Goal: Task Accomplishment & Management: Manage account settings

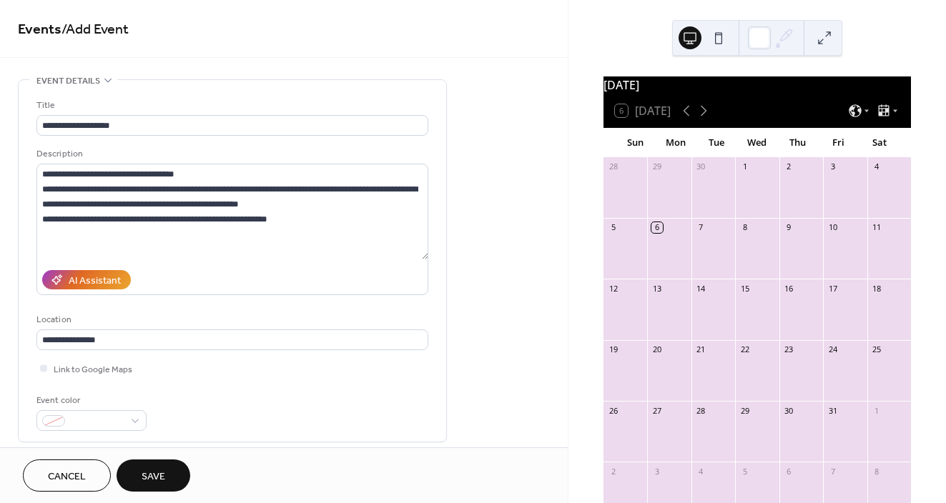
scroll to position [535, 0]
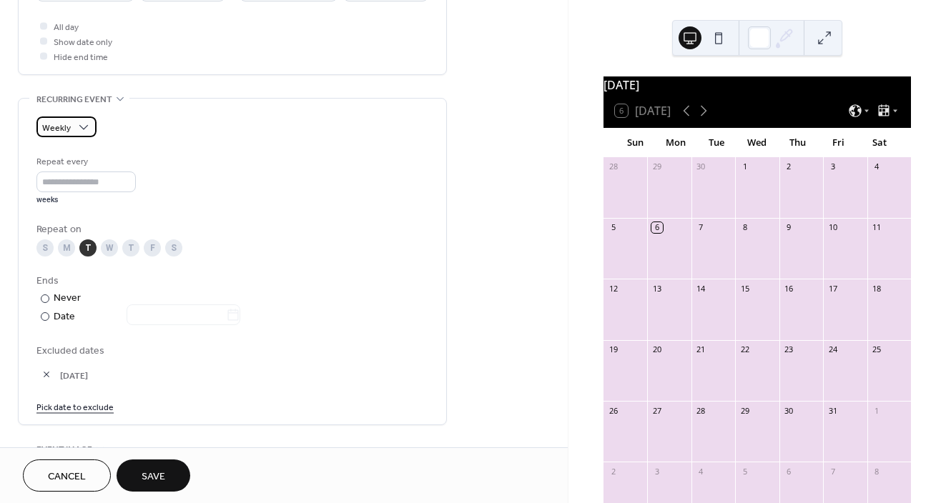
click at [68, 126] on span "Weekly" at bounding box center [56, 128] width 29 height 16
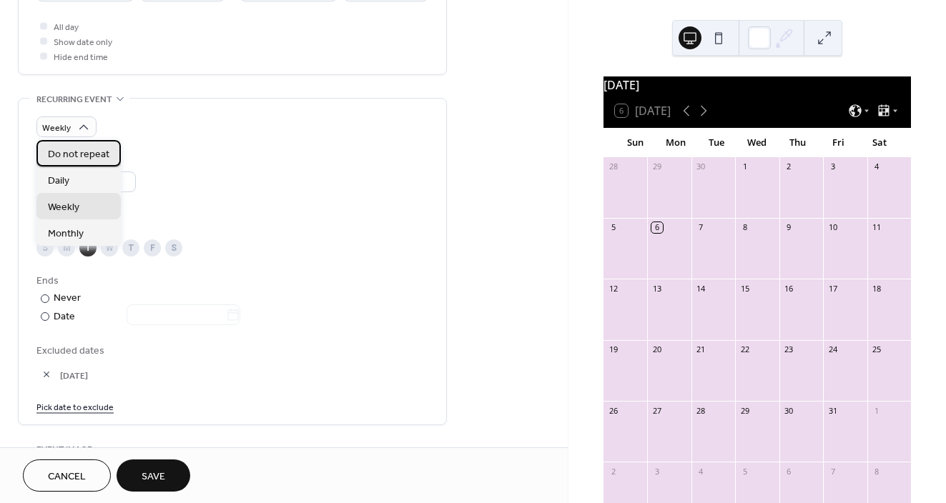
click at [64, 161] on span "Do not repeat" at bounding box center [78, 154] width 61 height 15
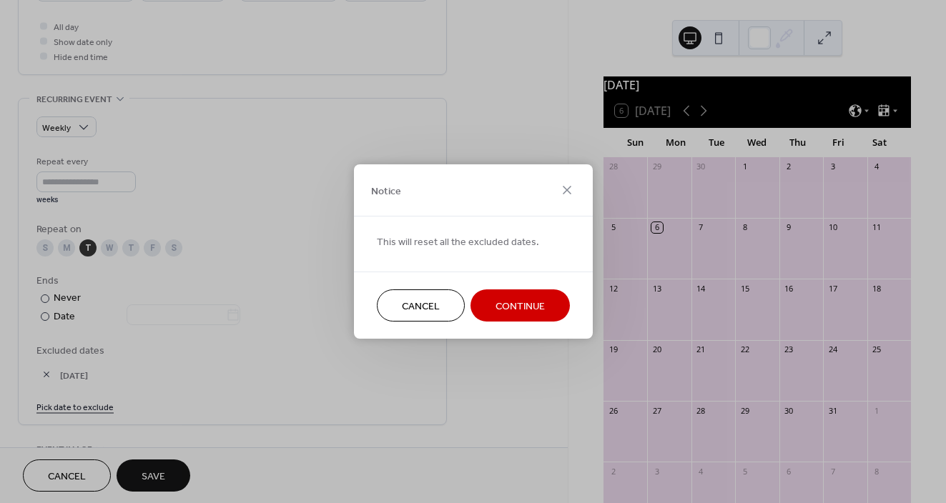
click at [538, 309] on span "Continue" at bounding box center [519, 307] width 49 height 15
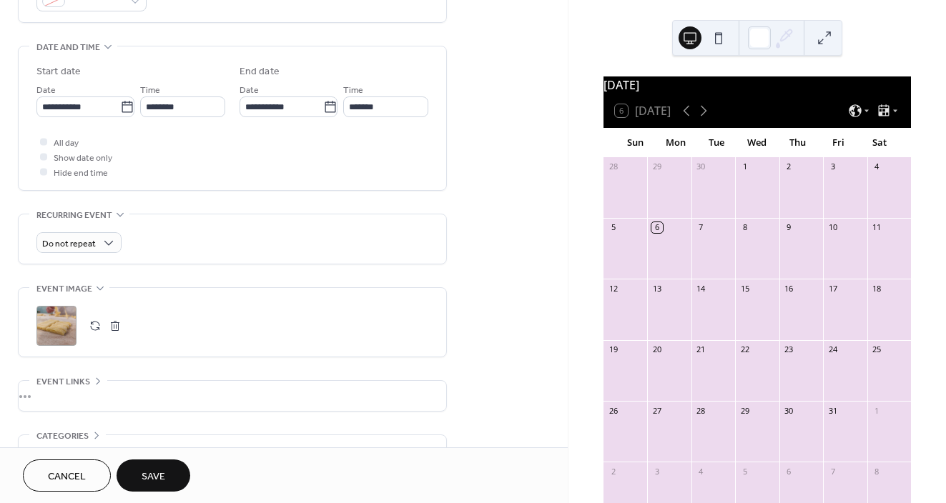
scroll to position [422, 0]
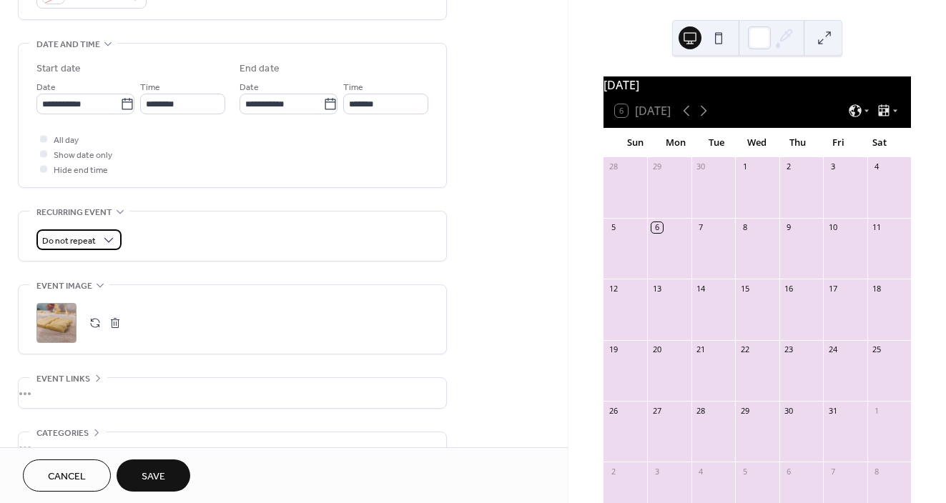
click at [80, 246] on span "Do not repeat" at bounding box center [69, 241] width 54 height 16
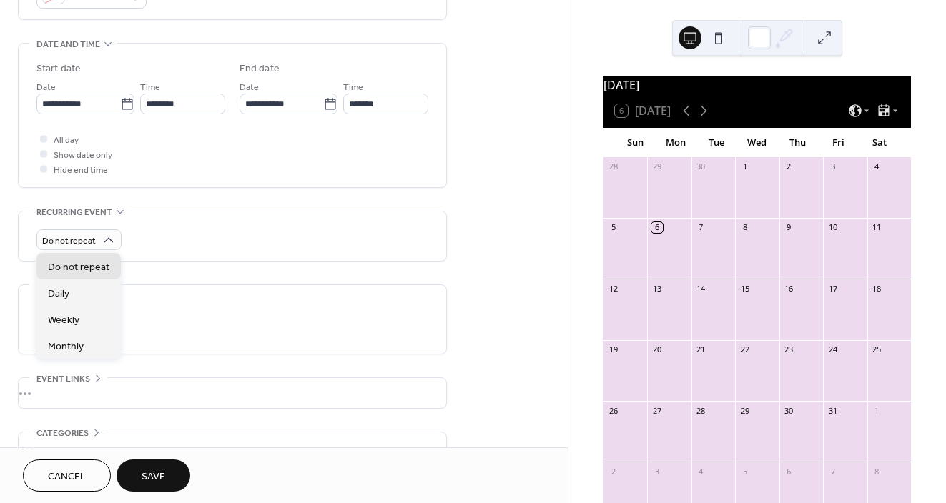
click at [257, 182] on div "**********" at bounding box center [232, 116] width 392 height 144
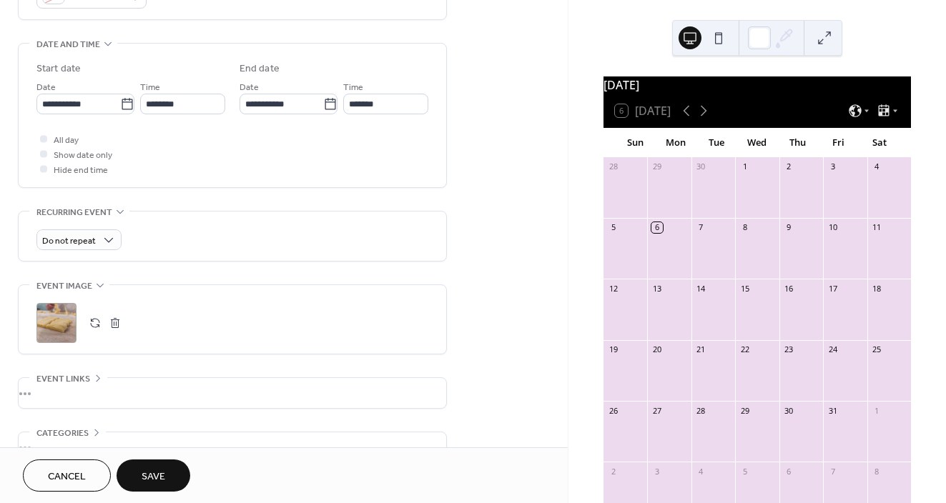
scroll to position [553, 0]
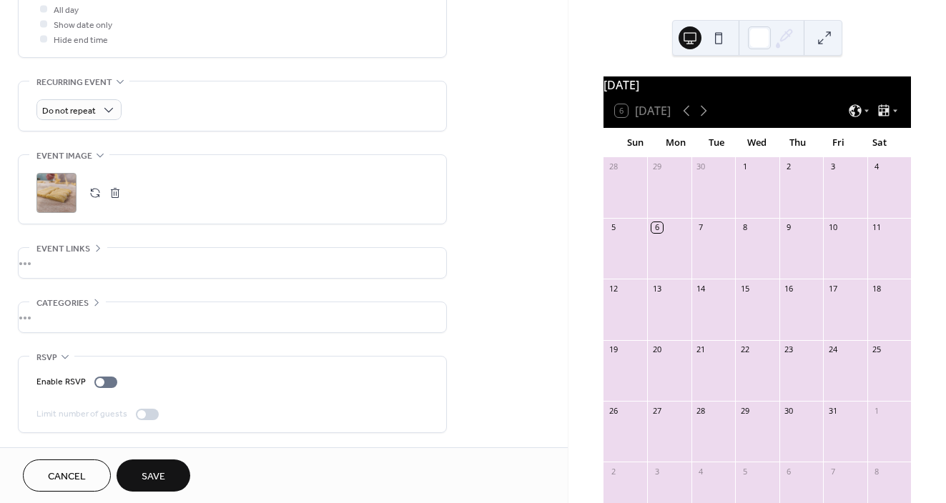
click at [151, 414] on div at bounding box center [147, 414] width 23 height 11
click at [150, 410] on div at bounding box center [147, 414] width 23 height 11
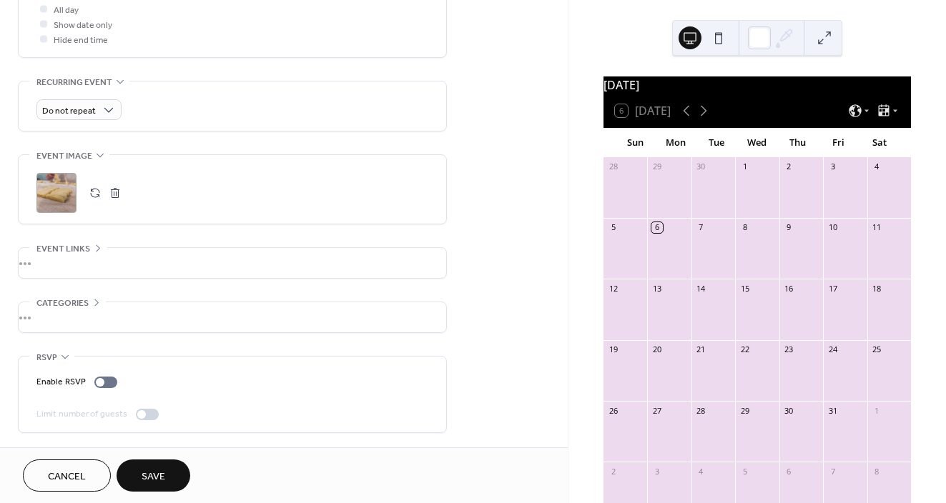
click at [86, 304] on div "•••" at bounding box center [232, 317] width 427 height 30
click at [85, 370] on span "Add Category" at bounding box center [82, 369] width 71 height 15
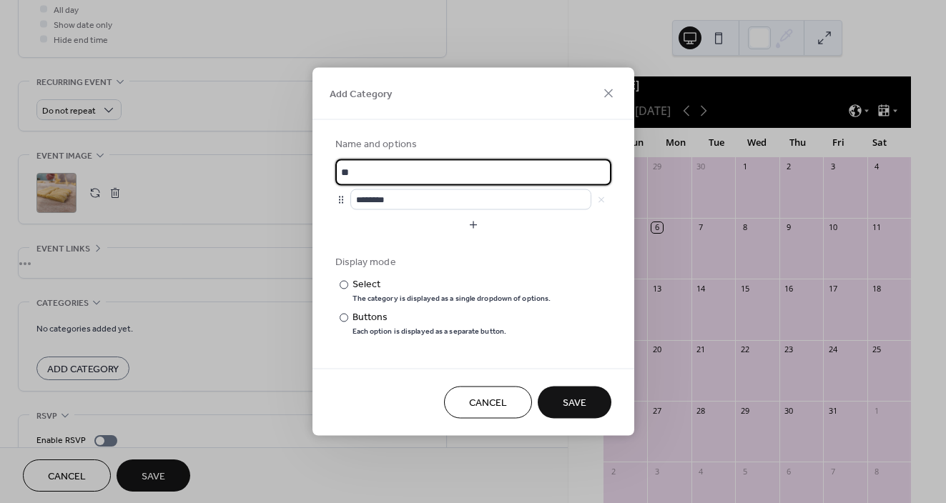
type input "*"
type input "**********"
click at [592, 399] on button "Save" at bounding box center [575, 403] width 74 height 32
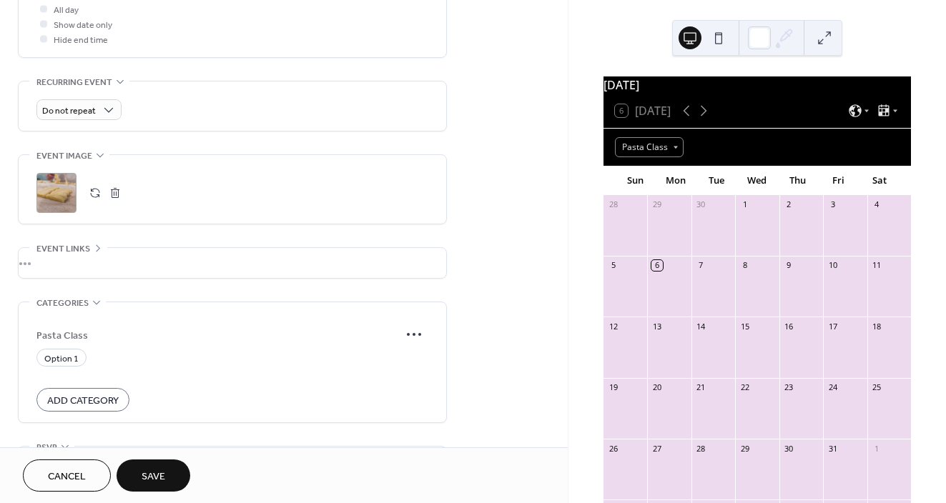
scroll to position [643, 0]
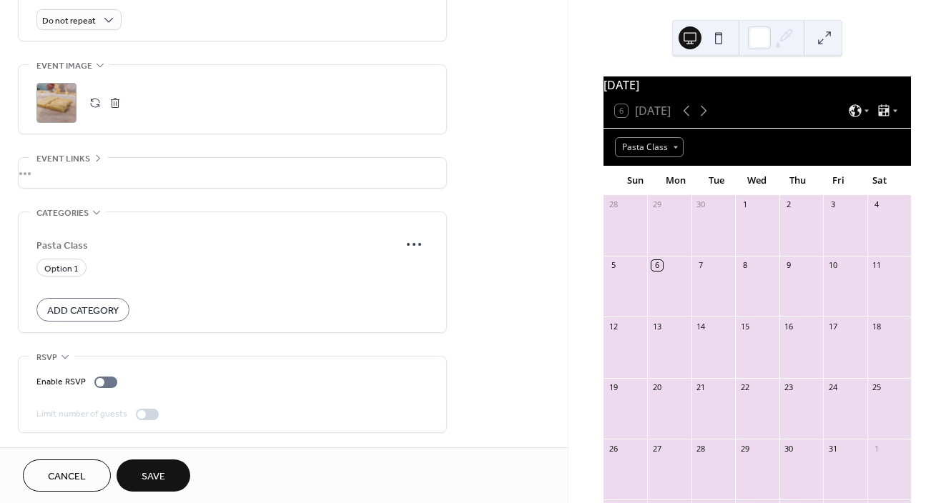
click at [144, 410] on div at bounding box center [147, 414] width 23 height 11
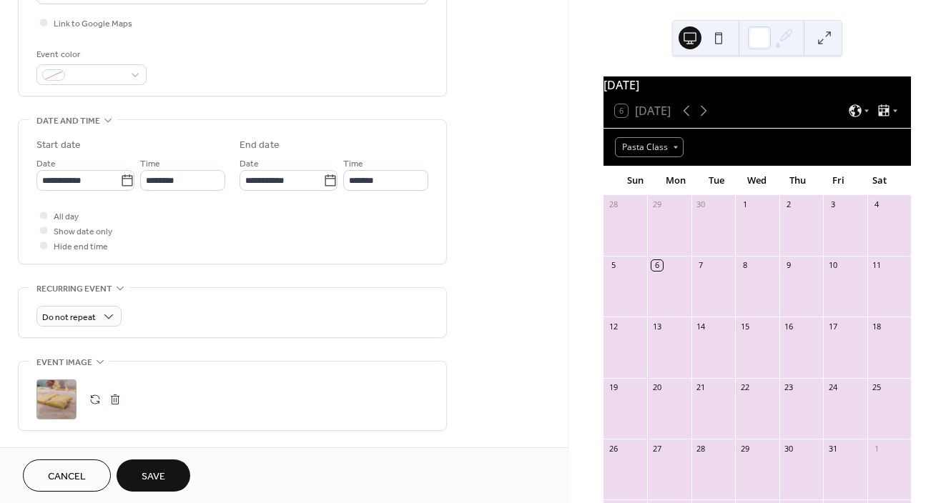
scroll to position [358, 0]
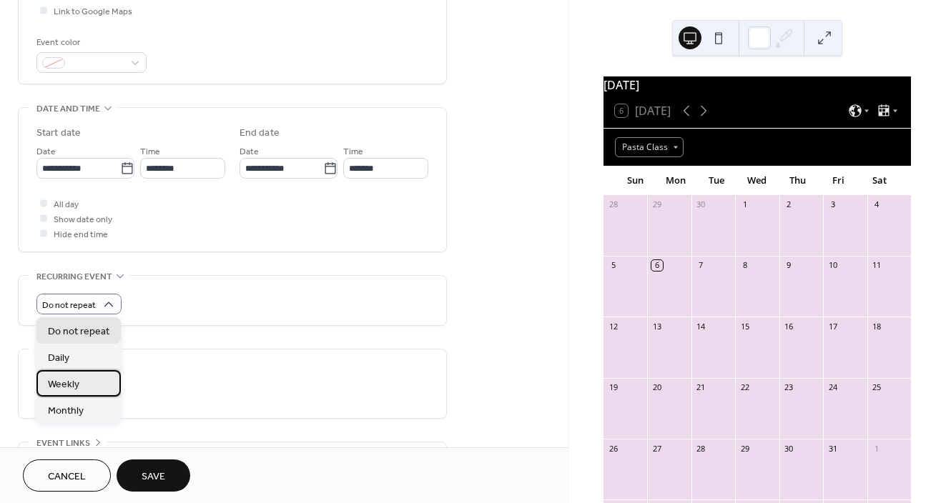
click at [77, 391] on span "Weekly" at bounding box center [63, 384] width 31 height 15
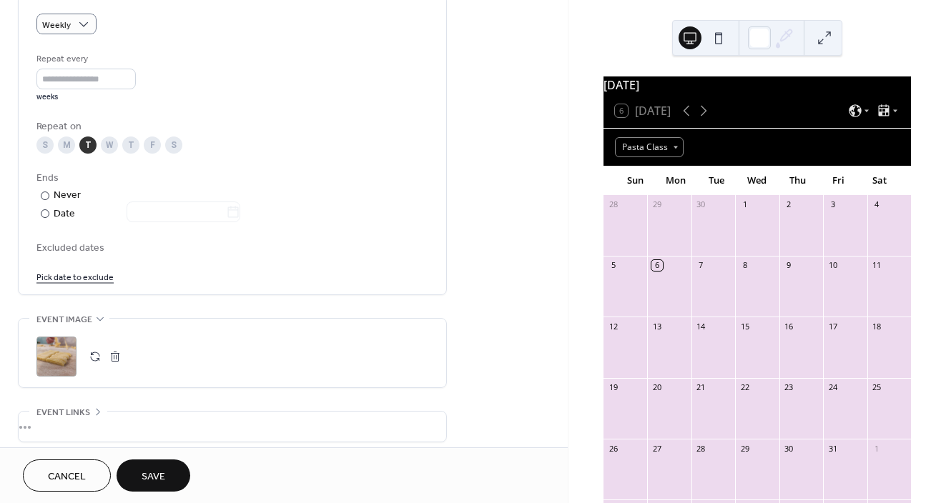
scroll to position [652, 0]
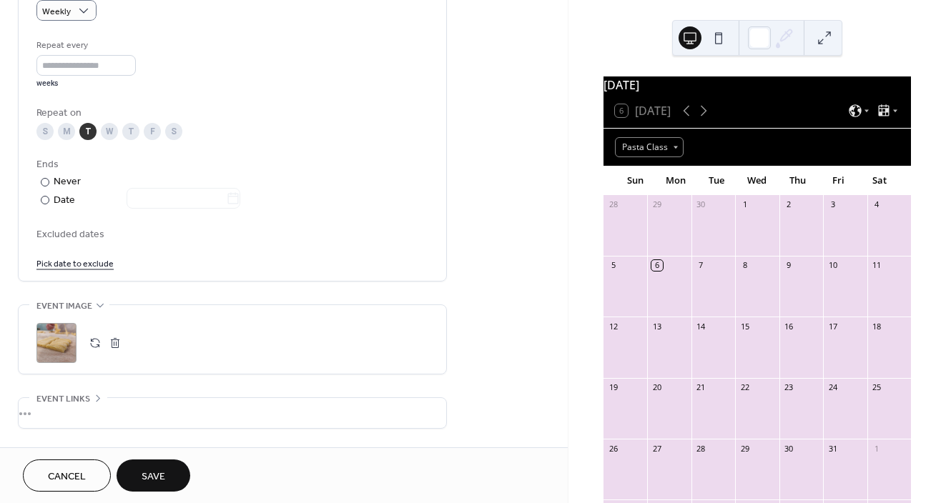
click at [75, 267] on link "Pick date to exclude" at bounding box center [74, 262] width 77 height 15
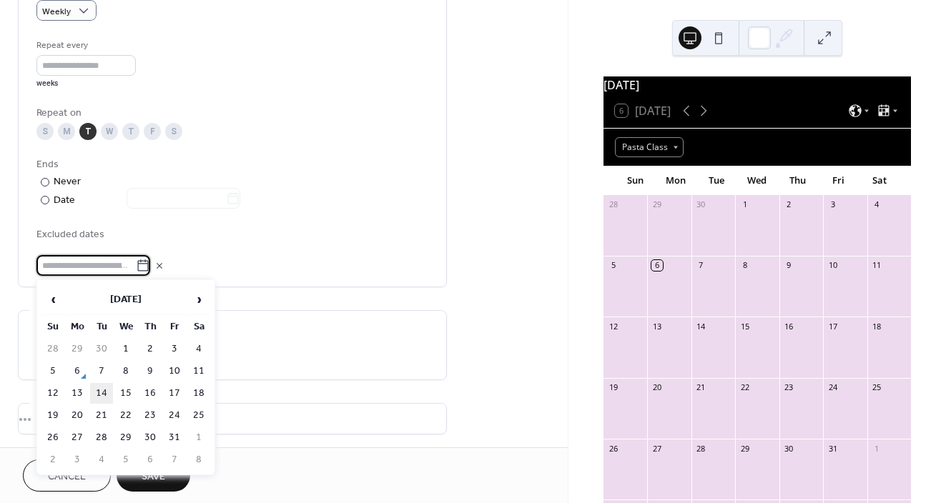
click at [105, 396] on td "14" at bounding box center [101, 393] width 23 height 21
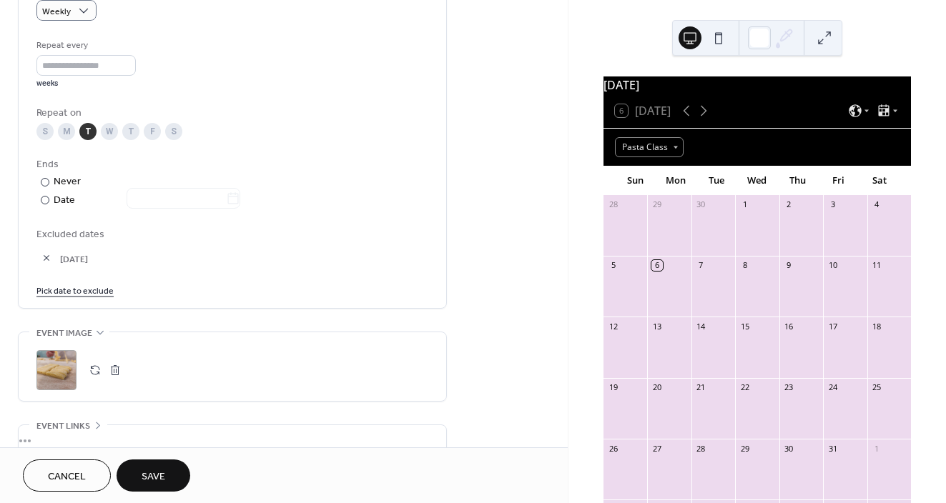
click at [86, 295] on link "Pick date to exclude" at bounding box center [74, 289] width 77 height 15
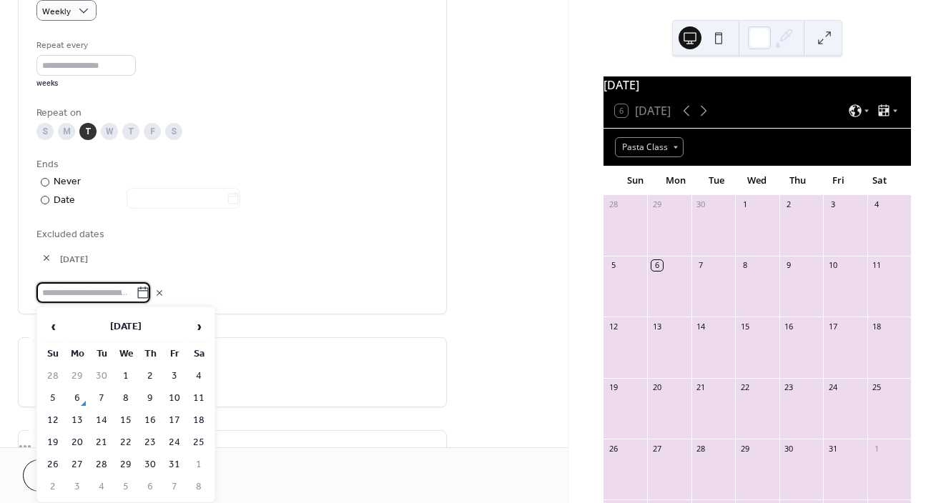
click at [295, 264] on span "14-Oct-2025" at bounding box center [244, 259] width 368 height 15
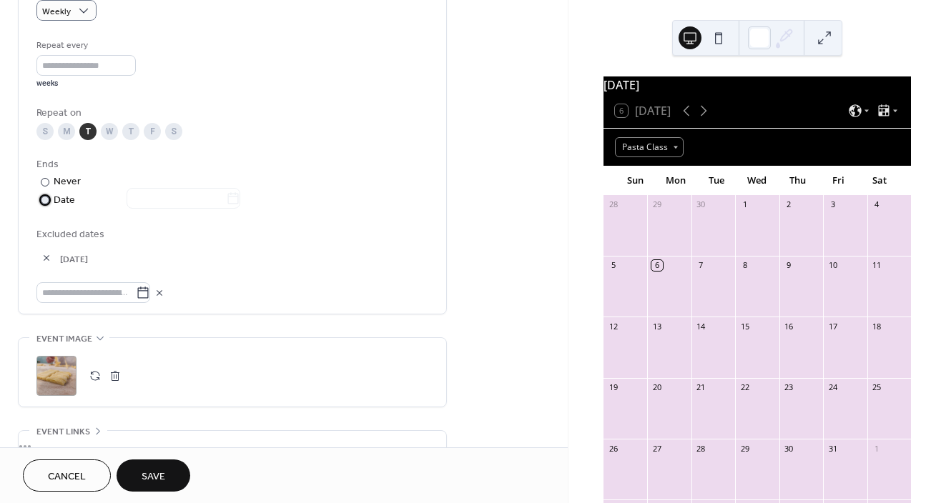
click at [56, 202] on div "Date" at bounding box center [147, 200] width 187 height 16
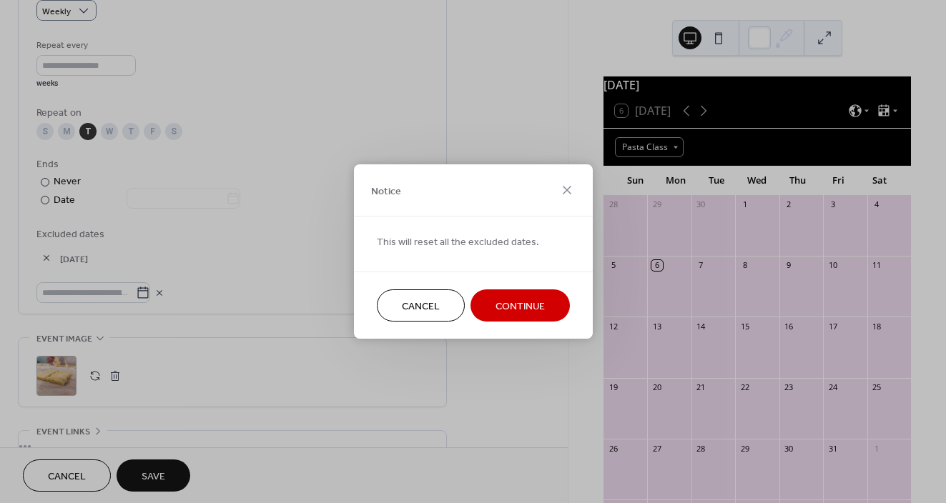
click at [518, 300] on span "Continue" at bounding box center [519, 307] width 49 height 15
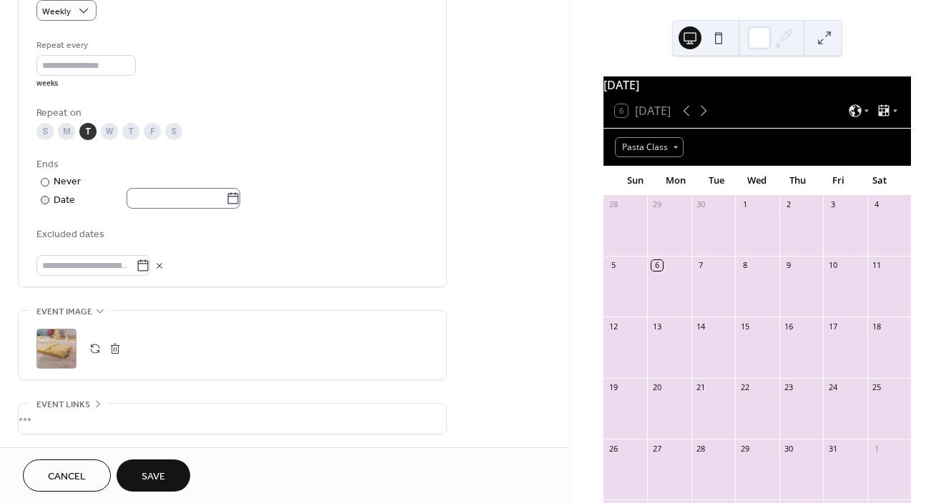
click at [237, 196] on icon at bounding box center [233, 197] width 11 height 11
click at [226, 196] on input "text" at bounding box center [176, 198] width 99 height 21
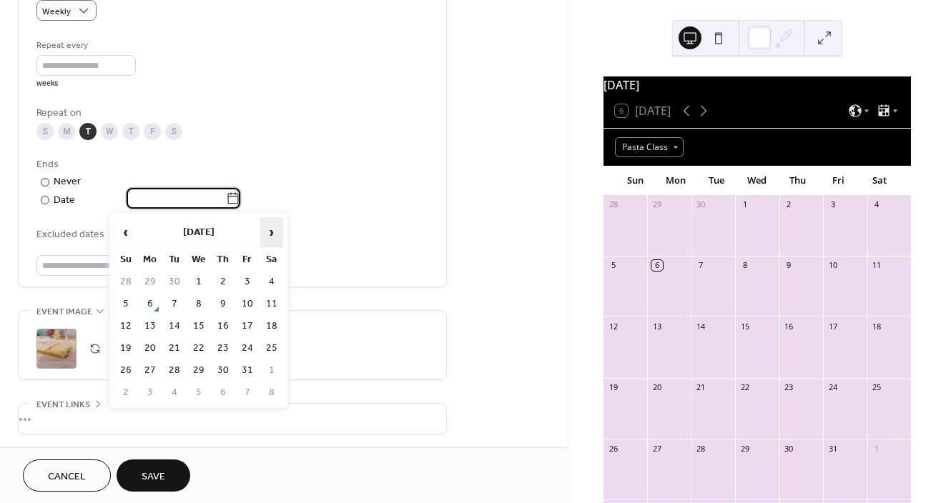
click at [276, 234] on span "›" at bounding box center [271, 232] width 21 height 29
click at [252, 326] on td "19" at bounding box center [247, 326] width 23 height 21
type input "**********"
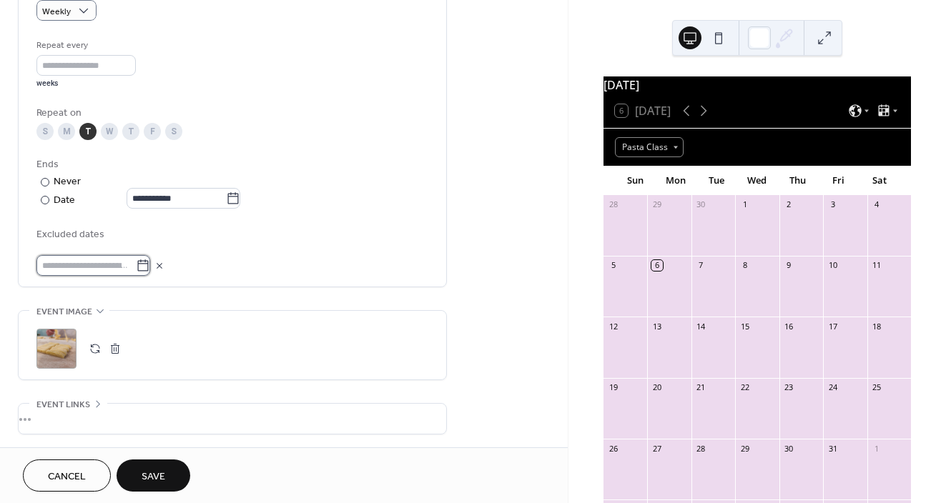
click at [73, 263] on input "text" at bounding box center [85, 265] width 99 height 21
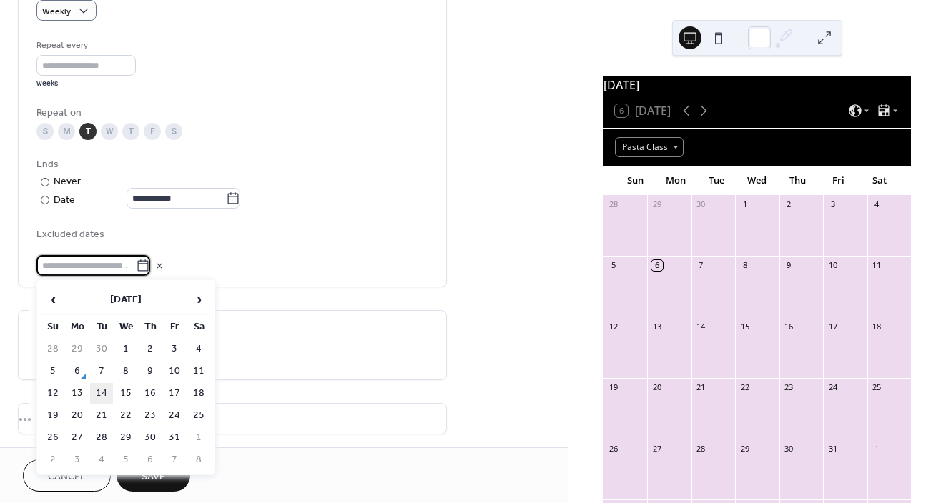
click at [107, 387] on td "14" at bounding box center [101, 393] width 23 height 21
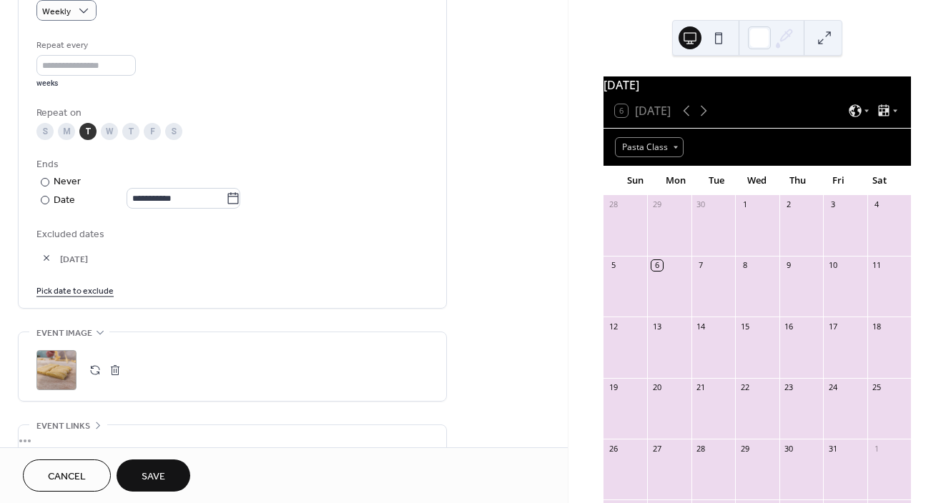
click at [360, 295] on div "Pick date to exclude" at bounding box center [232, 289] width 392 height 15
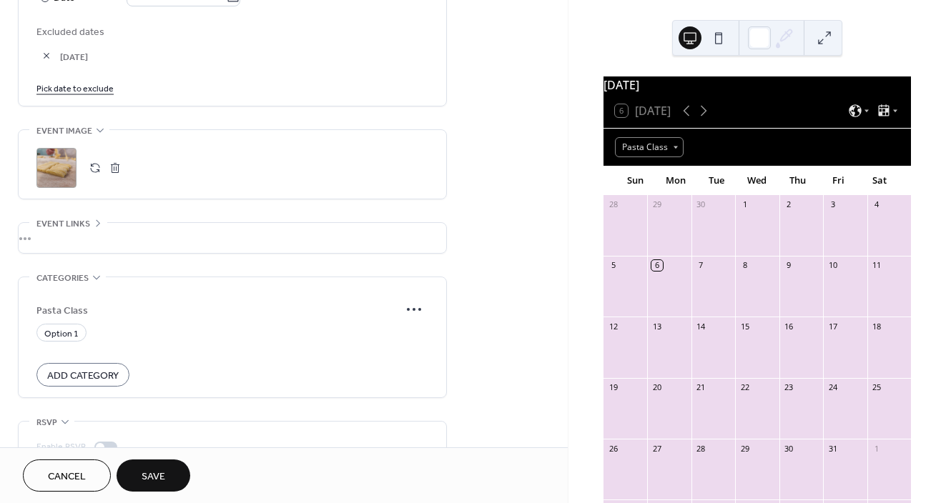
scroll to position [919, 0]
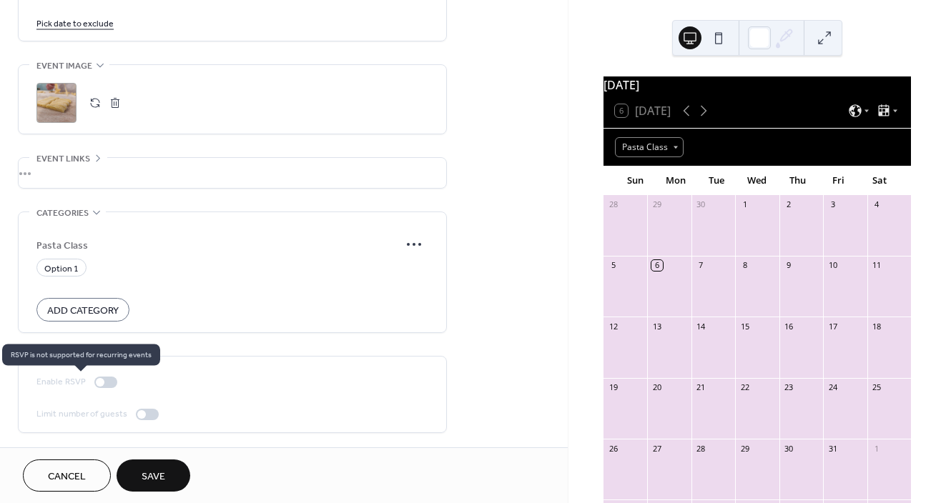
click at [112, 383] on div at bounding box center [105, 382] width 23 height 11
click at [173, 478] on button "Save" at bounding box center [154, 476] width 74 height 32
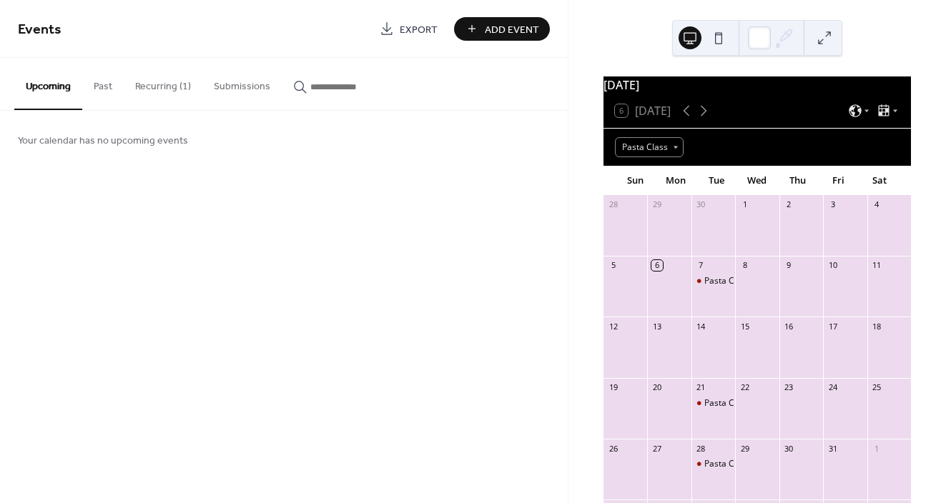
click at [169, 82] on button "Recurring (1)" at bounding box center [163, 83] width 79 height 51
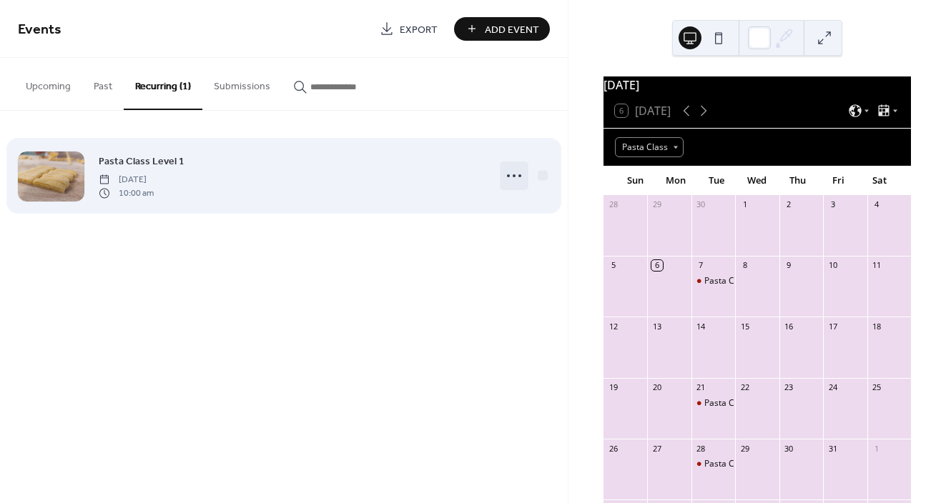
click at [506, 172] on icon at bounding box center [514, 175] width 23 height 23
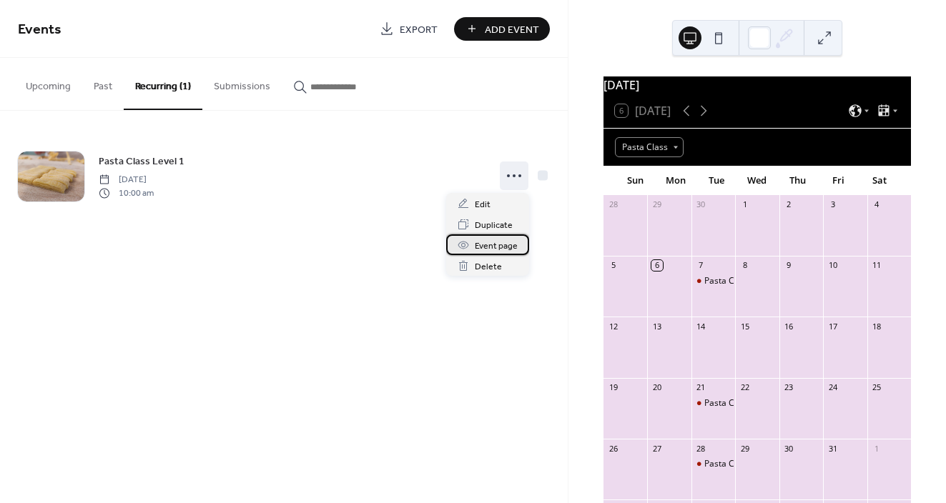
click at [505, 244] on span "Event page" at bounding box center [496, 246] width 43 height 15
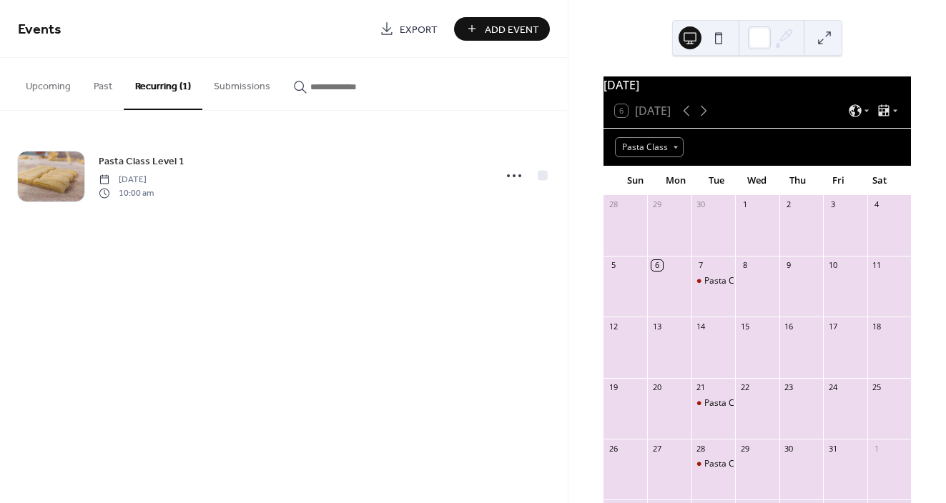
click at [240, 79] on button "Submissions" at bounding box center [241, 83] width 79 height 51
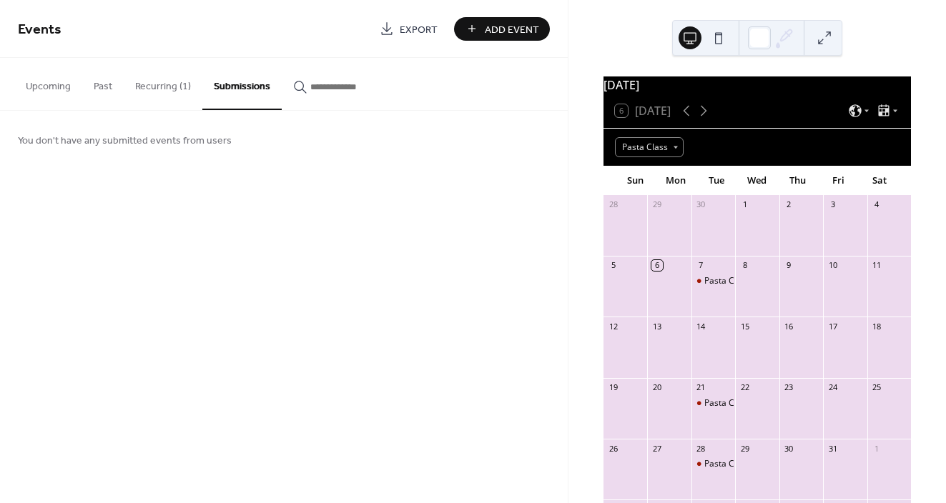
click at [147, 91] on button "Recurring (1)" at bounding box center [163, 83] width 79 height 51
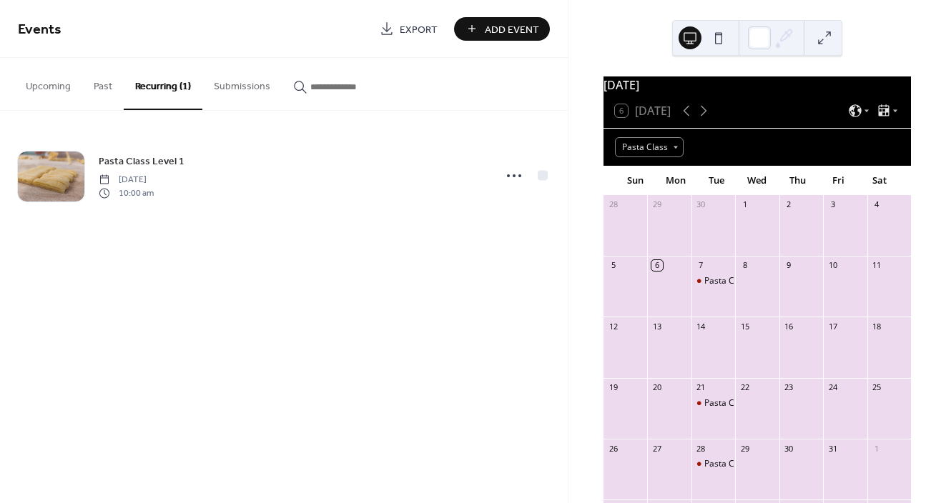
click at [523, 34] on span "Add Event" at bounding box center [512, 29] width 54 height 15
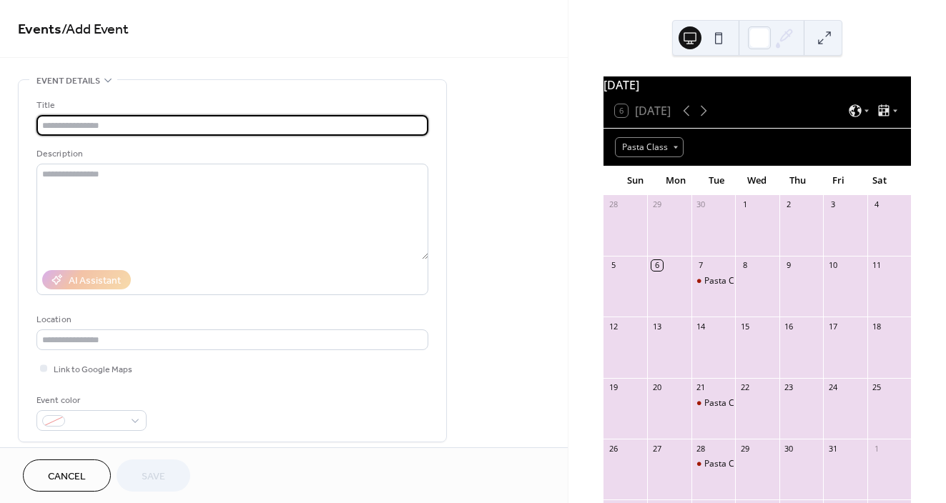
click at [143, 114] on div "Title" at bounding box center [232, 117] width 392 height 38
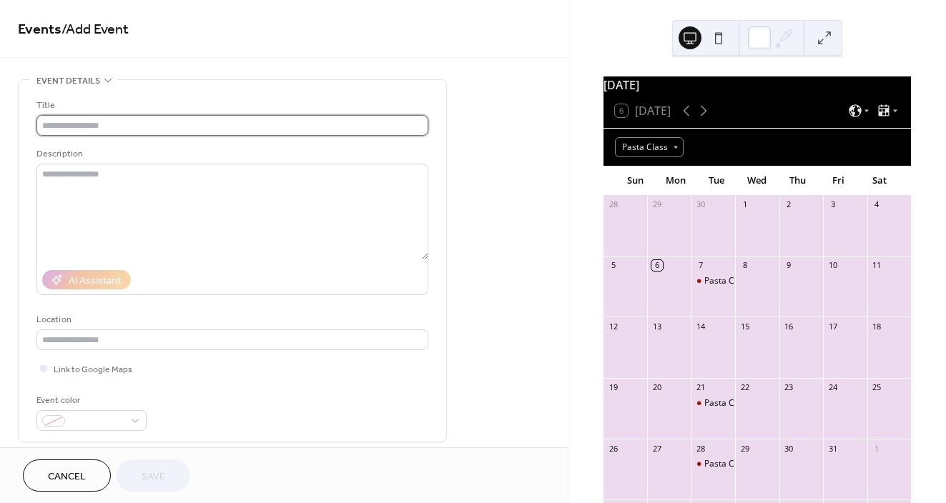
click at [134, 128] on input "text" at bounding box center [232, 125] width 392 height 21
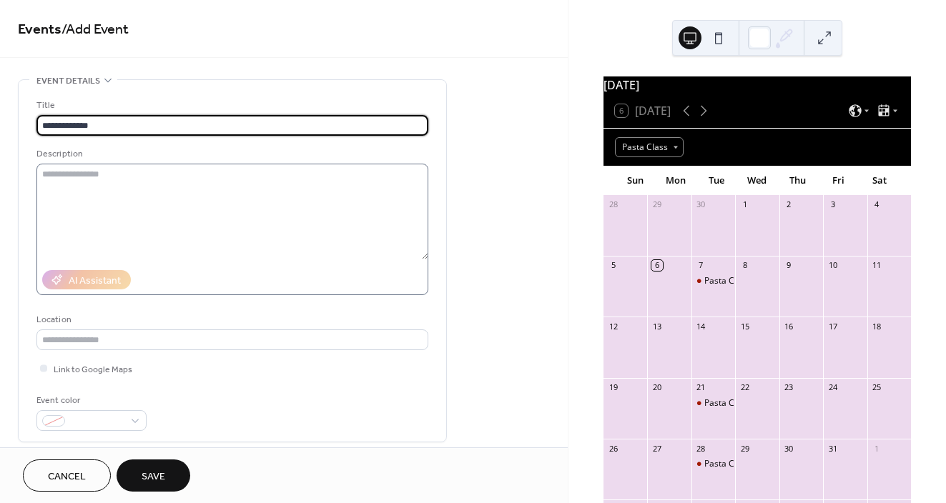
type input "**********"
click at [111, 177] on textarea at bounding box center [232, 212] width 392 height 96
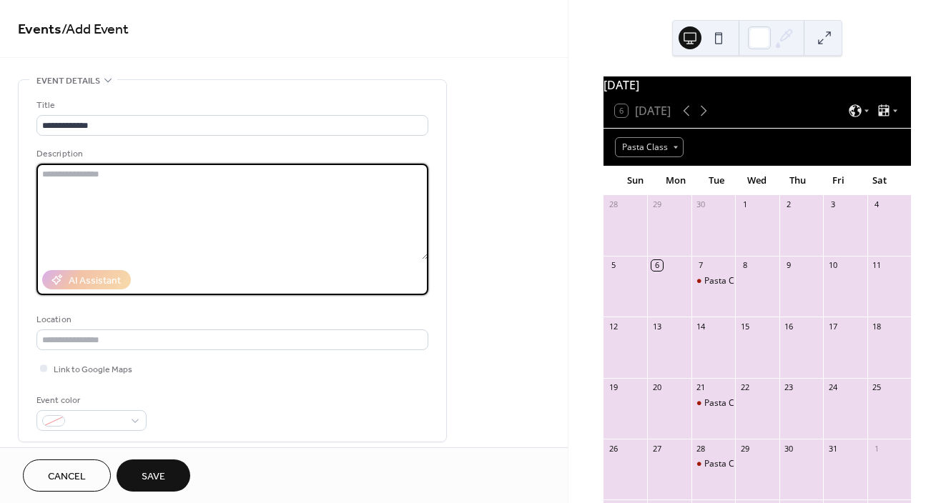
paste textarea "**********"
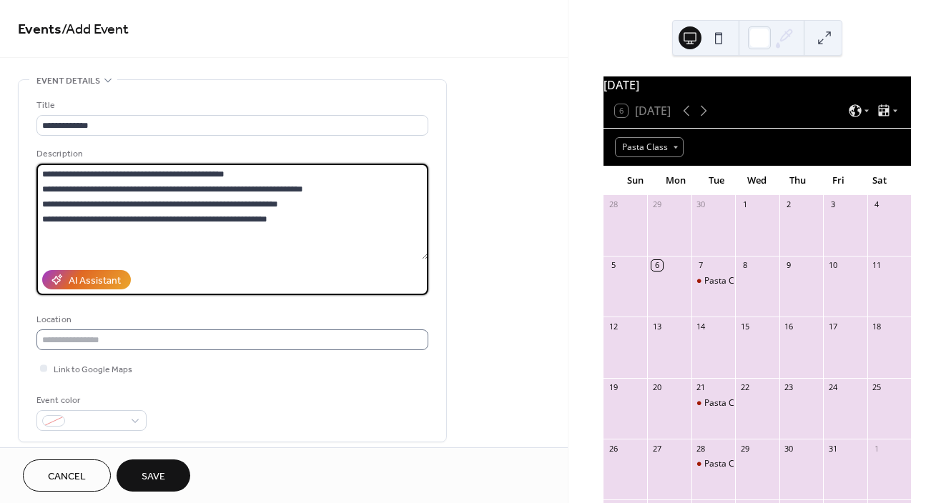
type textarea "**********"
click at [232, 345] on input "text" at bounding box center [232, 340] width 392 height 21
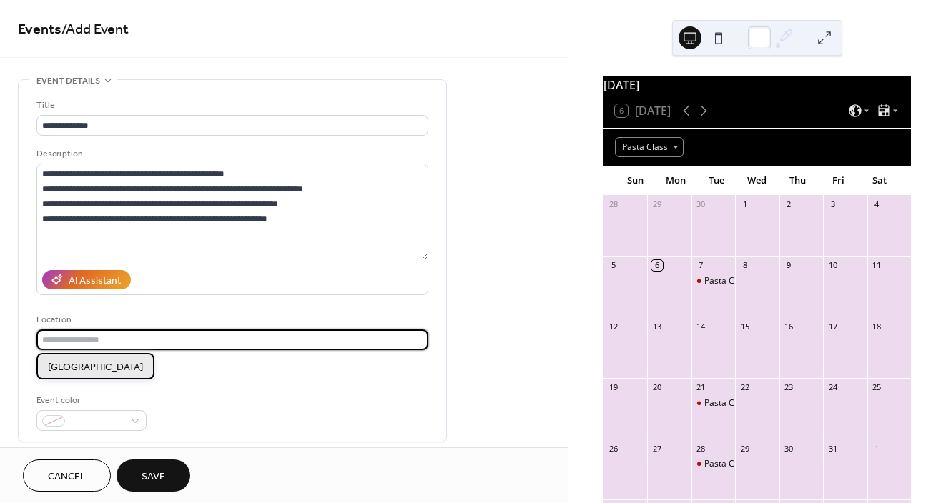
click at [91, 362] on span "South Knoxville" at bounding box center [95, 367] width 95 height 15
type input "**********"
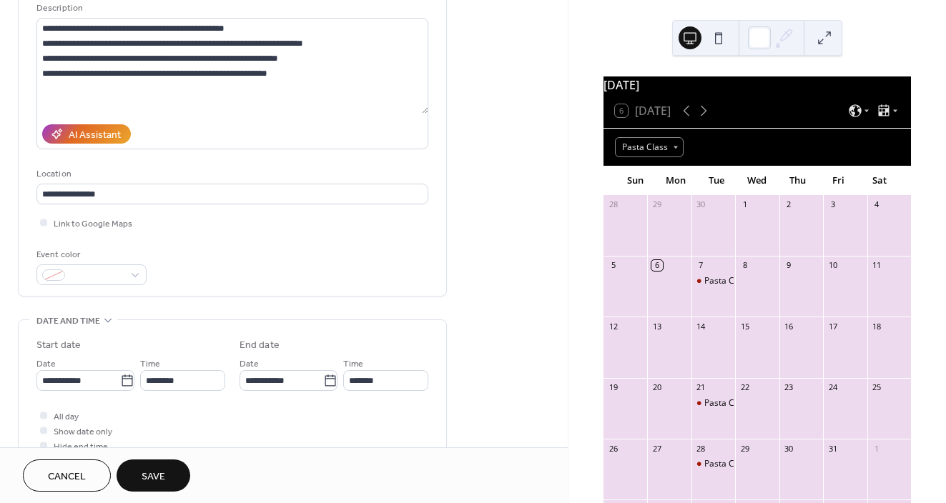
scroll to position [169, 0]
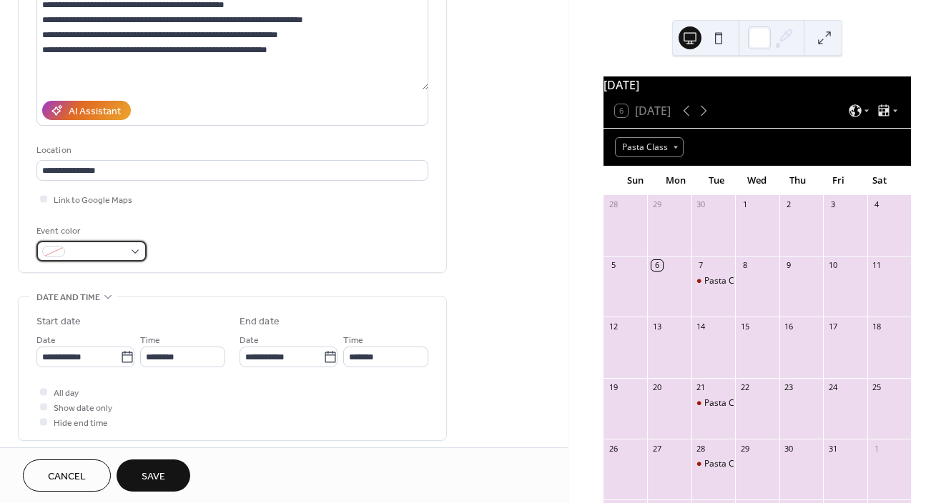
click at [117, 249] on span at bounding box center [97, 252] width 53 height 15
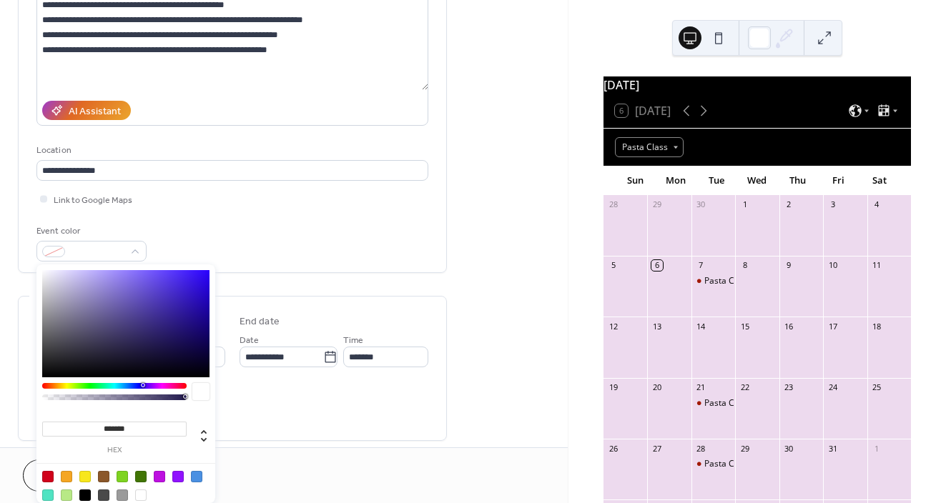
click at [177, 475] on div at bounding box center [177, 476] width 11 height 11
type input "*******"
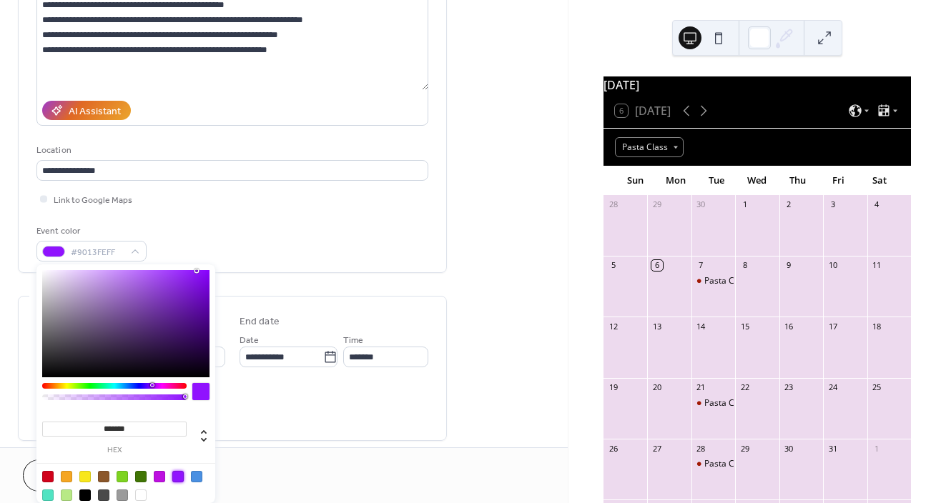
click at [380, 230] on div "Event color #9013FEFF" at bounding box center [232, 243] width 392 height 38
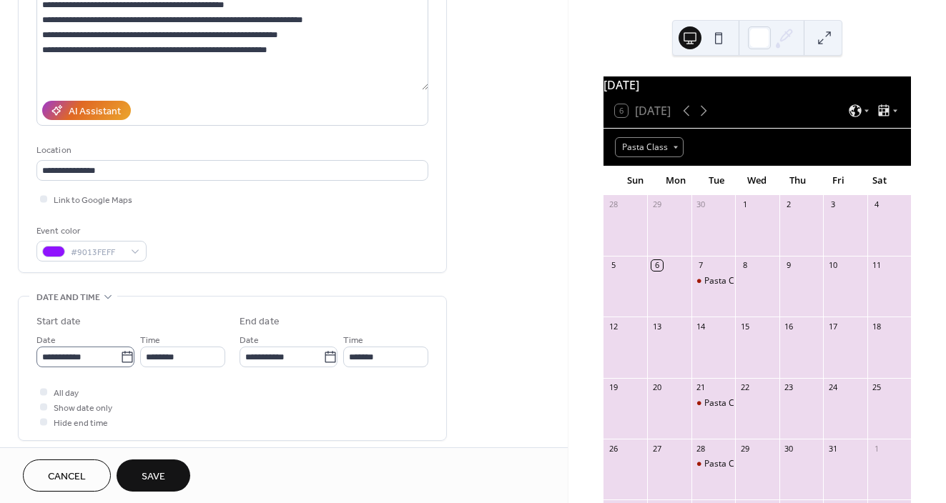
click at [125, 357] on icon at bounding box center [127, 357] width 14 height 14
click at [120, 357] on input "**********" at bounding box center [78, 357] width 84 height 21
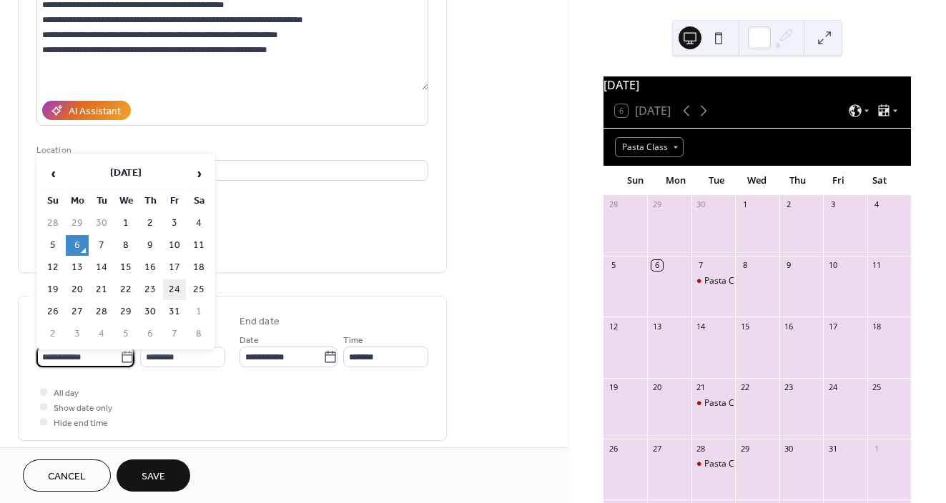
click at [172, 291] on td "24" at bounding box center [174, 290] width 23 height 21
type input "**********"
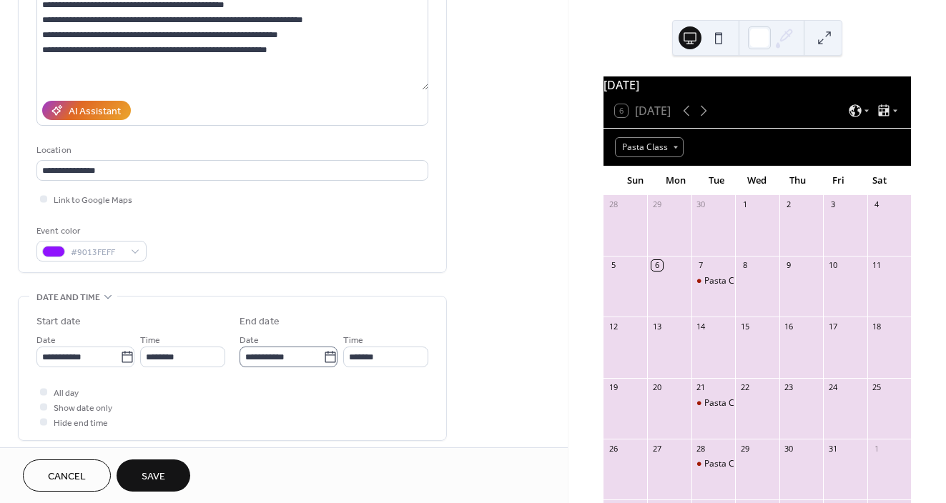
click at [325, 356] on icon at bounding box center [330, 357] width 14 height 14
click at [323, 356] on input "**********" at bounding box center [281, 357] width 84 height 21
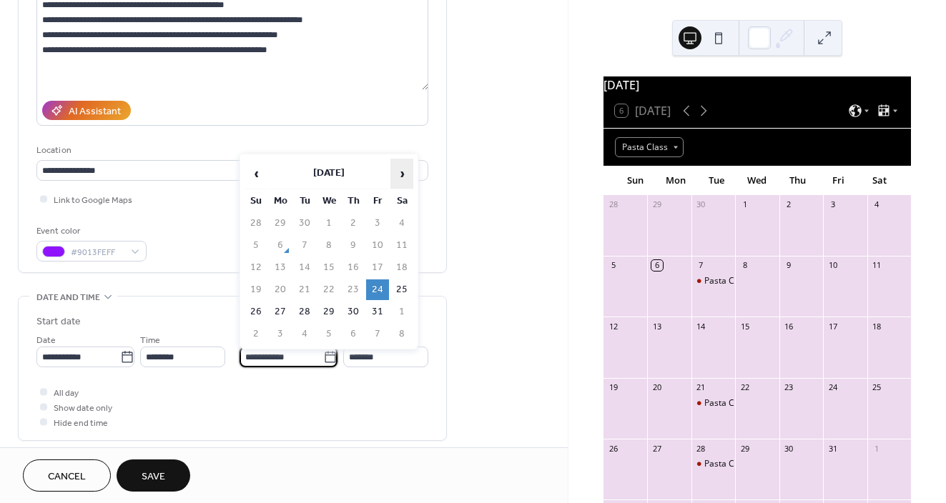
click at [407, 176] on span "›" at bounding box center [401, 173] width 21 height 29
click at [377, 267] on td "19" at bounding box center [377, 267] width 23 height 21
type input "**********"
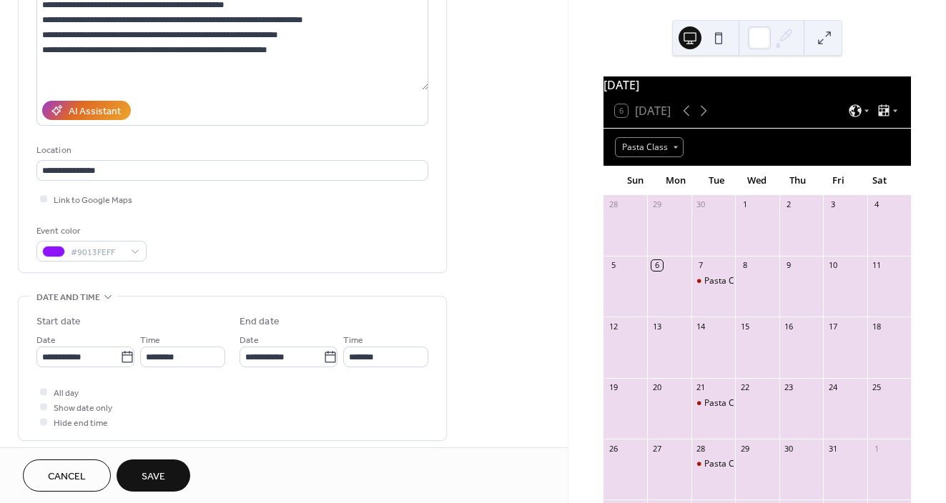
click at [242, 391] on div "All day Show date only Hide end time" at bounding box center [232, 407] width 392 height 45
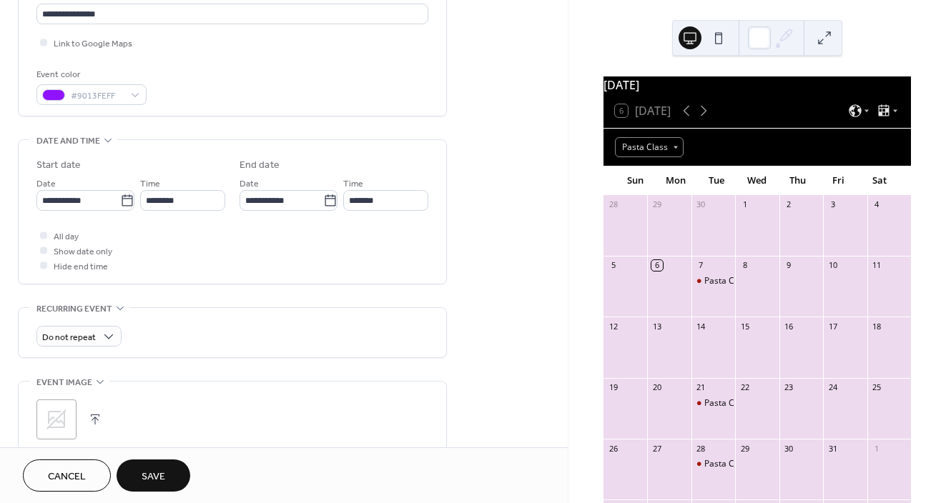
scroll to position [327, 0]
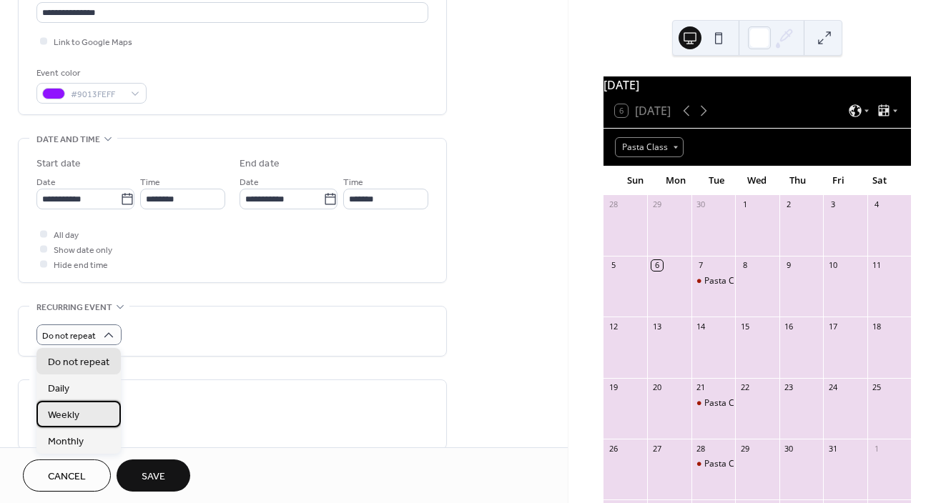
click at [82, 419] on div "Weekly" at bounding box center [78, 414] width 84 height 26
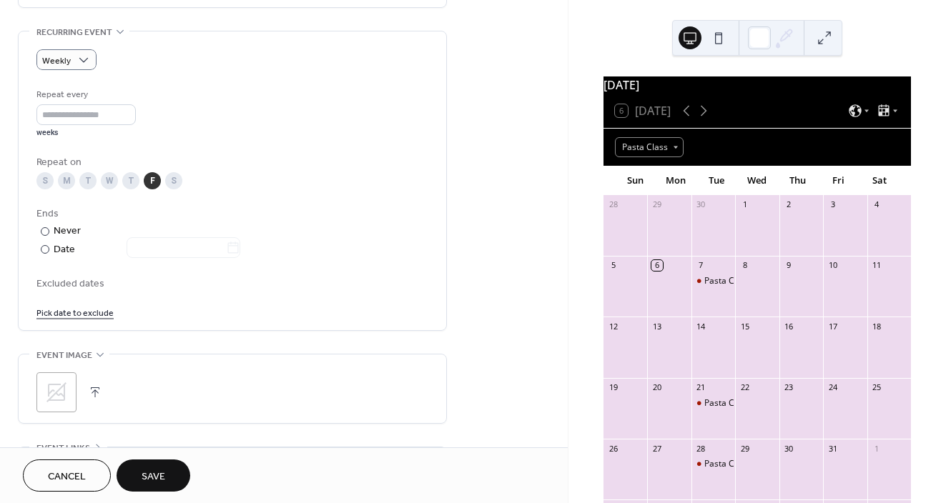
scroll to position [603, 0]
click at [97, 313] on link "Pick date to exclude" at bounding box center [74, 311] width 77 height 15
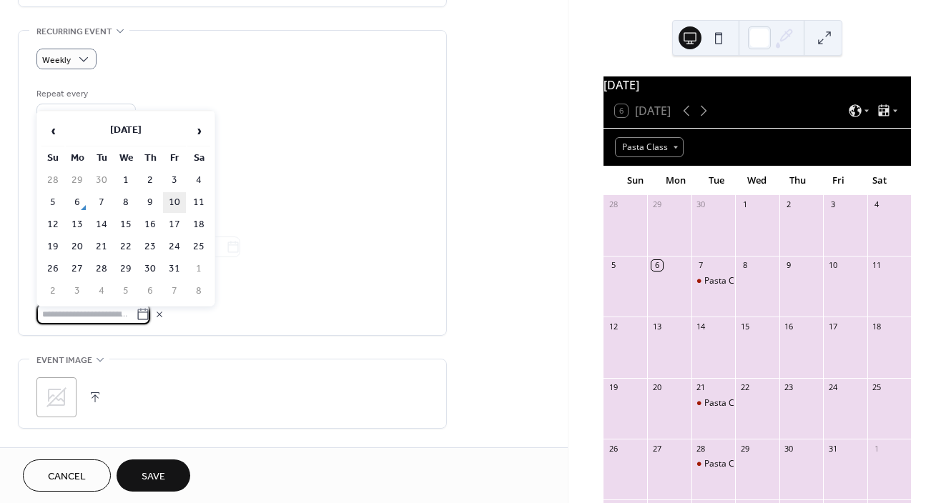
click at [177, 201] on td "10" at bounding box center [174, 202] width 23 height 21
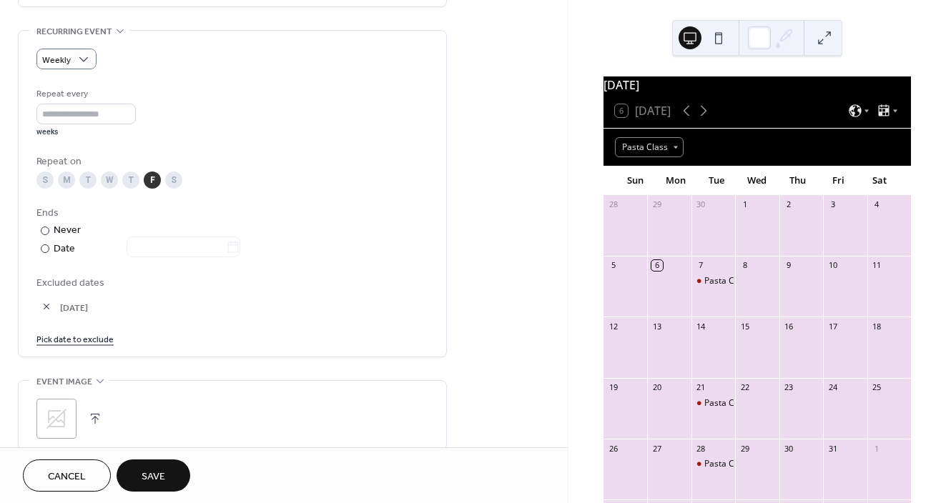
click at [84, 337] on link "Pick date to exclude" at bounding box center [74, 338] width 77 height 15
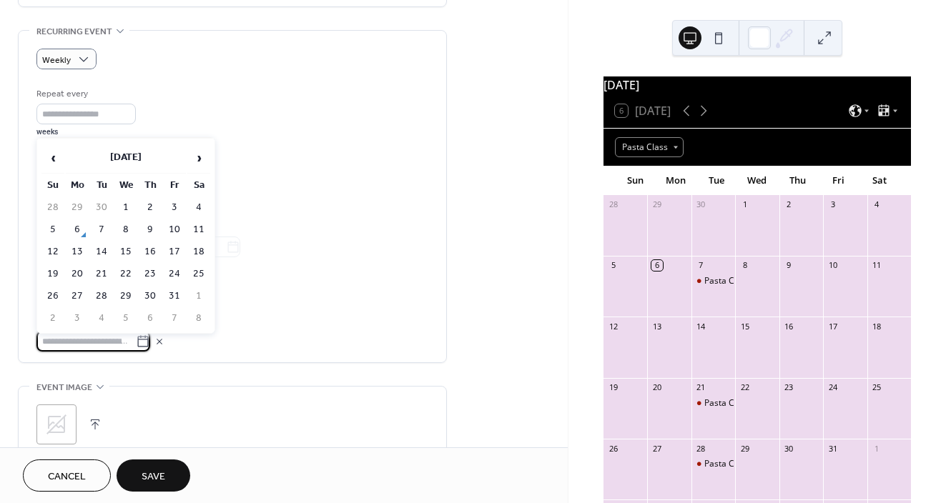
click at [257, 249] on div "Ends ​ Never ​ Date" at bounding box center [232, 231] width 392 height 51
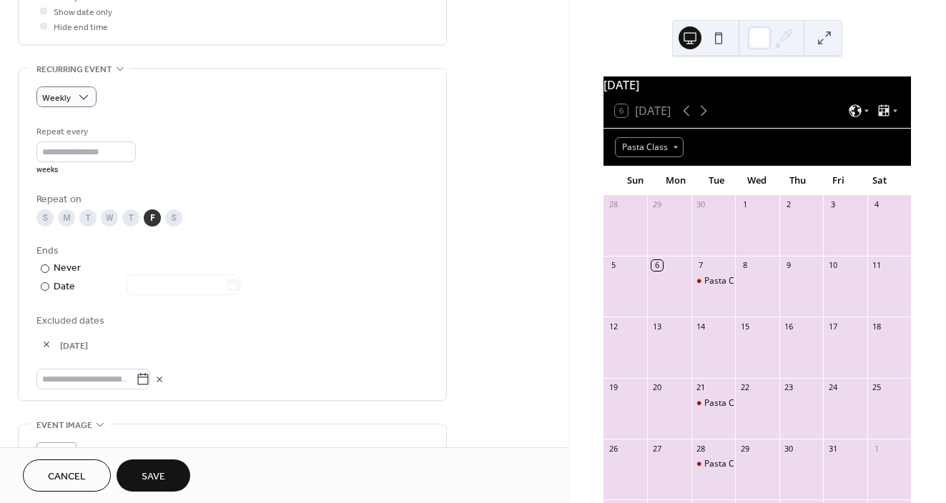
scroll to position [612, 0]
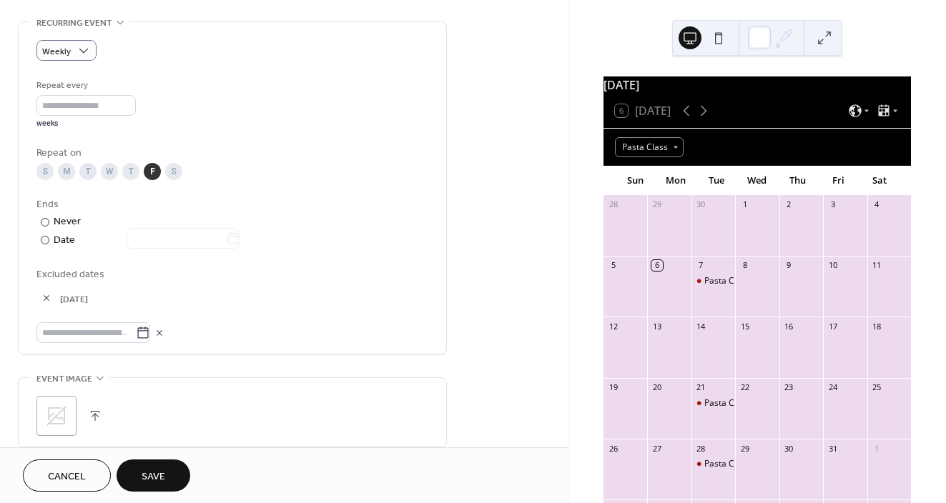
click at [48, 296] on button "button" at bounding box center [46, 298] width 20 height 20
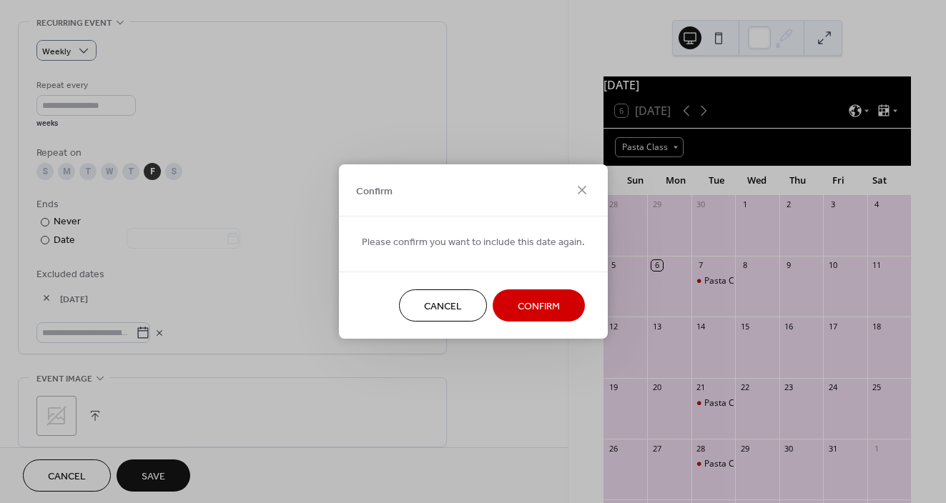
click at [522, 307] on span "Confirm" at bounding box center [539, 307] width 42 height 15
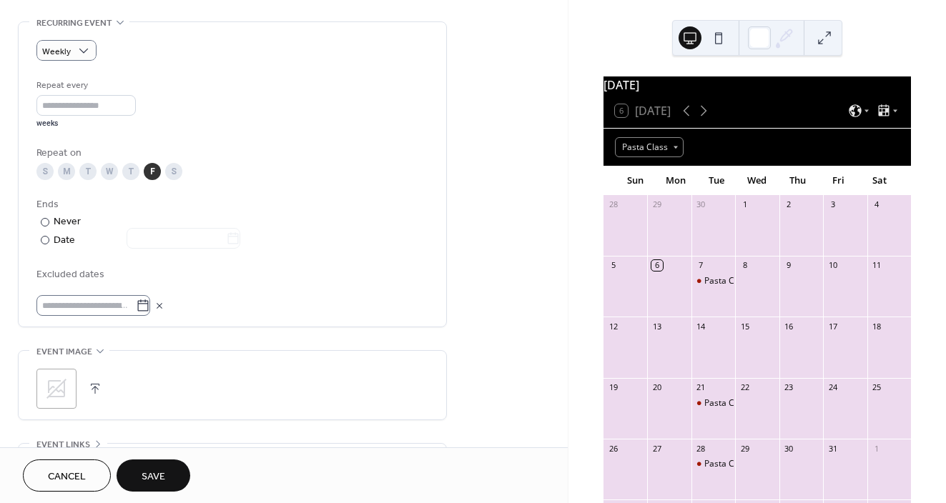
click at [147, 305] on icon at bounding box center [143, 306] width 14 height 14
click at [136, 305] on input "text" at bounding box center [85, 305] width 99 height 21
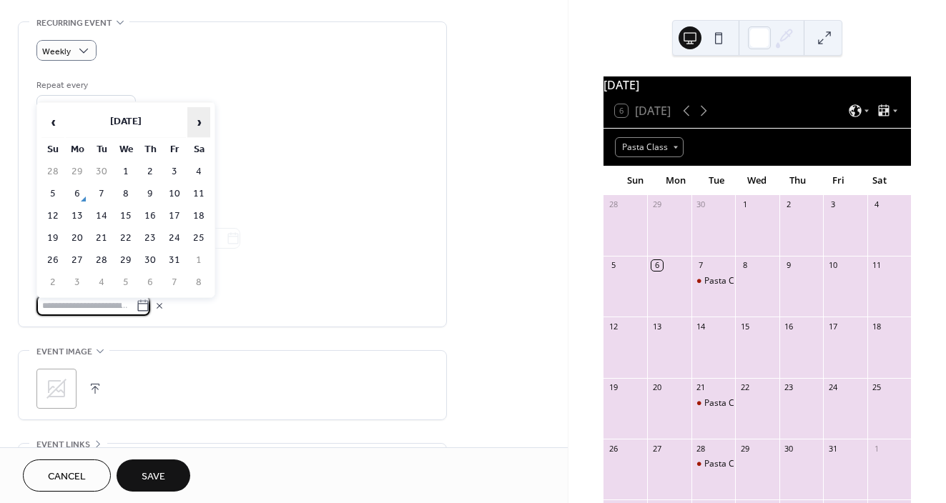
click at [204, 127] on span "›" at bounding box center [198, 122] width 21 height 29
click at [174, 194] on td "7" at bounding box center [174, 194] width 23 height 21
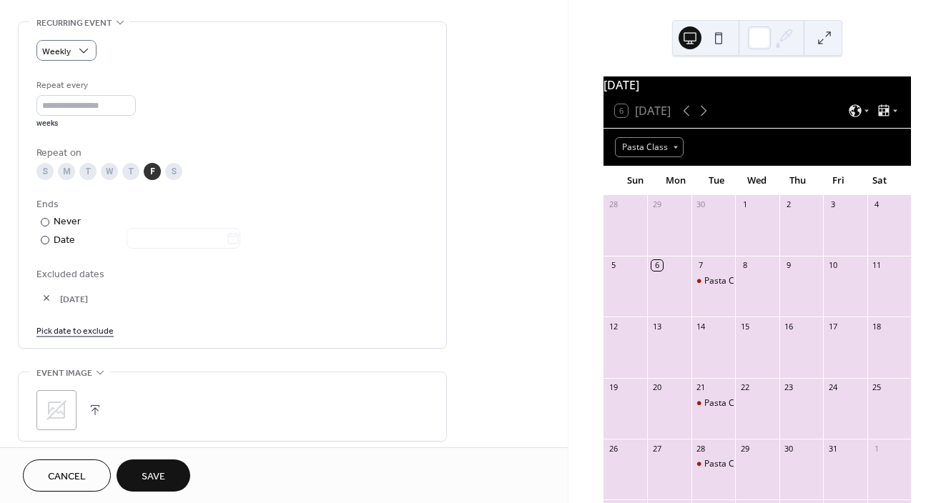
click at [109, 170] on div "W" at bounding box center [109, 171] width 17 height 17
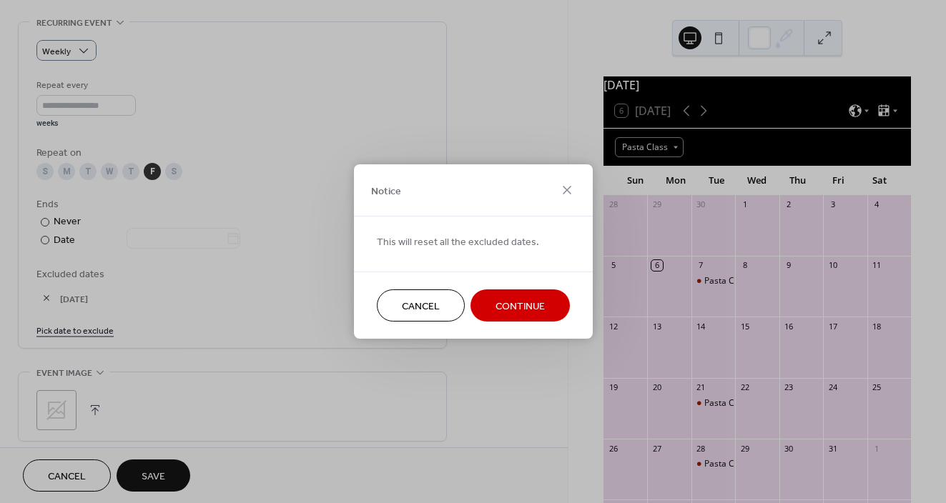
click at [563, 300] on button "Continue" at bounding box center [519, 306] width 99 height 32
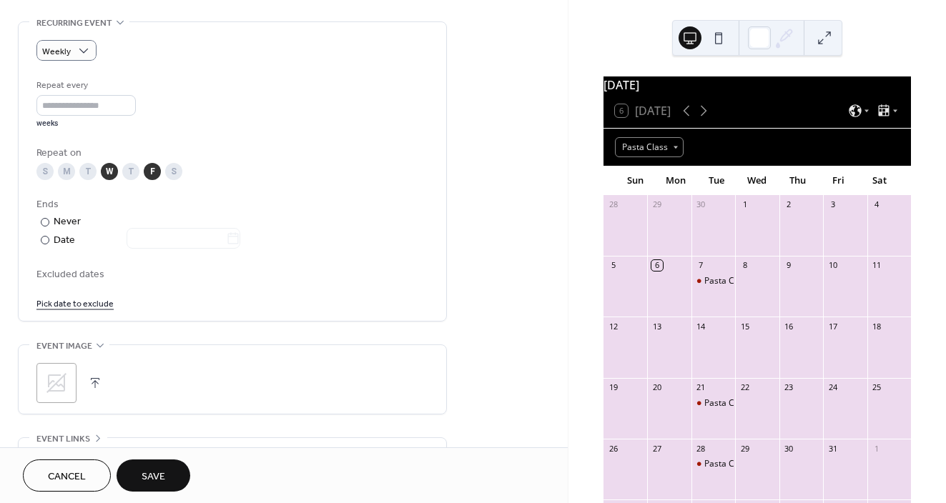
click at [156, 172] on div "F" at bounding box center [152, 171] width 17 height 17
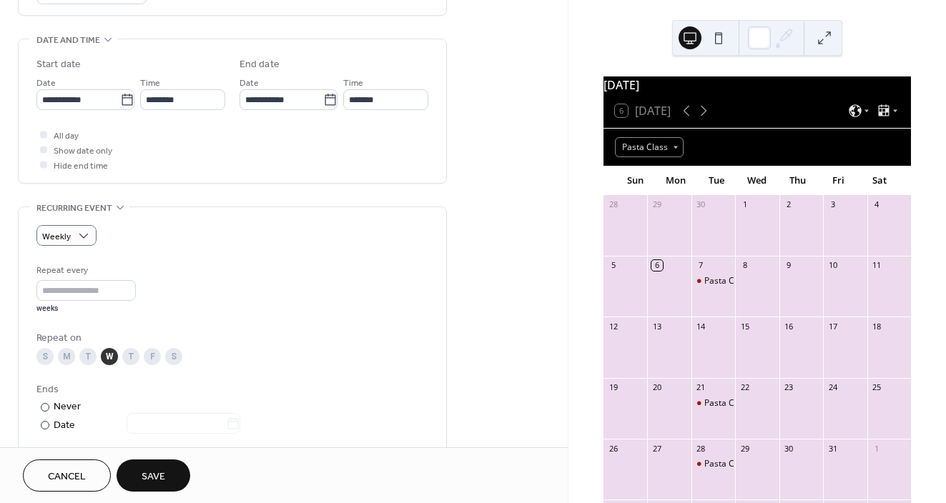
scroll to position [427, 0]
click at [127, 97] on icon at bounding box center [127, 98] width 11 height 11
click at [120, 97] on input "**********" at bounding box center [78, 99] width 84 height 21
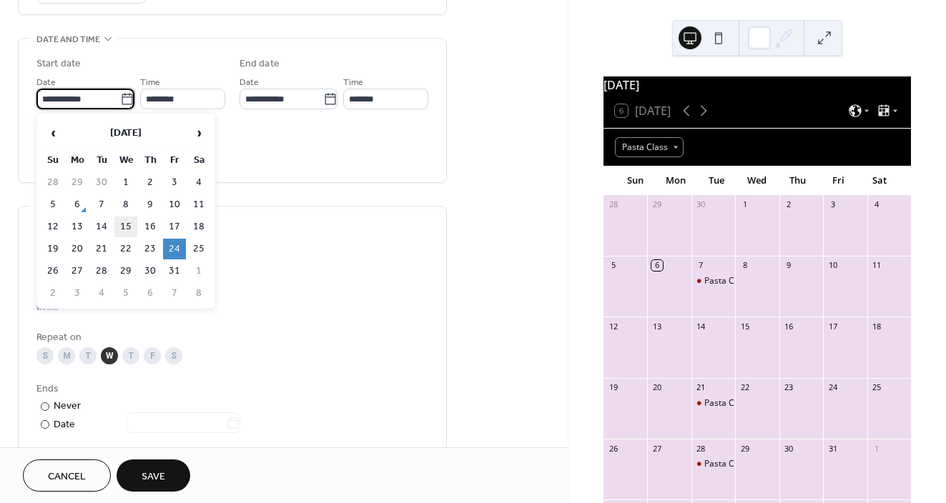
click at [122, 223] on td "15" at bounding box center [125, 227] width 23 height 21
type input "**********"
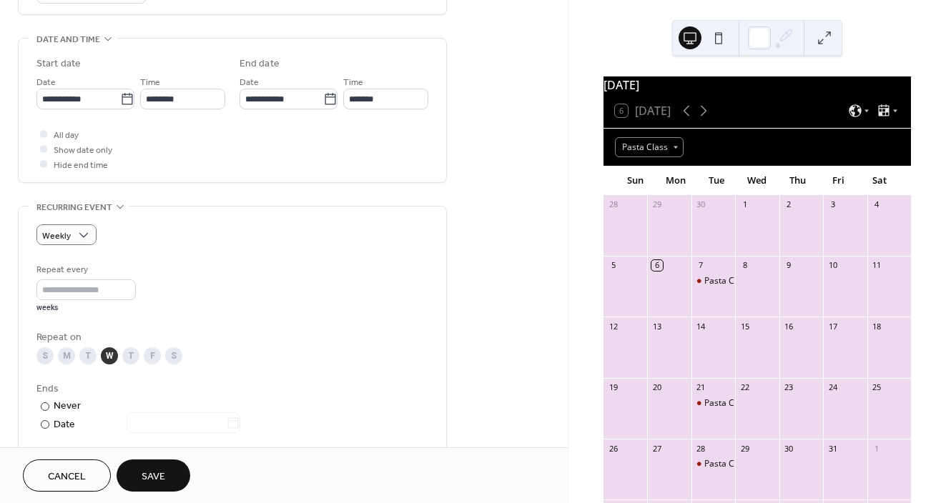
click at [361, 277] on div "Repeat every * weeks" at bounding box center [232, 287] width 392 height 51
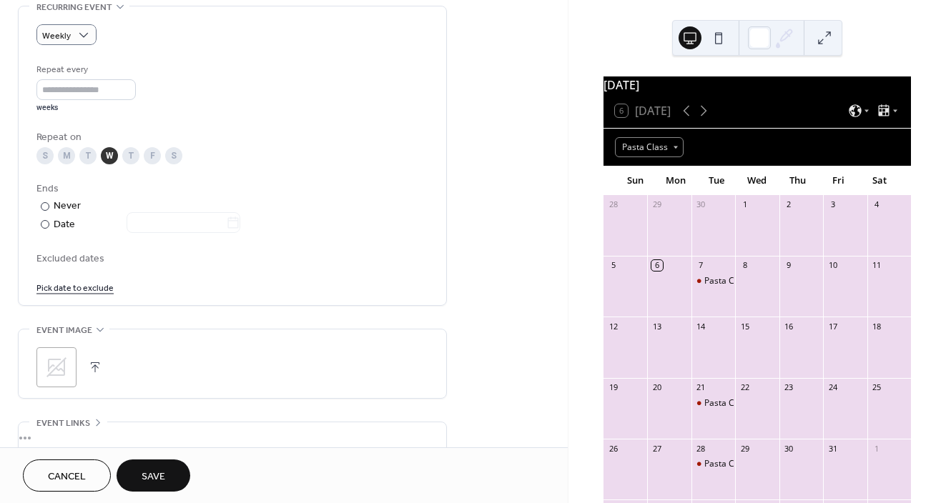
scroll to position [631, 0]
click at [158, 472] on span "Save" at bounding box center [154, 477] width 24 height 15
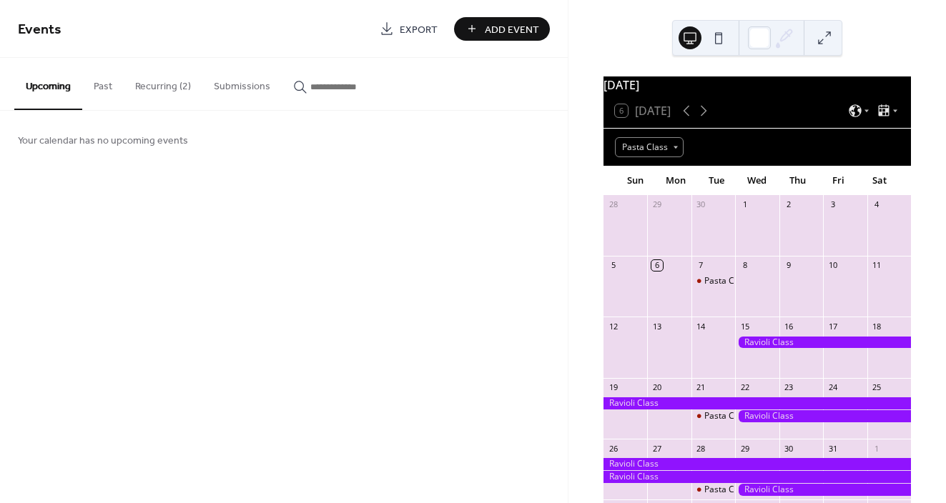
click at [164, 85] on button "Recurring (2)" at bounding box center [163, 83] width 79 height 51
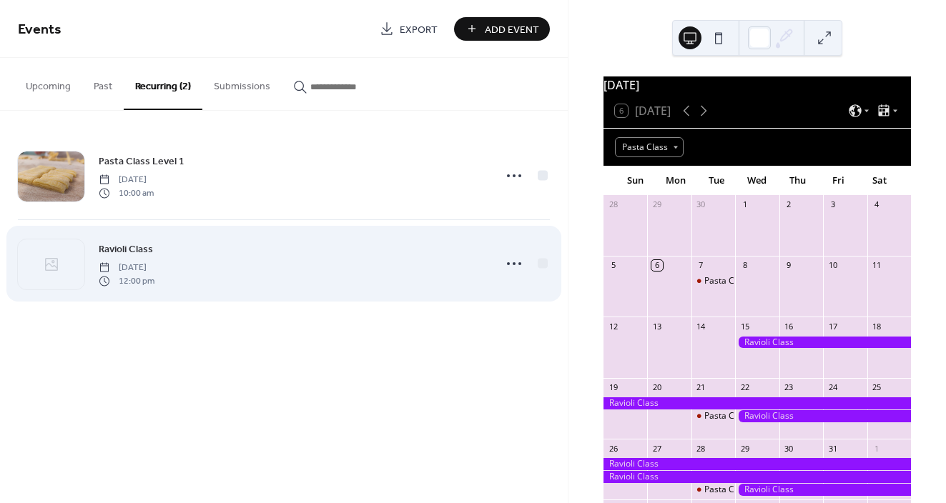
click at [143, 254] on span "Ravioli Class" at bounding box center [126, 249] width 54 height 15
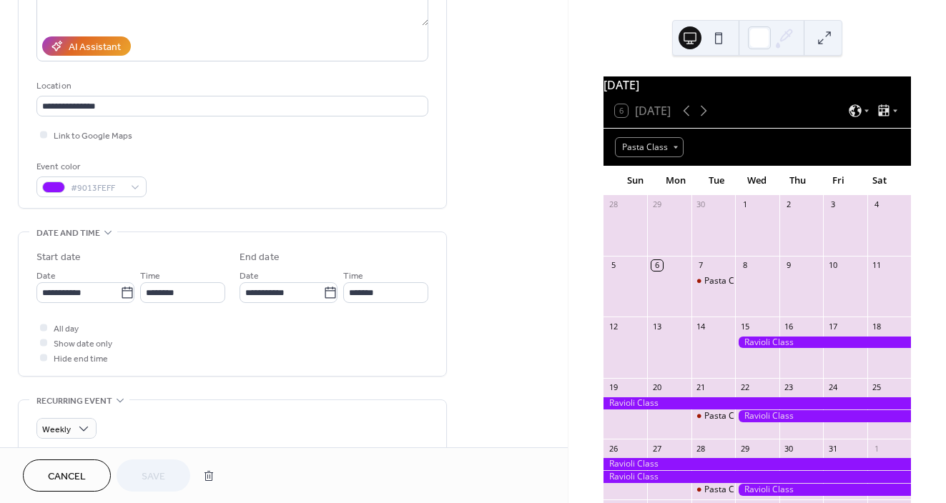
scroll to position [241, 0]
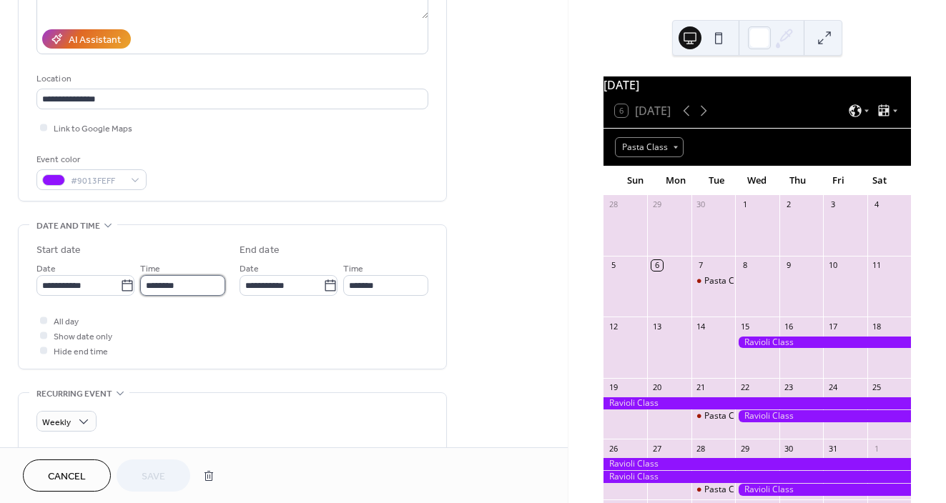
click at [170, 286] on input "********" at bounding box center [182, 285] width 85 height 21
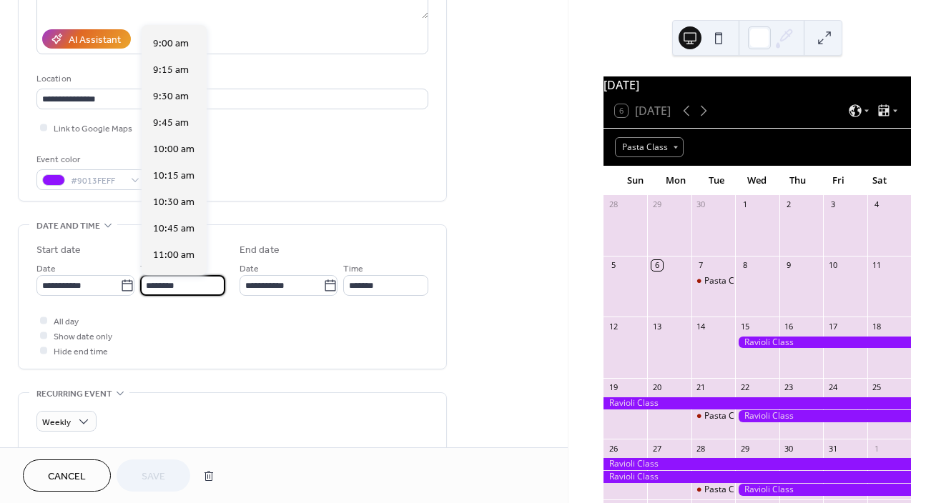
scroll to position [931, 0]
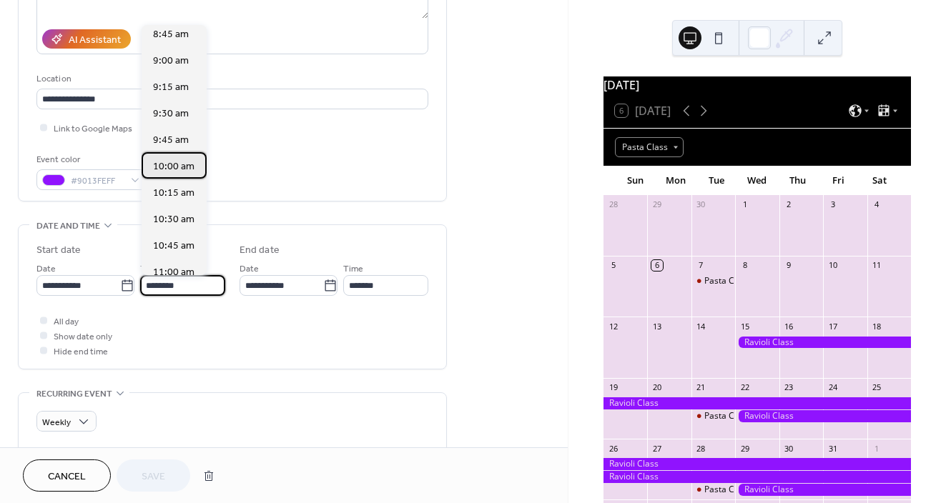
click at [194, 159] on div "10:00 am" at bounding box center [174, 165] width 65 height 26
type input "********"
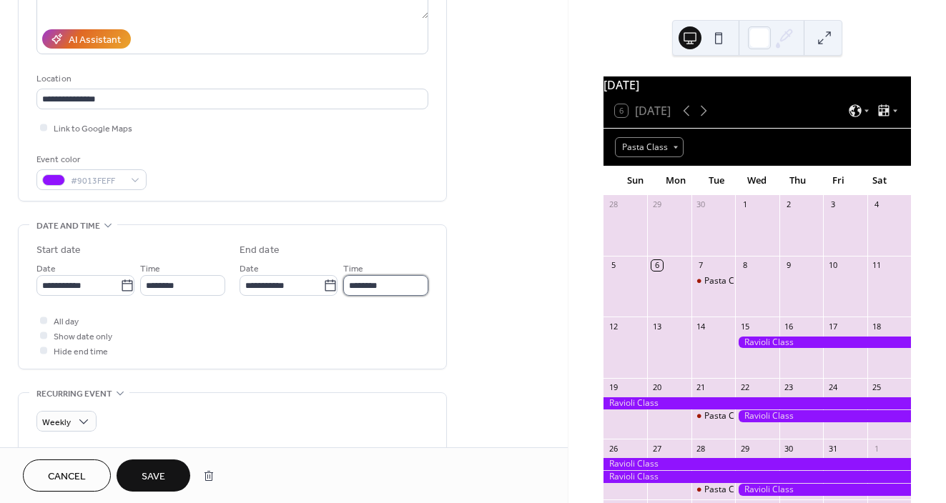
click at [363, 292] on input "********" at bounding box center [385, 285] width 85 height 21
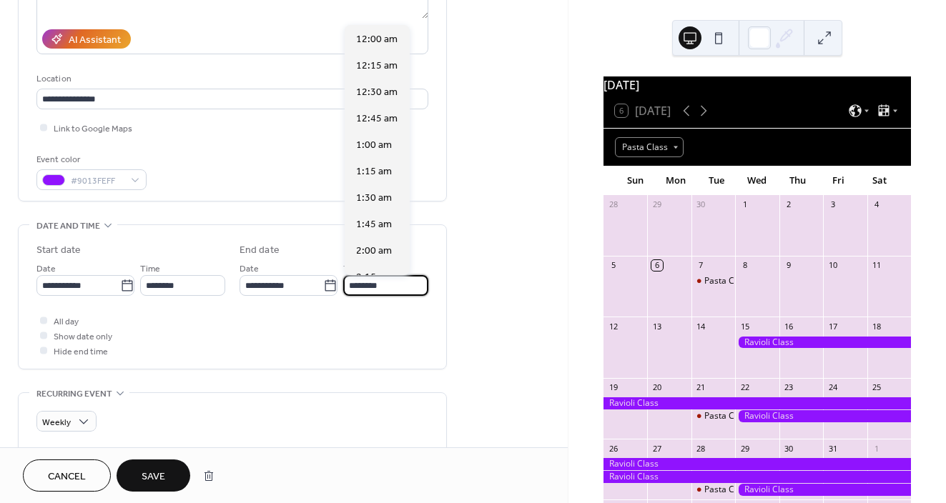
scroll to position [1164, 0]
click at [421, 69] on div "**********" at bounding box center [232, 23] width 392 height 333
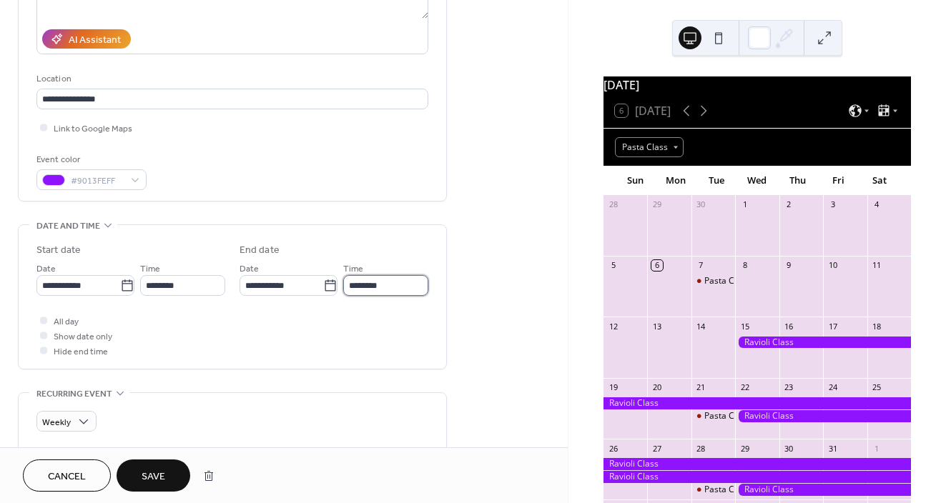
click at [385, 280] on input "********" at bounding box center [385, 285] width 85 height 21
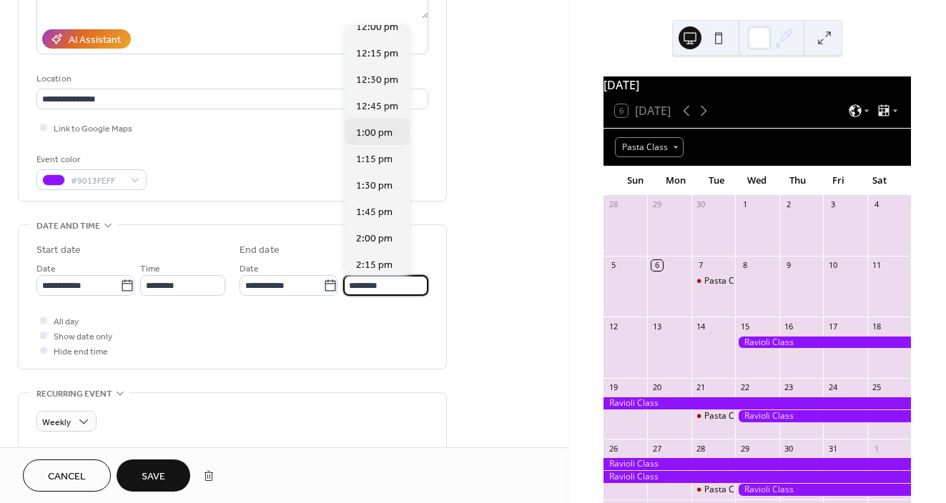
scroll to position [1270, 0]
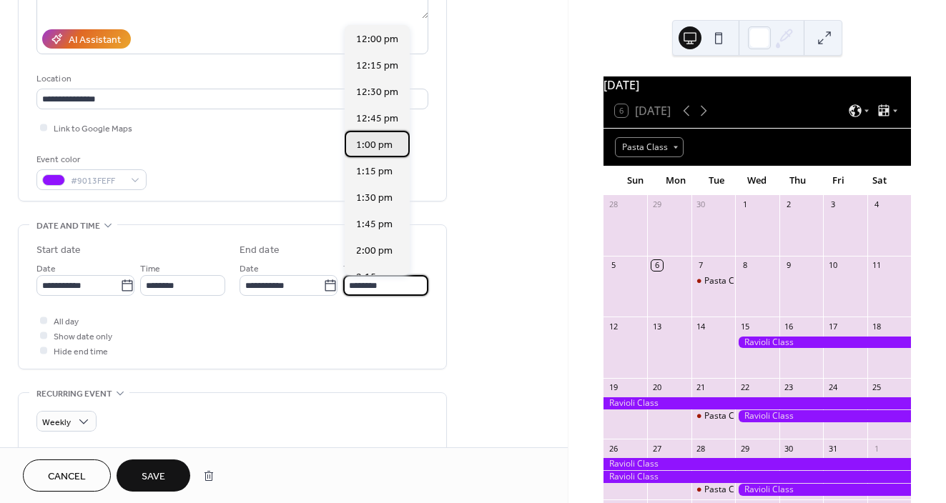
click at [386, 136] on div "1:00 pm" at bounding box center [377, 144] width 65 height 26
type input "*******"
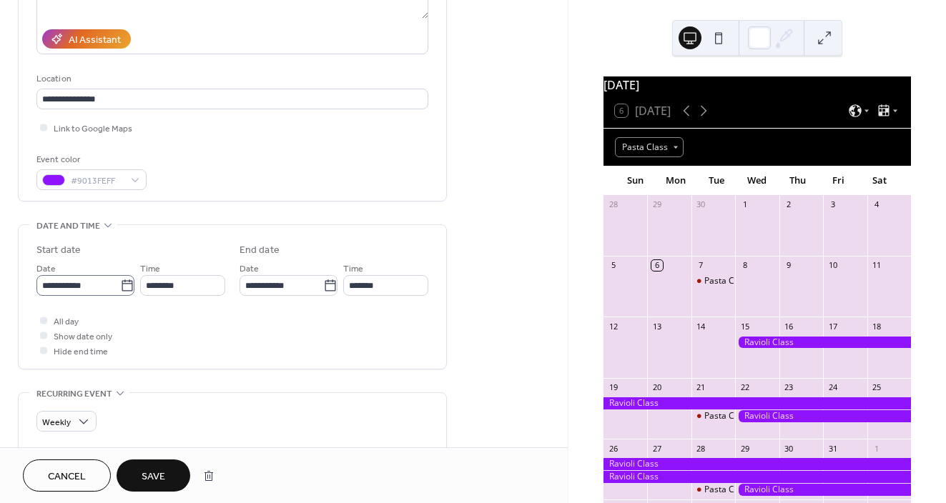
click at [122, 283] on icon at bounding box center [127, 285] width 11 height 11
click at [120, 283] on input "**********" at bounding box center [78, 285] width 84 height 21
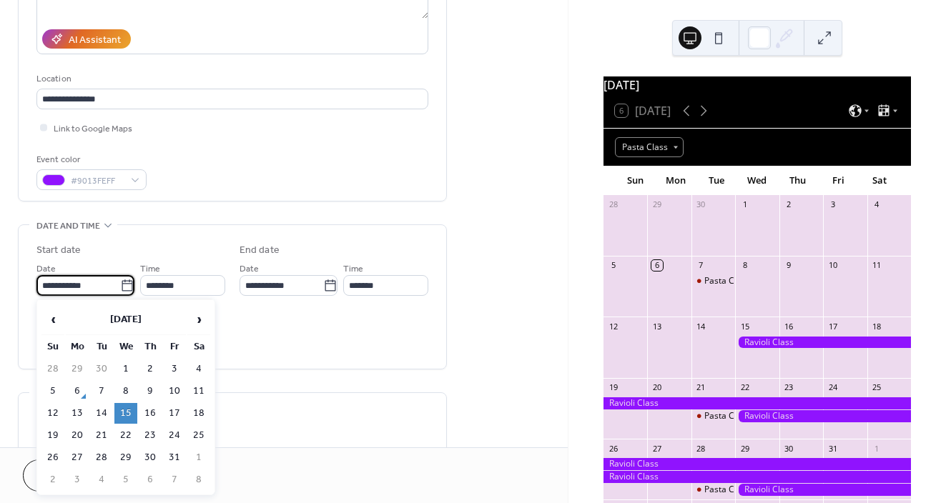
click at [124, 411] on td "15" at bounding box center [125, 413] width 23 height 21
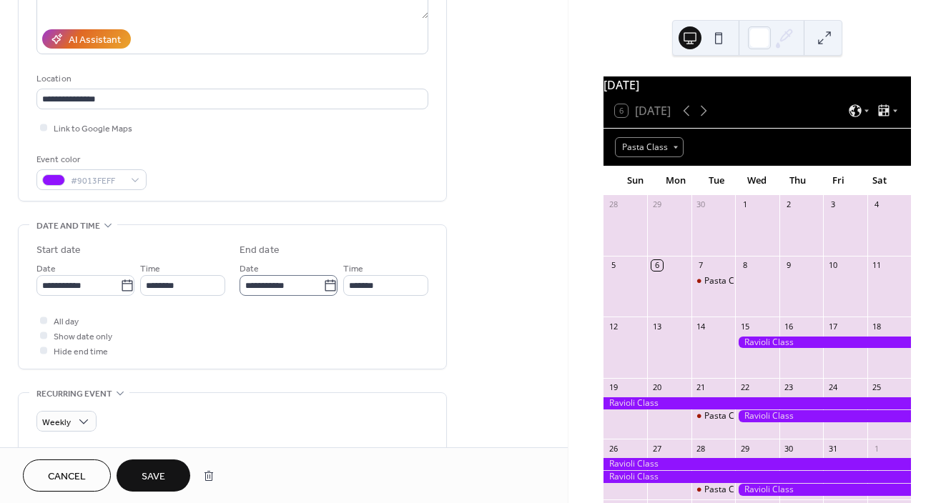
click at [330, 282] on icon at bounding box center [330, 285] width 11 height 11
click at [323, 282] on input "**********" at bounding box center [281, 285] width 84 height 21
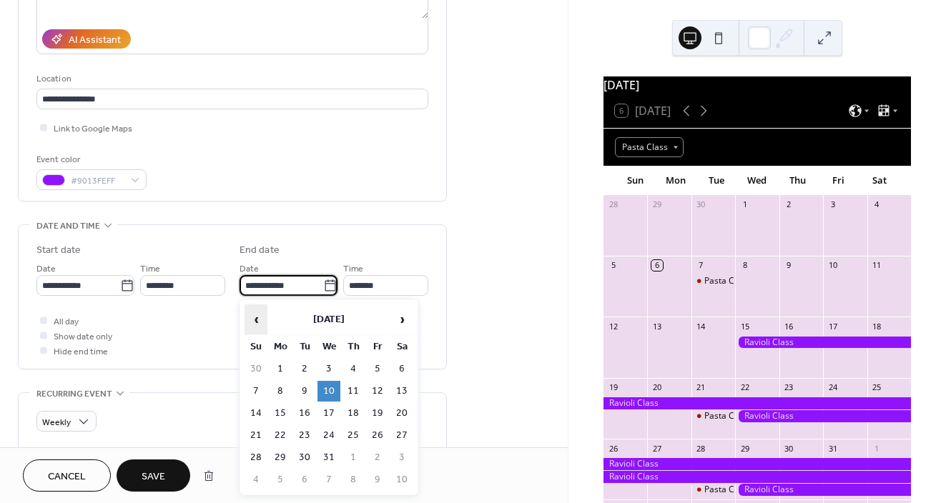
click at [261, 318] on span "‹" at bounding box center [255, 319] width 21 height 29
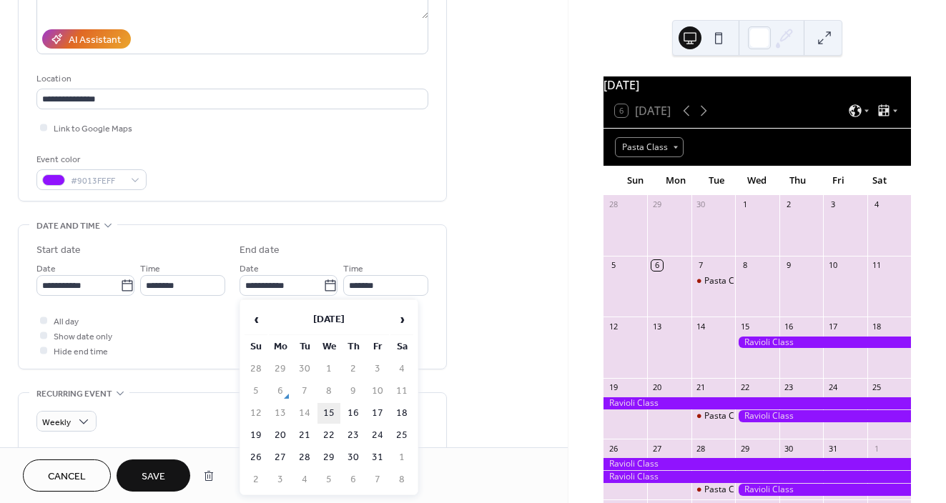
click at [331, 415] on td "15" at bounding box center [328, 413] width 23 height 21
type input "**********"
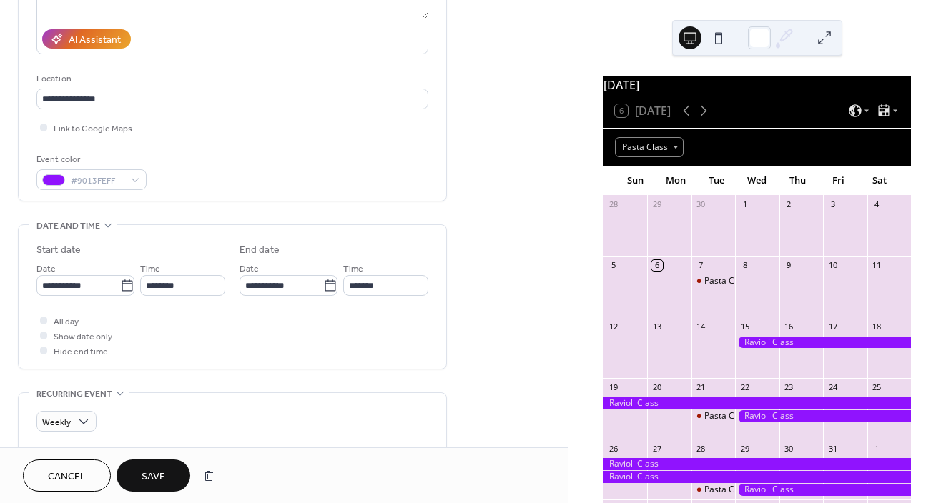
click at [338, 343] on div "All day Show date only Hide end time" at bounding box center [232, 335] width 392 height 45
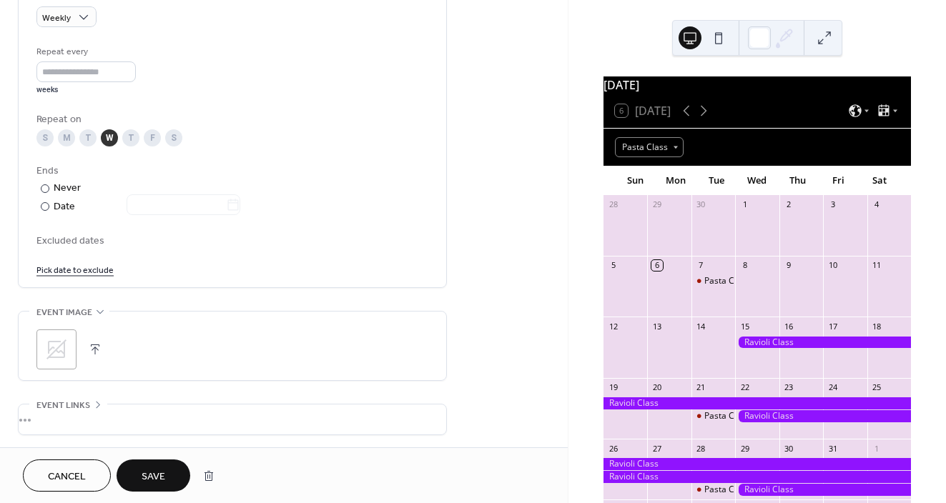
scroll to position [646, 0]
click at [45, 202] on div at bounding box center [45, 206] width 9 height 9
click at [236, 203] on icon at bounding box center [233, 204] width 14 height 14
click at [226, 203] on input "text" at bounding box center [176, 204] width 99 height 21
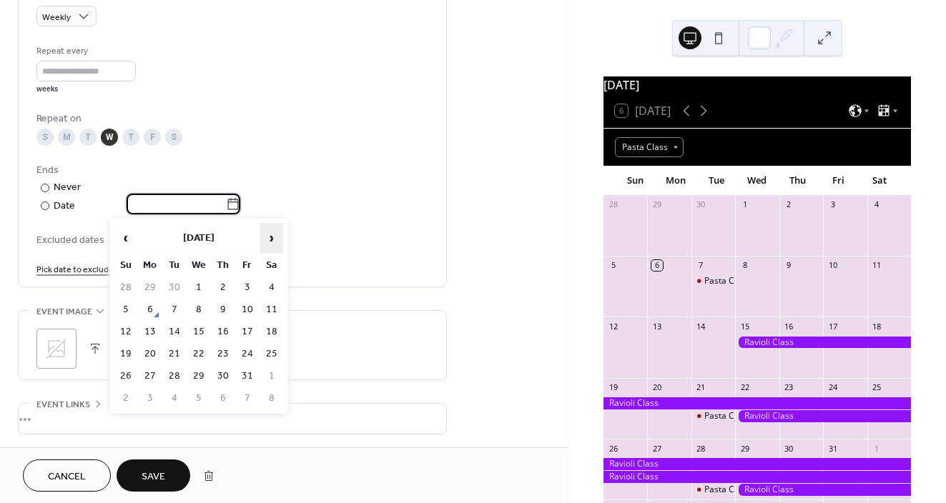
click at [277, 237] on span "›" at bounding box center [271, 238] width 21 height 29
click at [249, 330] on td "19" at bounding box center [247, 332] width 23 height 21
type input "**********"
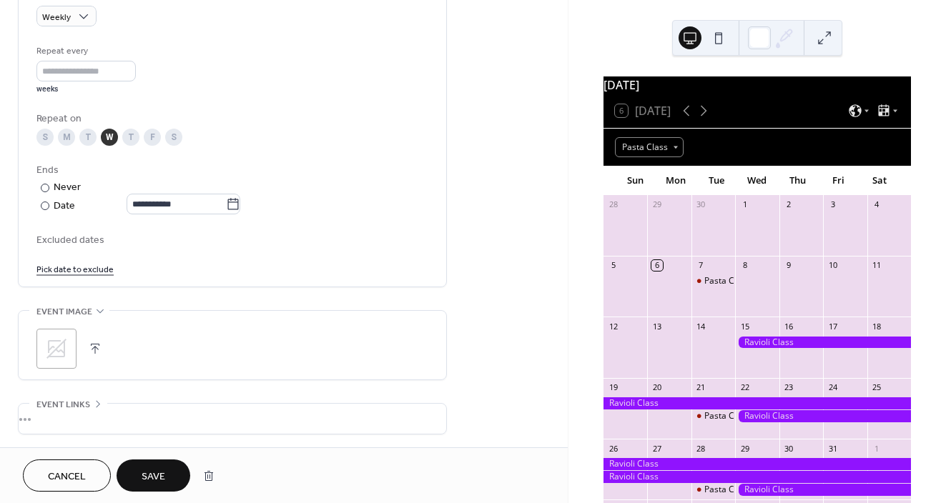
click at [365, 232] on div "Excluded dates" at bounding box center [232, 239] width 392 height 15
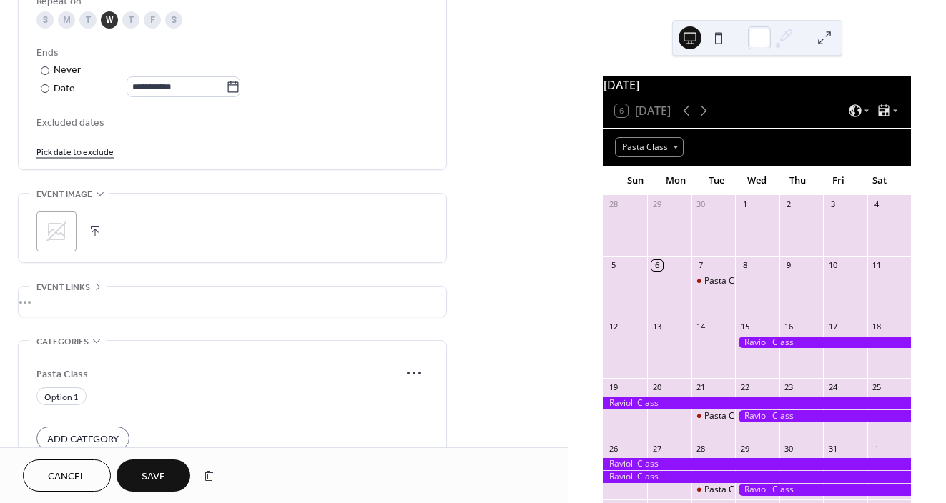
scroll to position [768, 0]
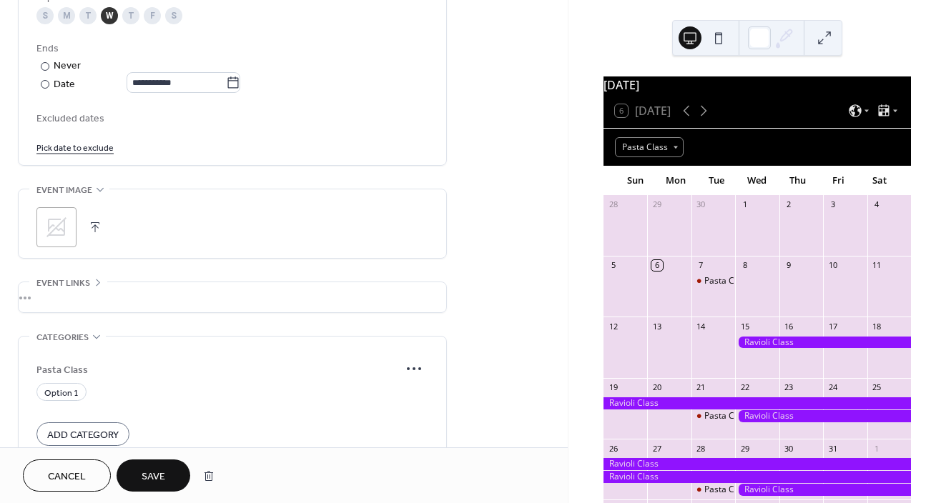
click at [76, 146] on link "Pick date to exclude" at bounding box center [74, 146] width 77 height 15
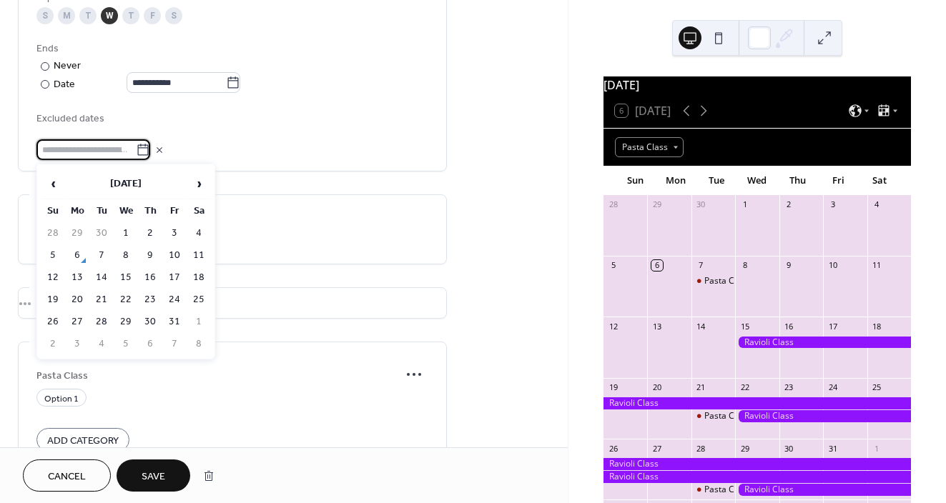
click at [255, 133] on div "Excluded dates" at bounding box center [232, 135] width 392 height 50
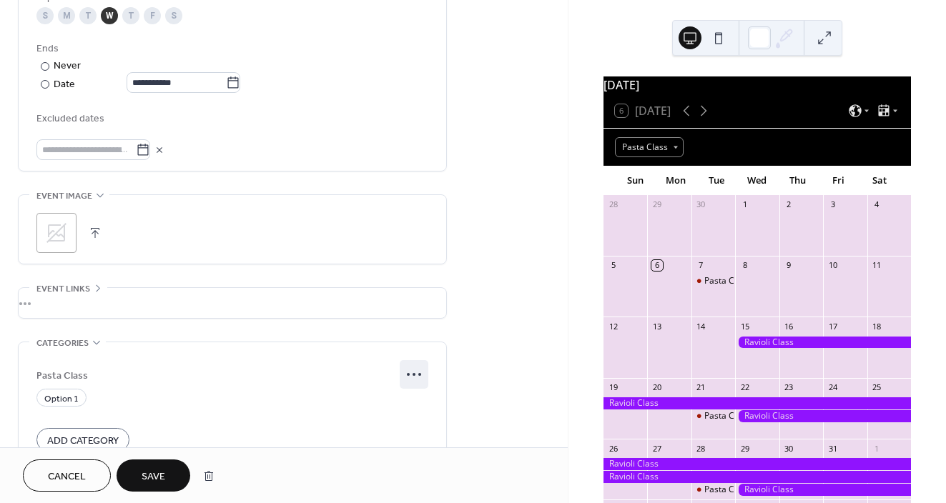
click at [411, 371] on icon at bounding box center [413, 374] width 23 height 23
click at [390, 405] on div "Edit" at bounding box center [396, 402] width 67 height 21
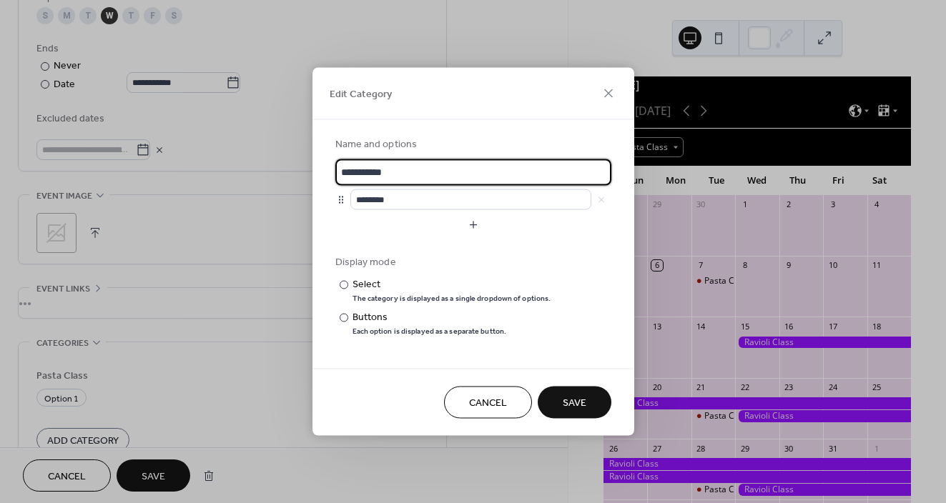
click at [350, 174] on input "**********" at bounding box center [473, 172] width 276 height 26
type input "**********"
click at [568, 388] on button "Save" at bounding box center [575, 403] width 74 height 32
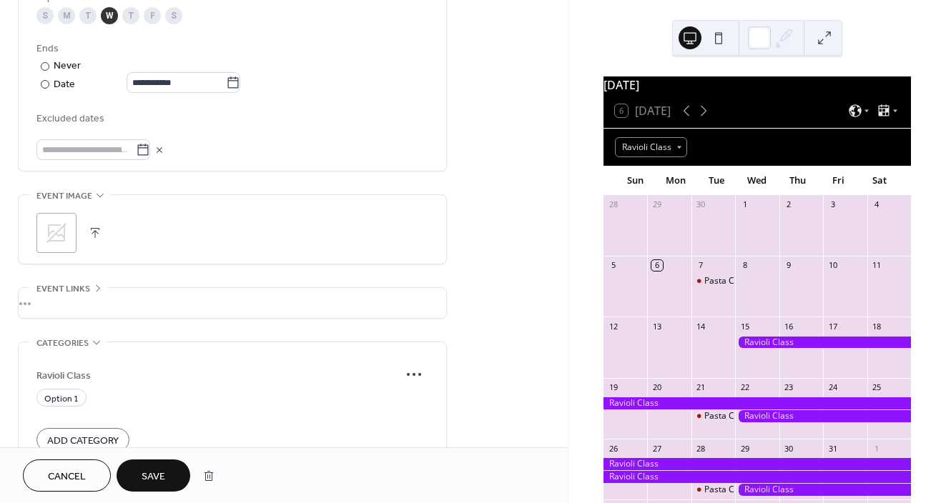
scroll to position [898, 0]
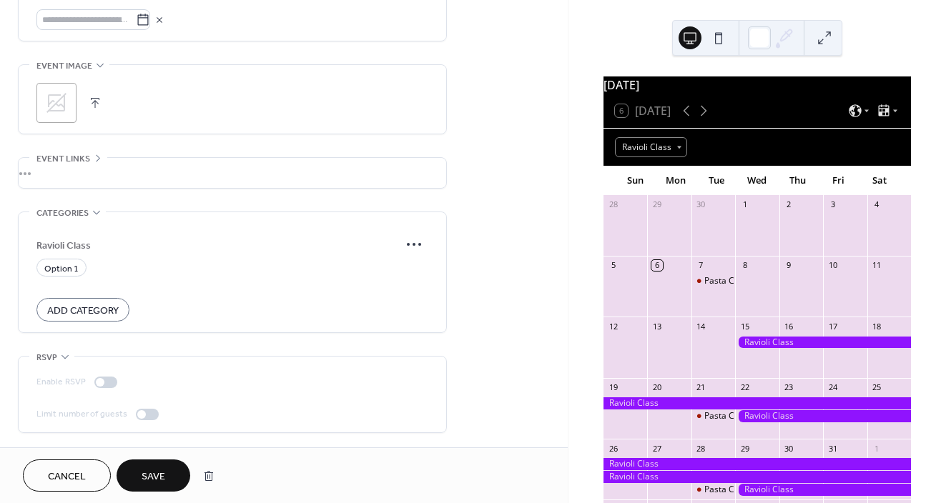
click at [154, 489] on button "Save" at bounding box center [154, 476] width 74 height 32
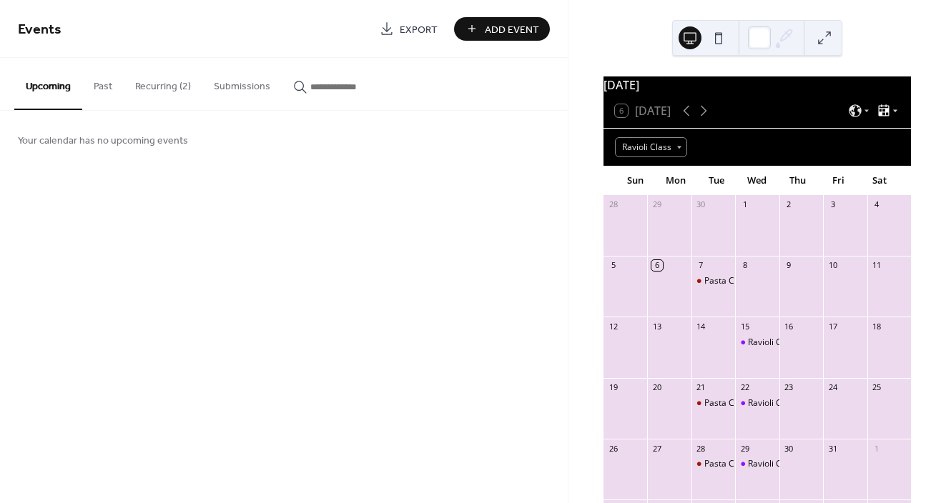
click at [891, 115] on icon at bounding box center [895, 111] width 9 height 9
click at [852, 118] on icon at bounding box center [855, 111] width 14 height 14
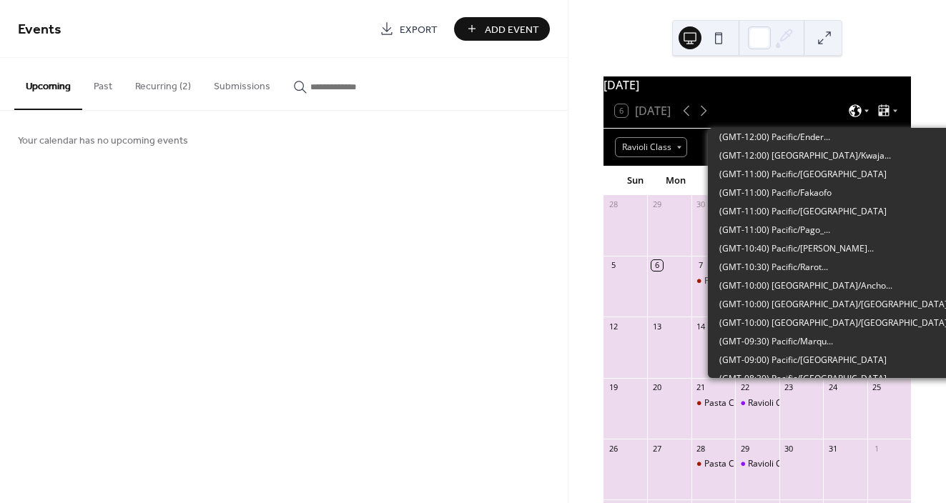
scroll to position [836, 0]
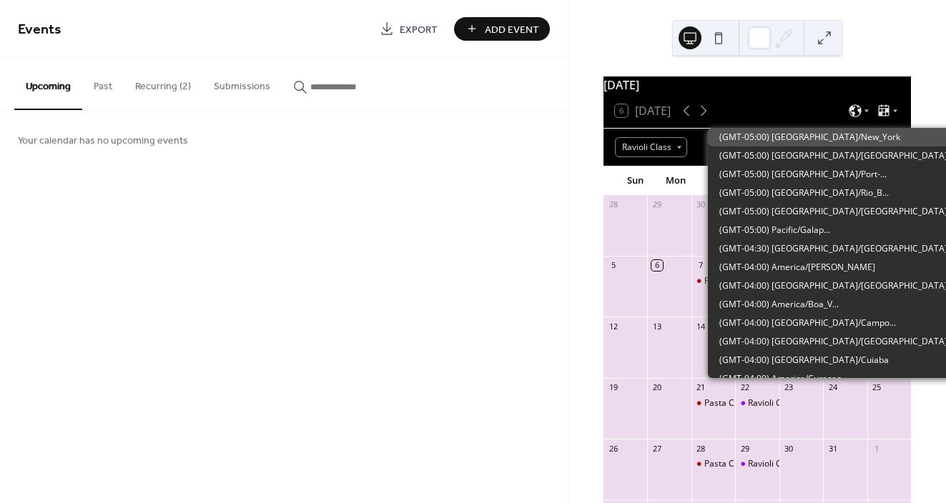
click at [885, 35] on div "October 2025 6 Today Ravioli Class Sun Mon Tue Wed Thu Fri Sat 28 29 30 1 2 3 4…" at bounding box center [756, 251] width 377 height 503
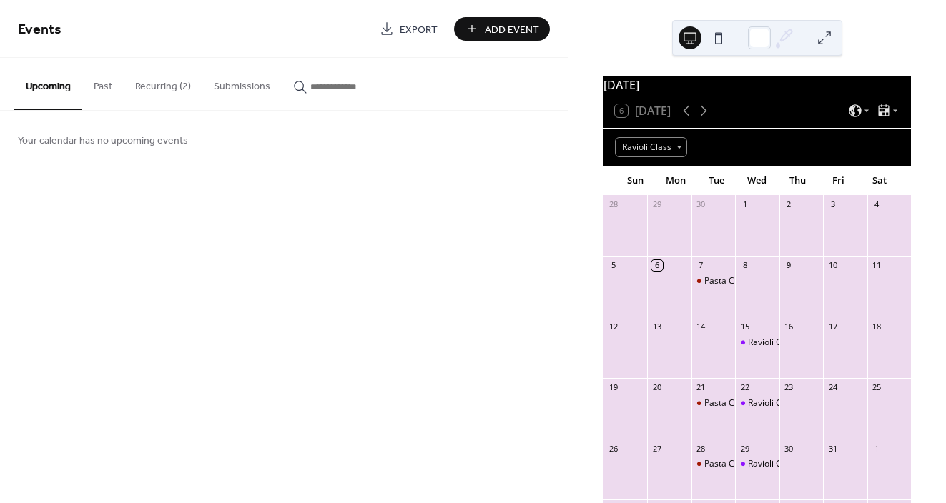
click at [520, 28] on span "Add Event" at bounding box center [512, 29] width 54 height 15
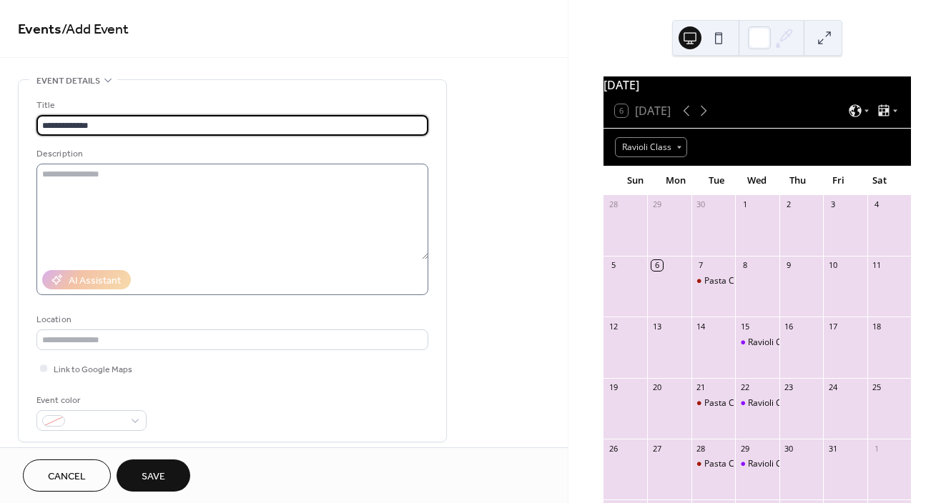
type input "**********"
click at [76, 179] on textarea at bounding box center [232, 212] width 392 height 96
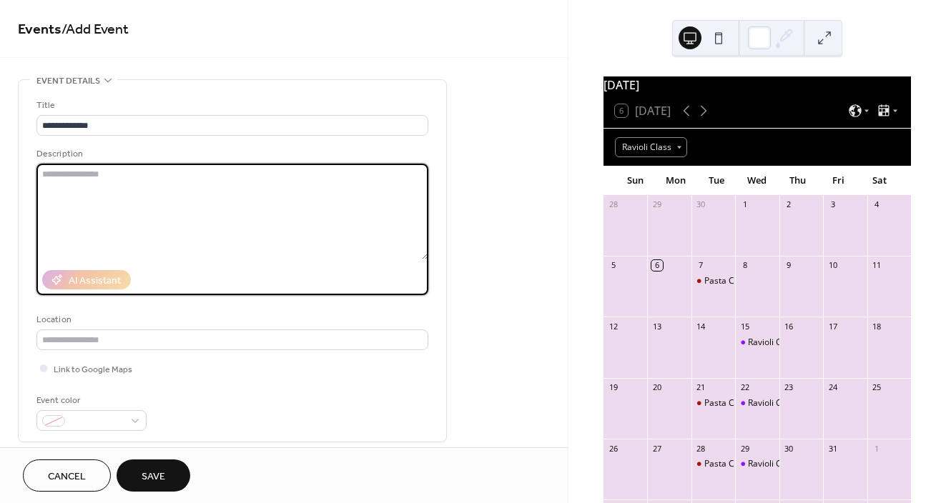
paste textarea "**********"
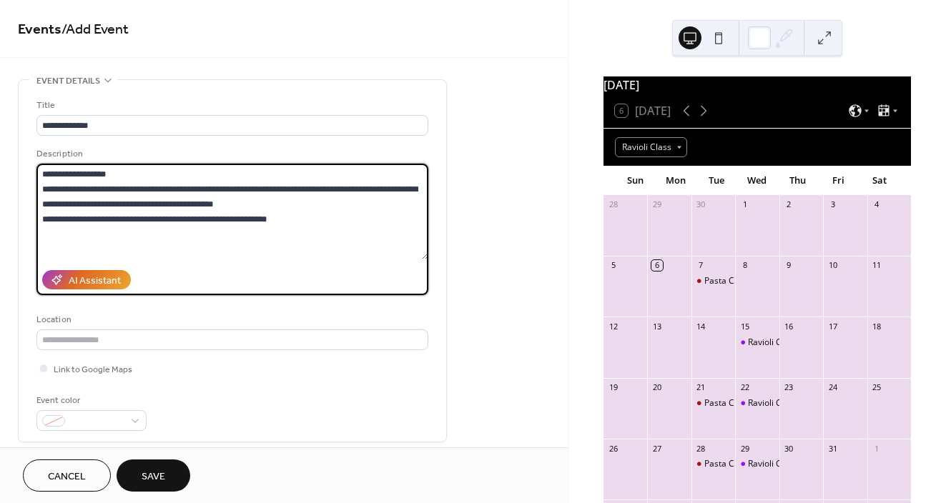
type textarea "**********"
click at [149, 327] on div "Location" at bounding box center [232, 331] width 392 height 38
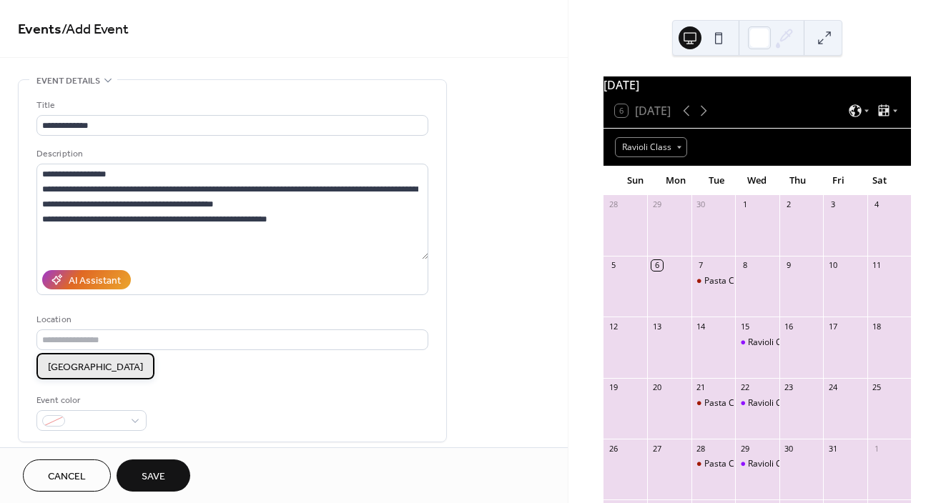
click at [91, 364] on span "South Knoxville" at bounding box center [95, 367] width 95 height 15
type input "**********"
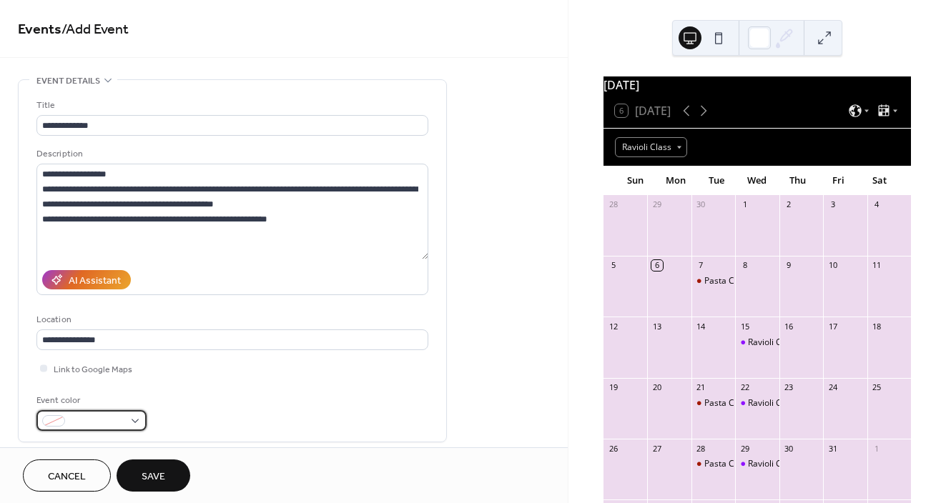
click at [104, 422] on span at bounding box center [97, 422] width 53 height 15
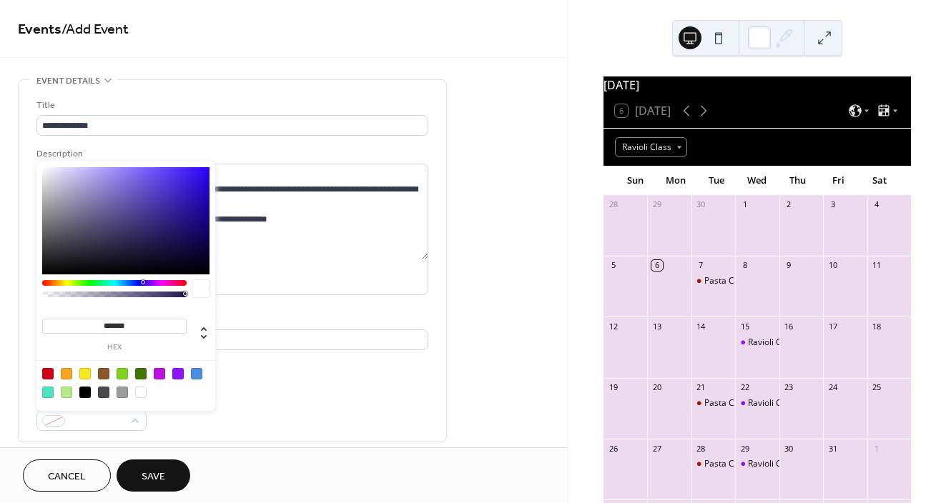
click at [141, 373] on div at bounding box center [140, 373] width 11 height 11
type input "*******"
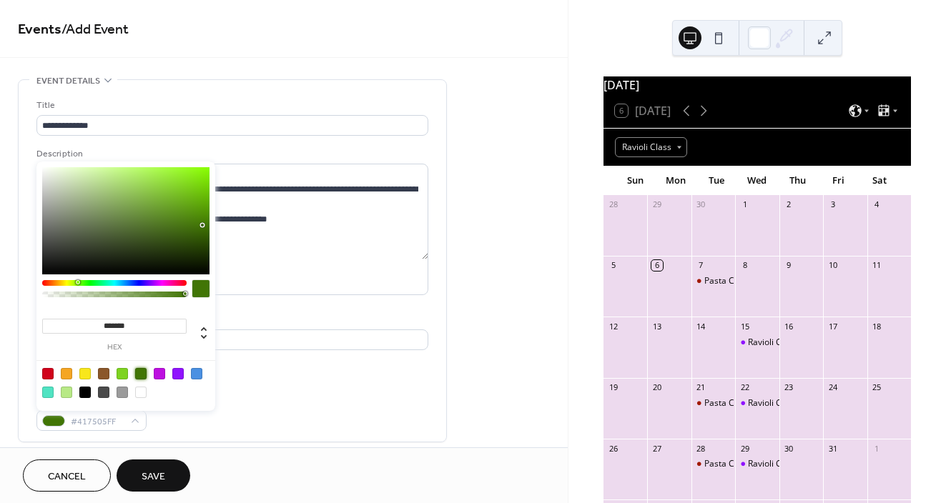
click at [347, 388] on div "**********" at bounding box center [232, 264] width 392 height 333
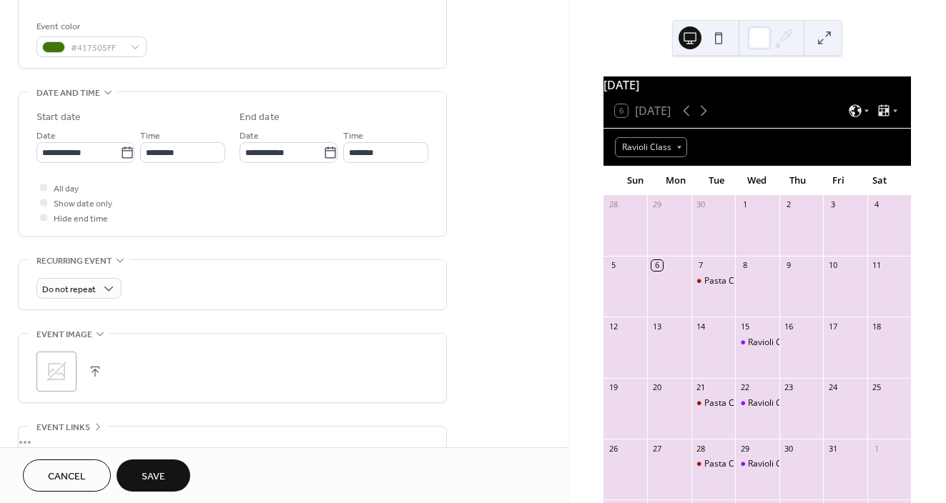
scroll to position [380, 0]
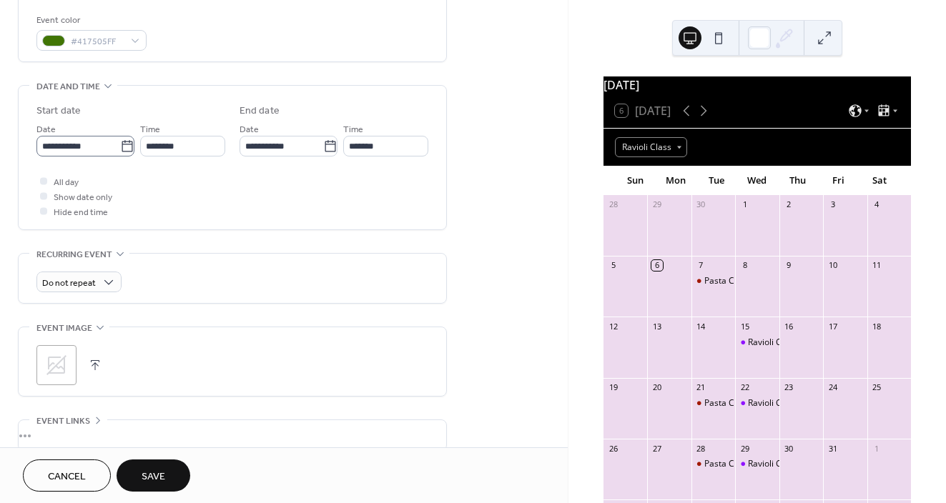
click at [123, 143] on icon at bounding box center [127, 146] width 14 height 14
click at [120, 143] on input "**********" at bounding box center [78, 146] width 84 height 21
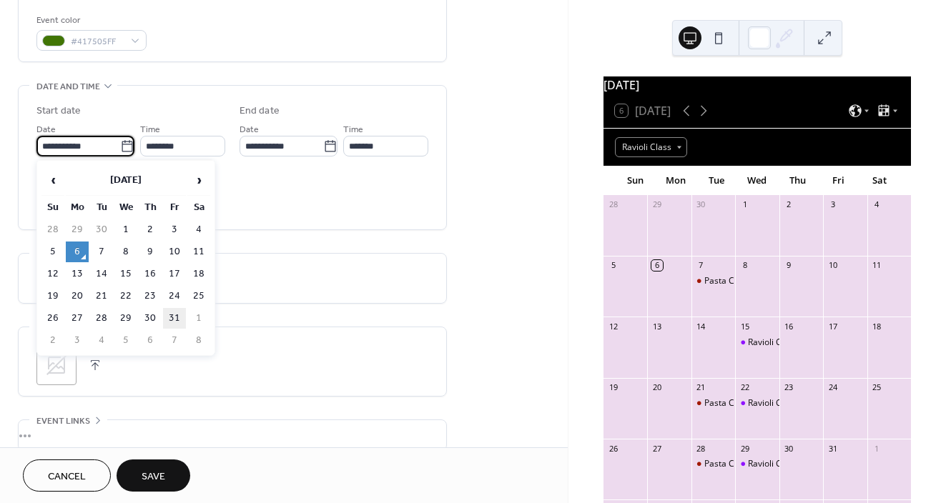
click at [173, 308] on td "31" at bounding box center [174, 318] width 23 height 21
type input "**********"
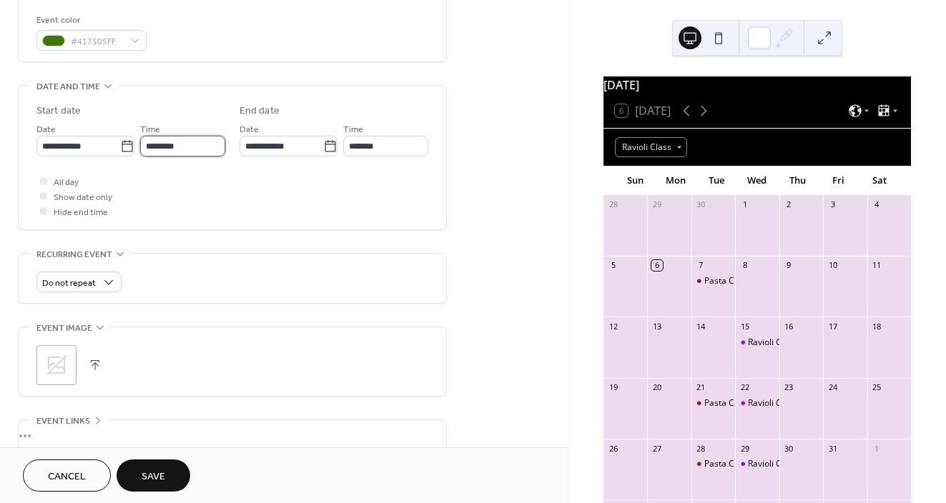
click at [174, 144] on input "********" at bounding box center [182, 146] width 85 height 21
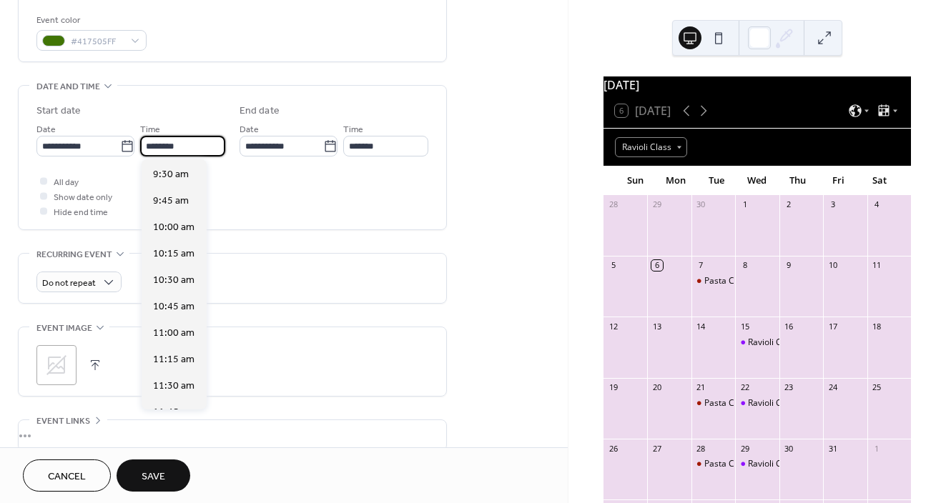
scroll to position [1002, 0]
click at [169, 228] on span "10:00 am" at bounding box center [173, 229] width 41 height 15
type input "********"
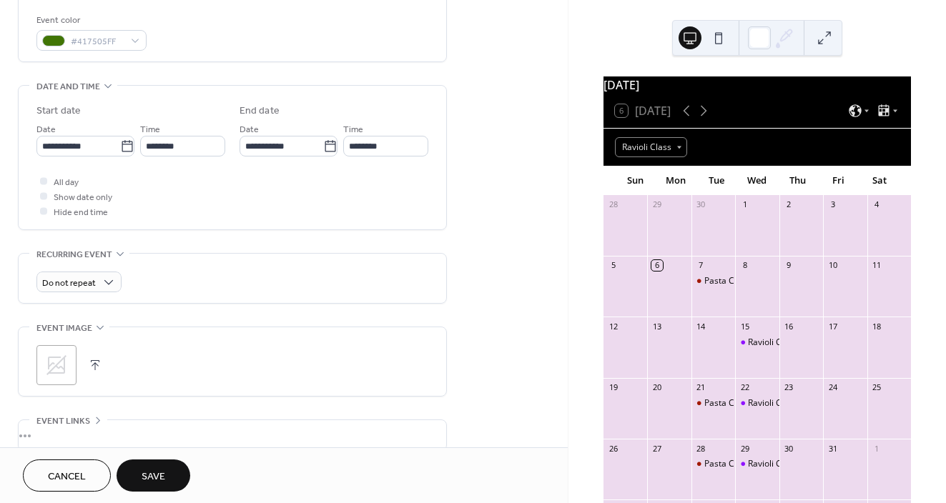
click at [346, 185] on div "All day Show date only Hide end time" at bounding box center [232, 196] width 392 height 45
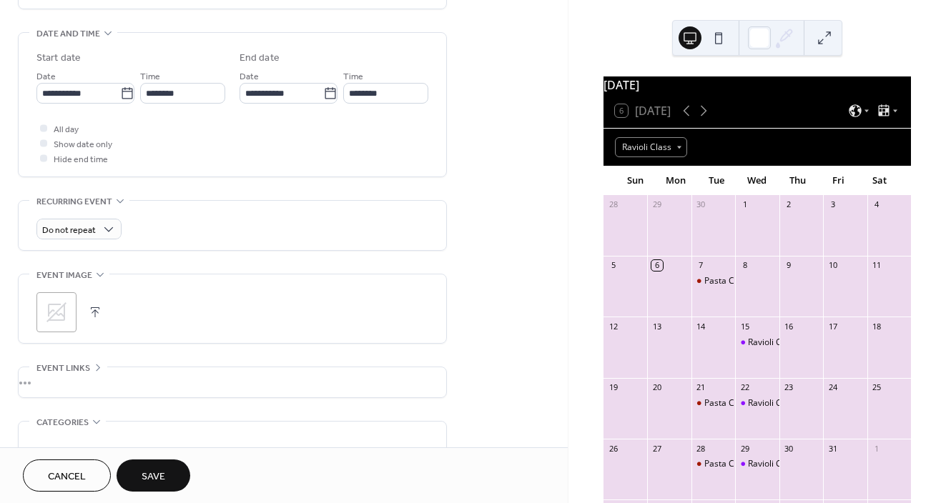
scroll to position [430, 0]
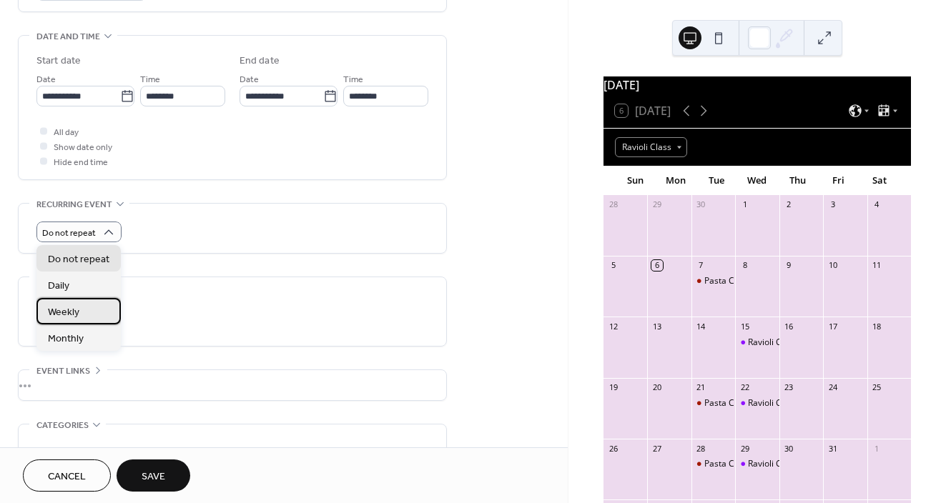
click at [65, 305] on span "Weekly" at bounding box center [63, 312] width 31 height 15
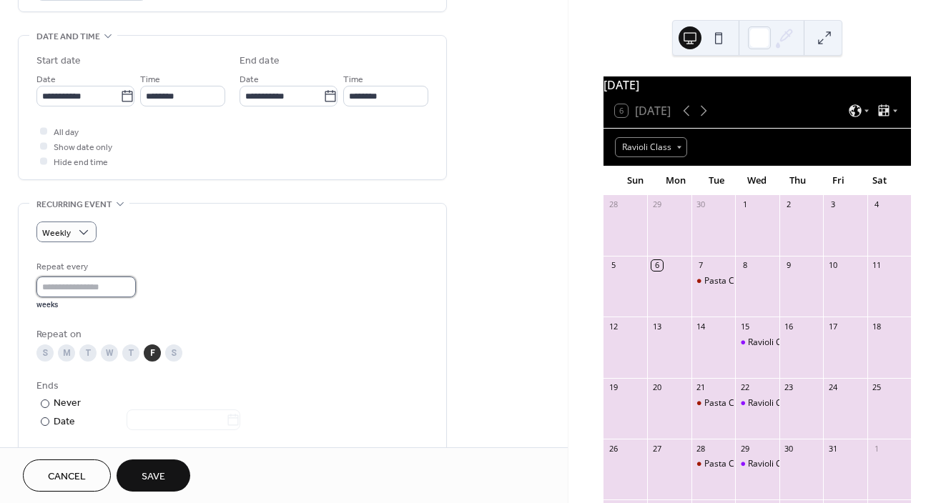
click at [129, 282] on input "*" at bounding box center [85, 287] width 99 height 21
type input "*"
click at [129, 282] on input "*" at bounding box center [85, 287] width 99 height 21
click at [360, 405] on div "Ends ​ Never ​ Date" at bounding box center [232, 404] width 392 height 51
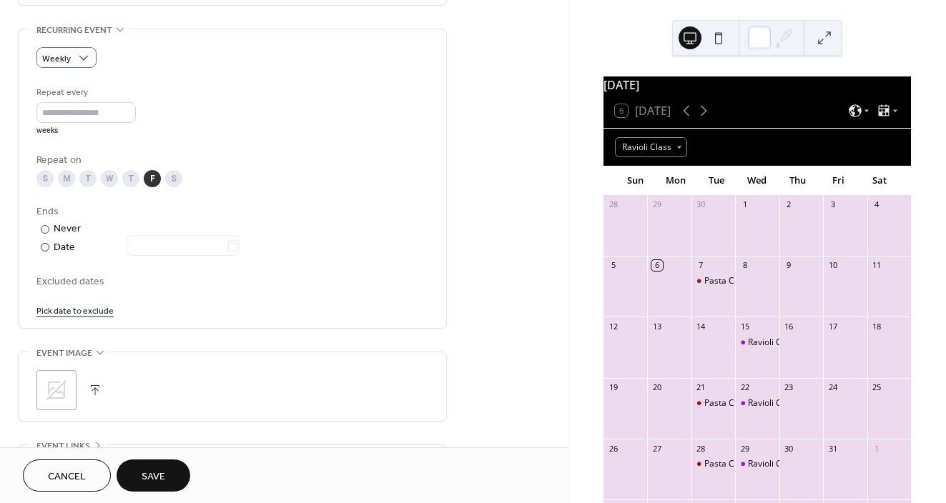
scroll to position [605, 0]
click at [54, 249] on div "Date" at bounding box center [147, 247] width 187 height 16
click at [240, 242] on icon at bounding box center [233, 245] width 14 height 14
click at [226, 242] on input "text" at bounding box center [176, 244] width 99 height 21
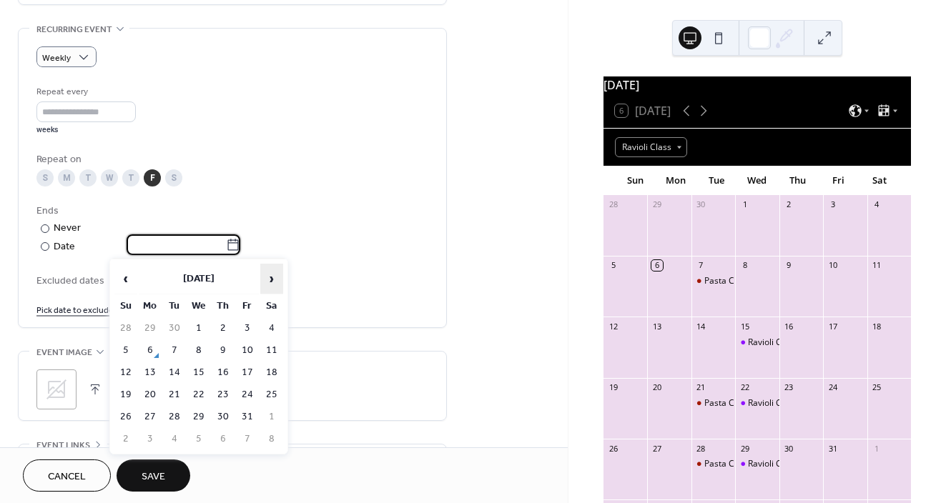
click at [269, 274] on span "›" at bounding box center [271, 278] width 21 height 29
click at [246, 370] on td "19" at bounding box center [247, 372] width 23 height 21
type input "**********"
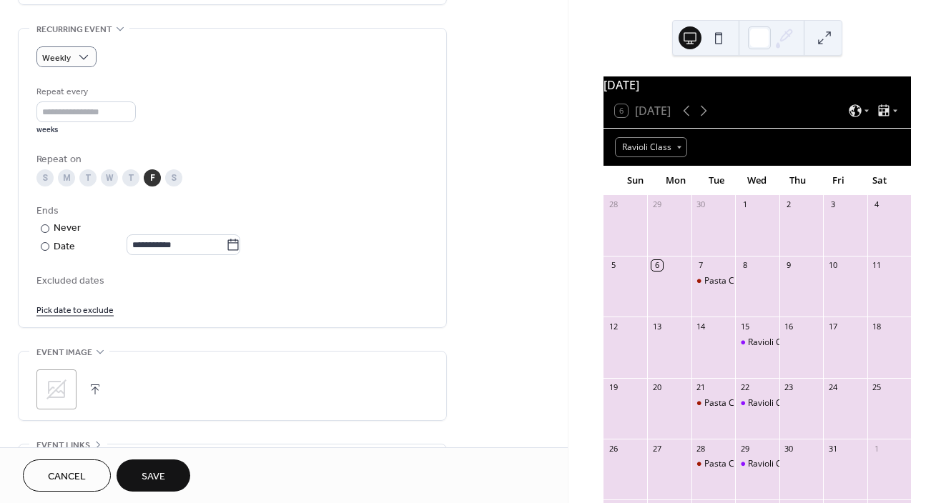
click at [375, 218] on div "Ends" at bounding box center [230, 211] width 389 height 15
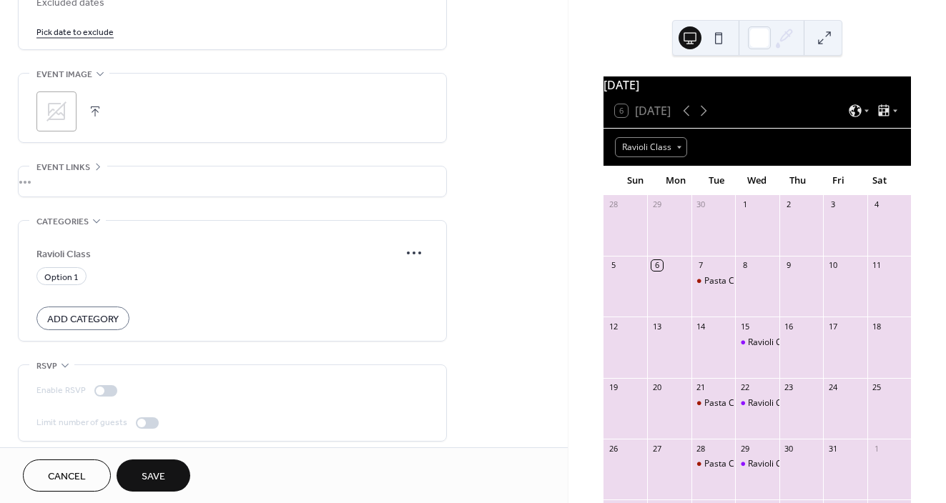
scroll to position [886, 0]
click at [414, 247] on icon at bounding box center [413, 250] width 23 height 23
click at [392, 282] on span "Edit" at bounding box center [400, 279] width 16 height 15
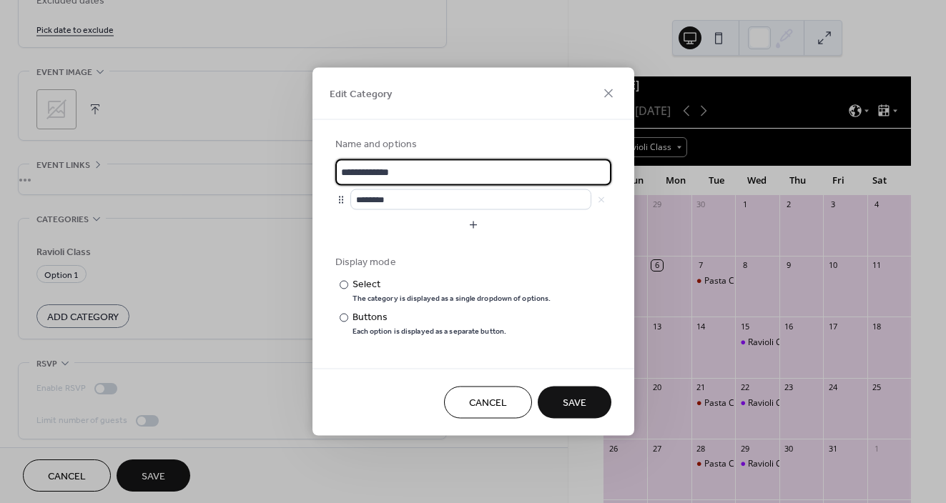
click at [353, 170] on input "**********" at bounding box center [473, 172] width 276 height 26
type input "**********"
click at [465, 249] on div at bounding box center [473, 245] width 276 height 11
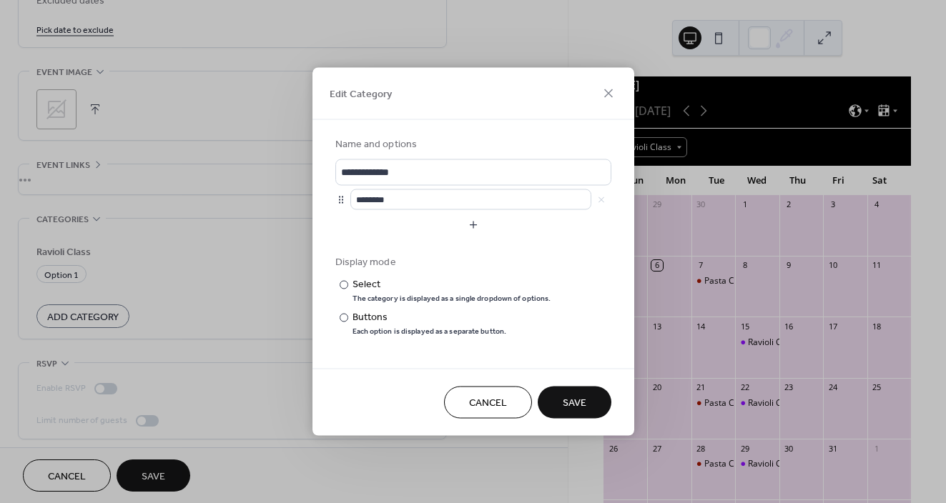
click at [589, 405] on button "Save" at bounding box center [575, 403] width 74 height 32
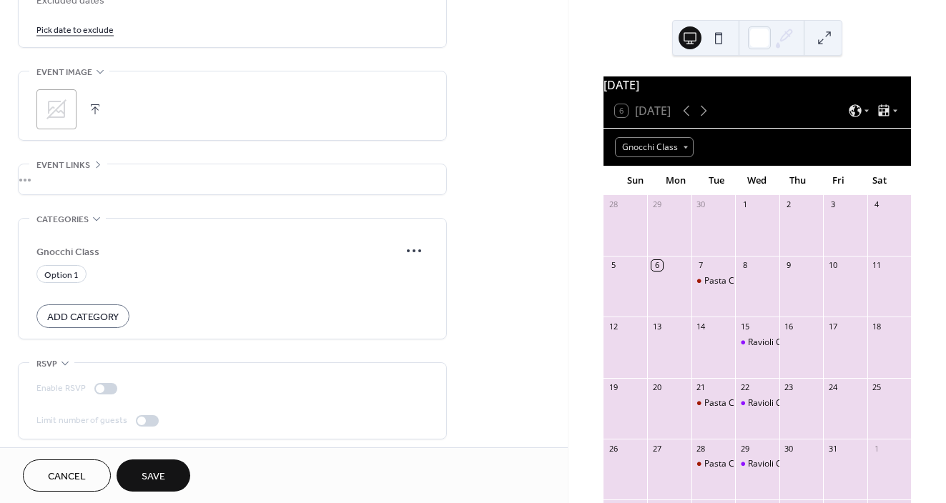
click at [154, 475] on span "Save" at bounding box center [154, 477] width 24 height 15
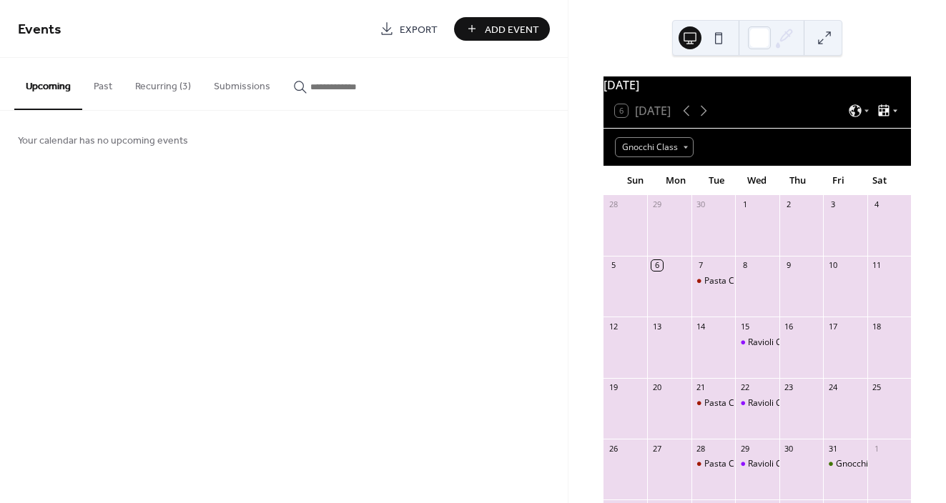
click at [884, 116] on icon at bounding box center [884, 109] width 11 height 11
click at [425, 233] on div "Events Export Add Event Upcoming Past Recurring (3) Submissions Your calendar h…" at bounding box center [284, 251] width 568 height 503
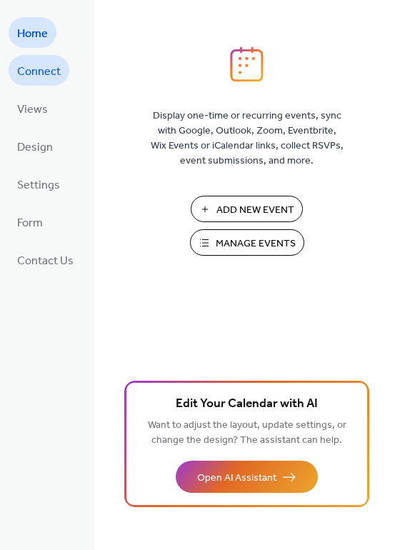
click at [50, 64] on span "Connect" at bounding box center [39, 72] width 44 height 22
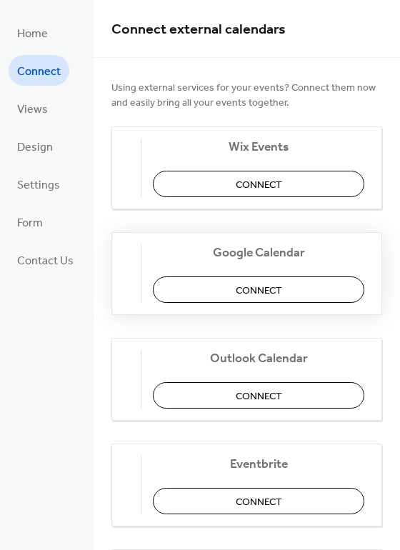
click at [256, 288] on span "Connect" at bounding box center [259, 291] width 46 height 15
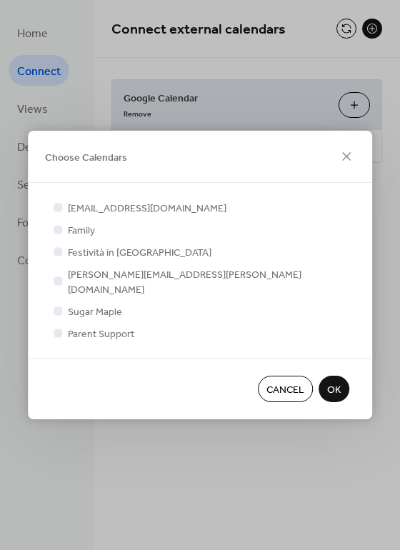
click at [274, 387] on span "Cancel" at bounding box center [286, 390] width 38 height 15
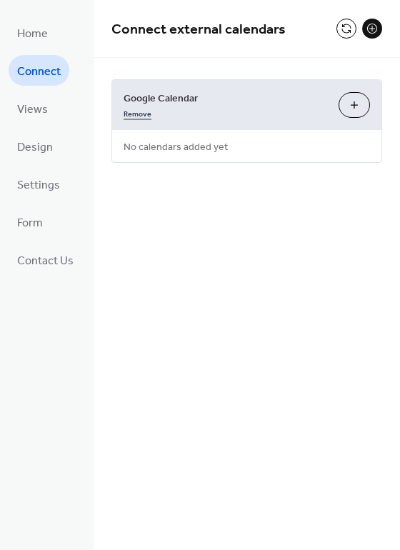
click at [136, 114] on link "Remove" at bounding box center [138, 112] width 28 height 15
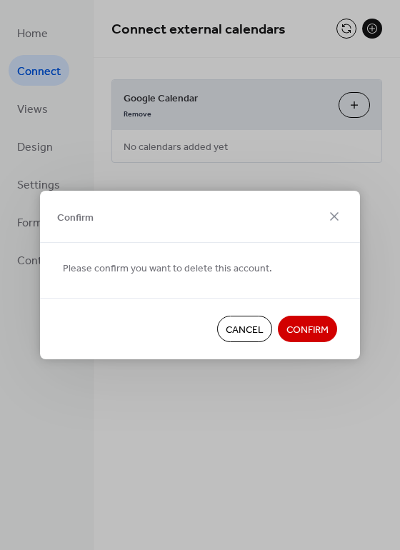
click at [325, 332] on span "Confirm" at bounding box center [308, 330] width 42 height 15
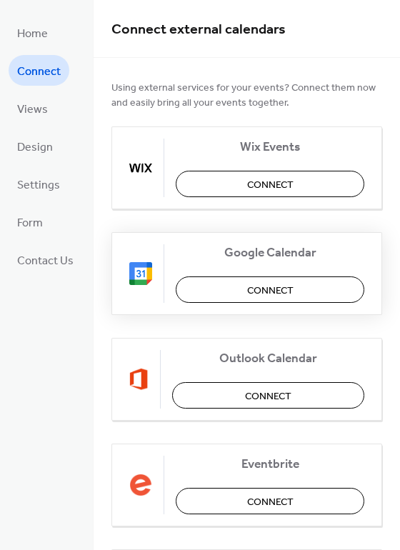
click at [280, 292] on span "Connect" at bounding box center [270, 291] width 46 height 15
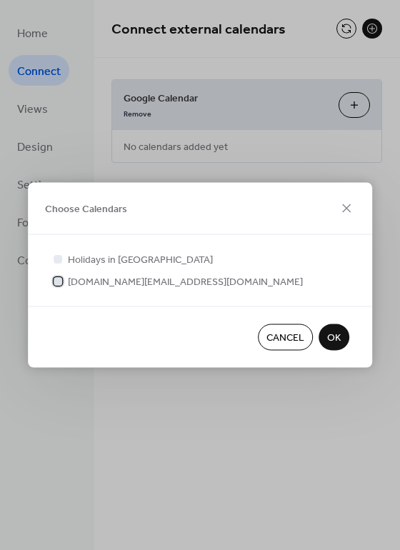
click at [59, 282] on div at bounding box center [58, 281] width 9 height 9
click at [330, 339] on span "OK" at bounding box center [334, 338] width 14 height 15
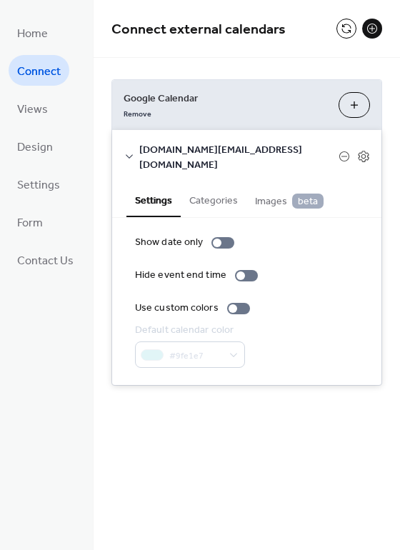
click at [200, 192] on button "Categories" at bounding box center [214, 199] width 66 height 33
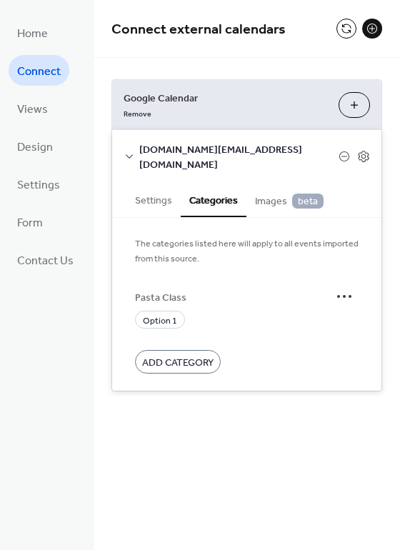
click at [140, 183] on button "Settings" at bounding box center [154, 199] width 54 height 33
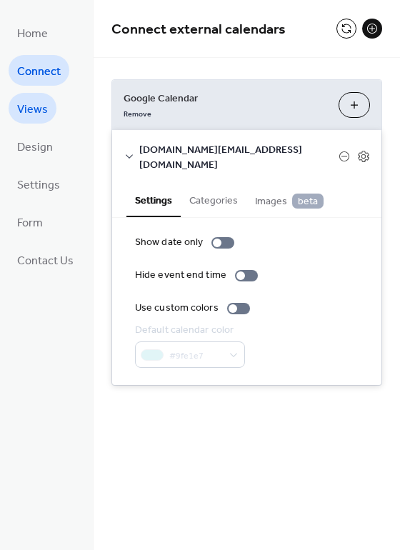
click at [41, 115] on span "Views" at bounding box center [32, 110] width 31 height 22
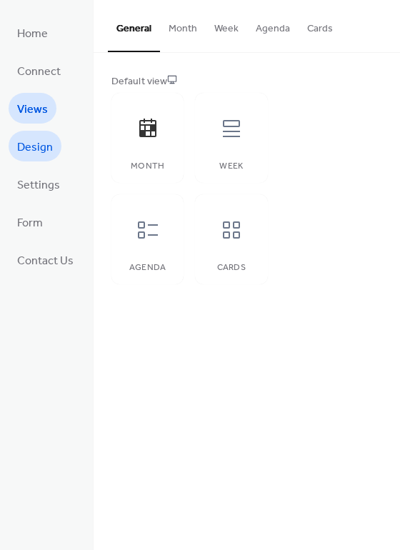
click at [38, 144] on span "Design" at bounding box center [35, 148] width 36 height 22
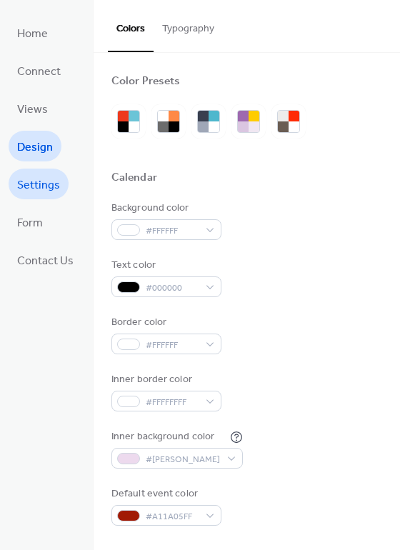
click at [36, 185] on span "Settings" at bounding box center [38, 185] width 43 height 22
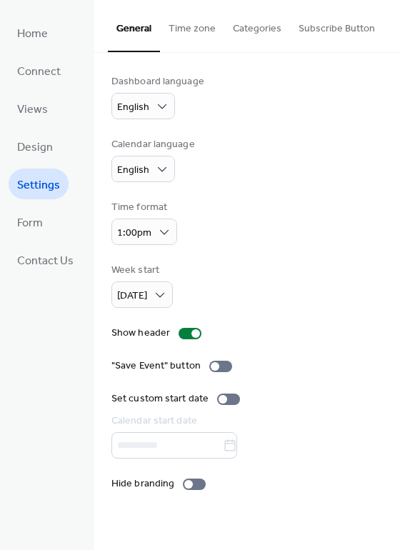
click at [337, 31] on button "Subscribe Button" at bounding box center [337, 25] width 94 height 51
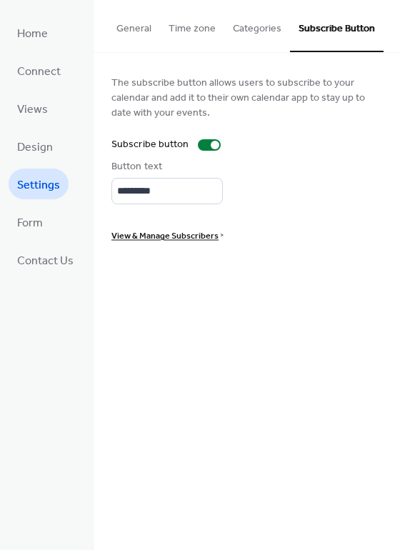
click at [158, 237] on span "View & Manage Subscribers" at bounding box center [165, 236] width 107 height 15
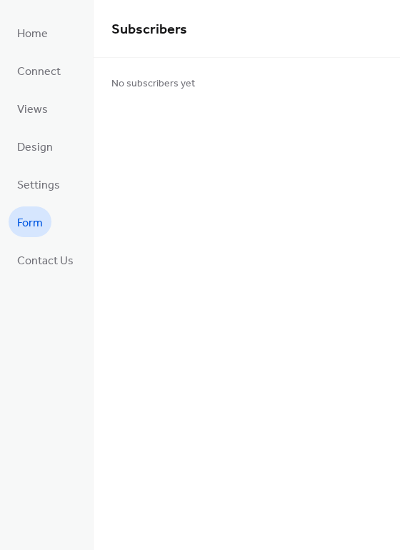
click at [30, 224] on span "Form" at bounding box center [30, 223] width 26 height 22
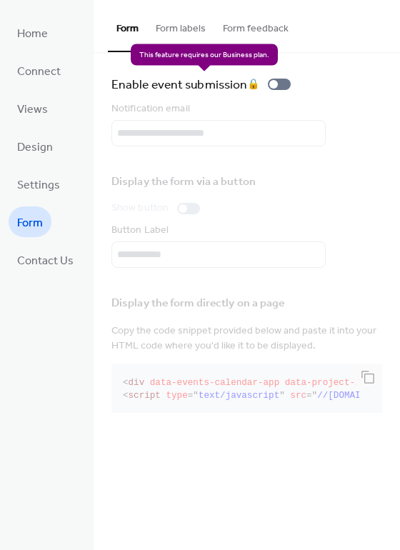
click at [281, 81] on div "Enable event submission 🔒" at bounding box center [204, 84] width 185 height 20
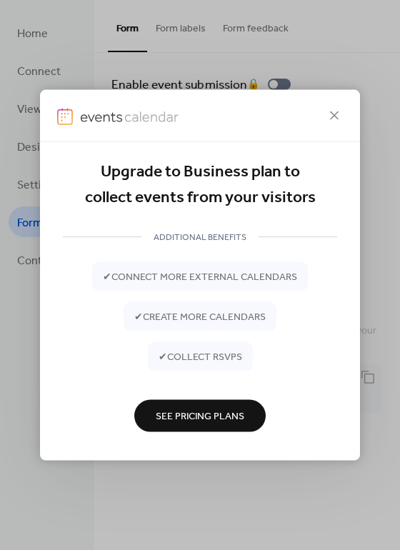
click at [210, 420] on span "See Pricing Plans" at bounding box center [200, 417] width 89 height 15
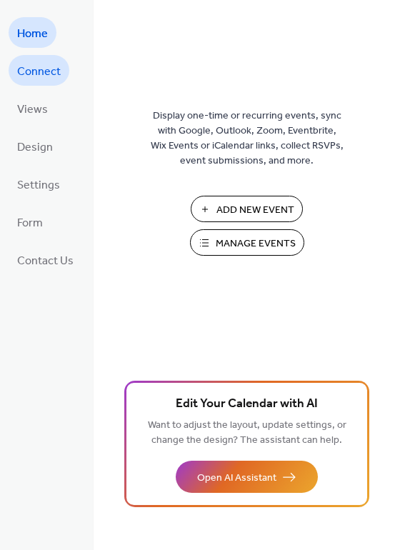
click at [42, 75] on span "Connect" at bounding box center [39, 72] width 44 height 22
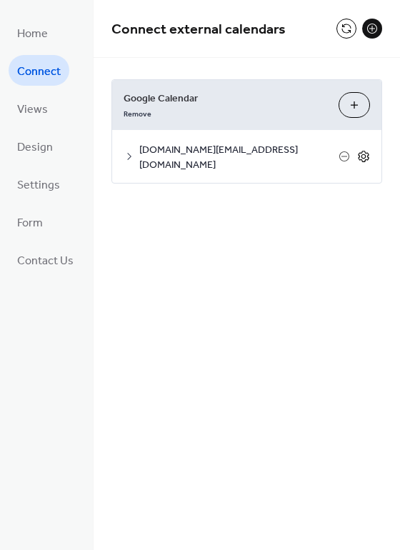
click at [365, 150] on icon at bounding box center [363, 156] width 13 height 13
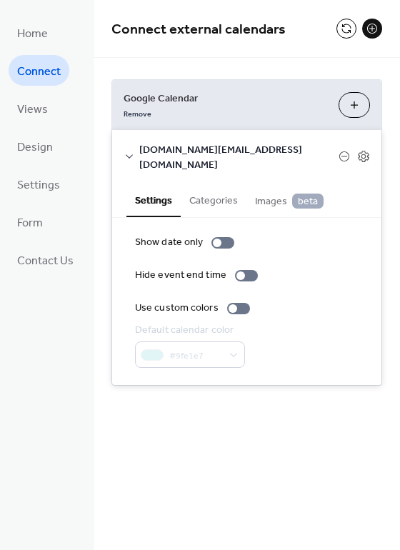
click at [212, 186] on button "Categories" at bounding box center [214, 199] width 66 height 33
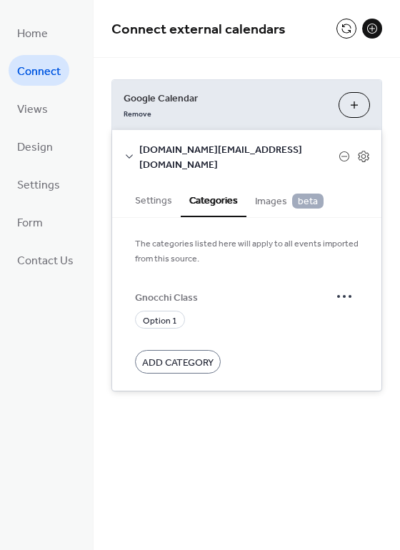
click at [268, 194] on span "Images beta" at bounding box center [289, 202] width 69 height 16
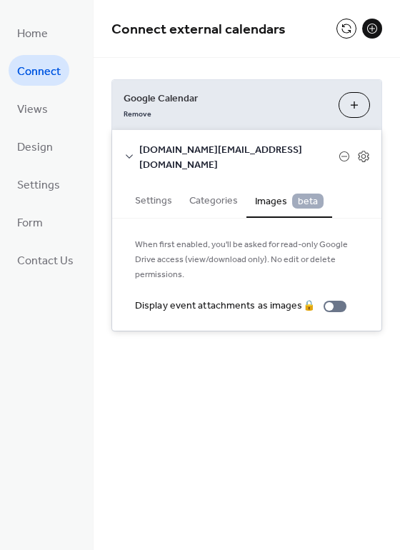
click at [153, 183] on button "Settings" at bounding box center [154, 199] width 54 height 33
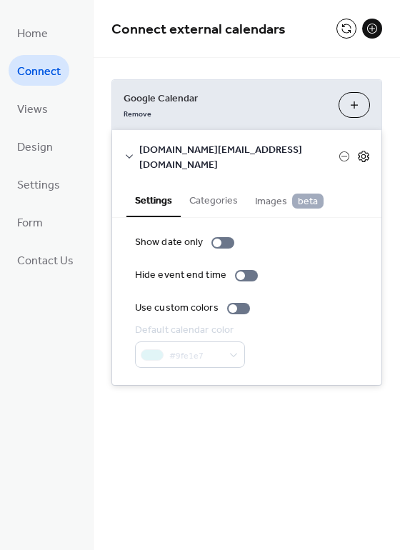
click at [367, 150] on icon at bounding box center [363, 156] width 13 height 13
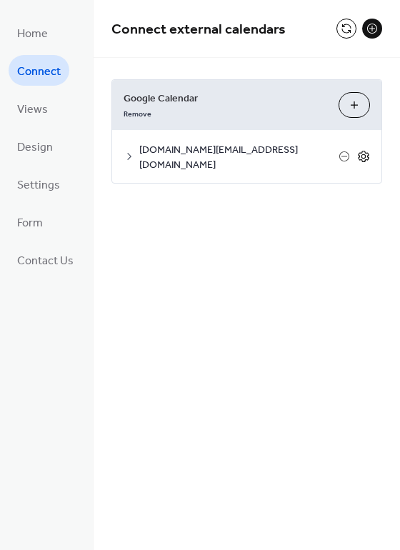
click at [367, 150] on icon at bounding box center [363, 156] width 13 height 13
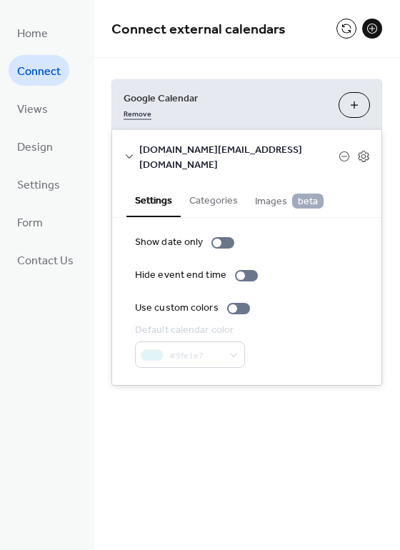
click at [137, 116] on link "Remove" at bounding box center [138, 112] width 28 height 15
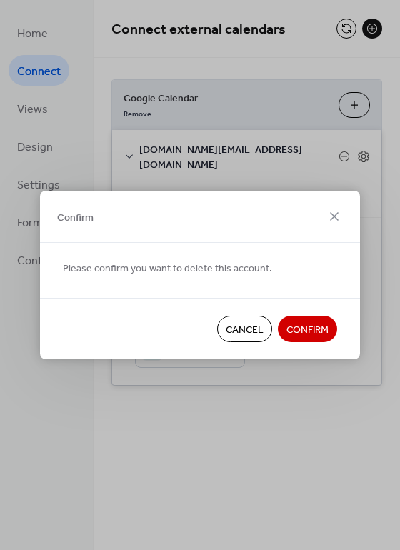
click at [303, 323] on span "Confirm" at bounding box center [308, 330] width 42 height 15
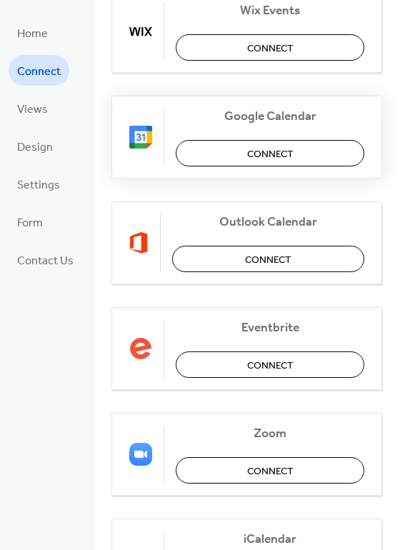
scroll to position [134, 0]
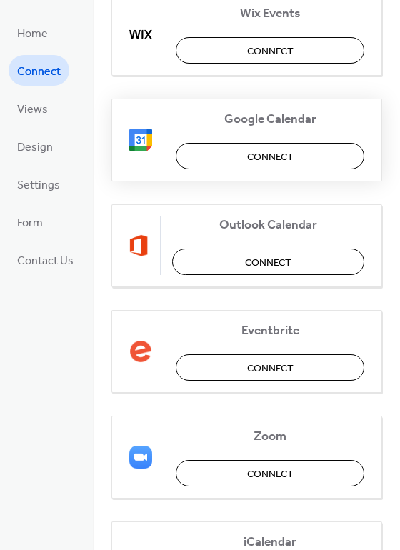
click at [285, 159] on span "Connect" at bounding box center [270, 157] width 46 height 15
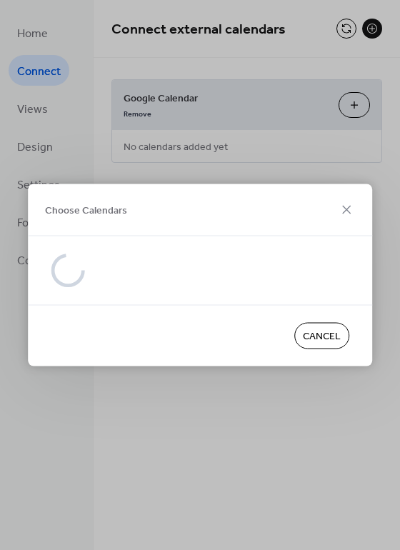
scroll to position [0, 0]
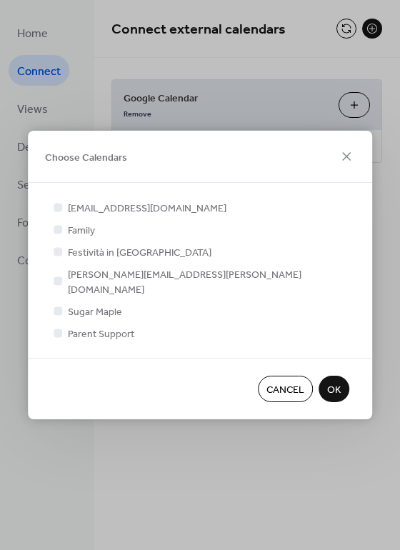
click at [332, 383] on span "OK" at bounding box center [334, 390] width 14 height 15
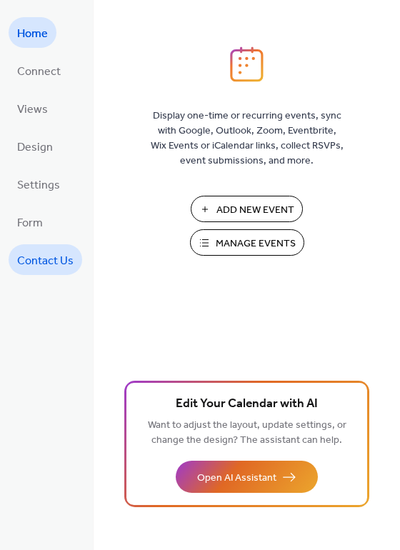
click at [59, 256] on span "Contact Us" at bounding box center [45, 261] width 56 height 22
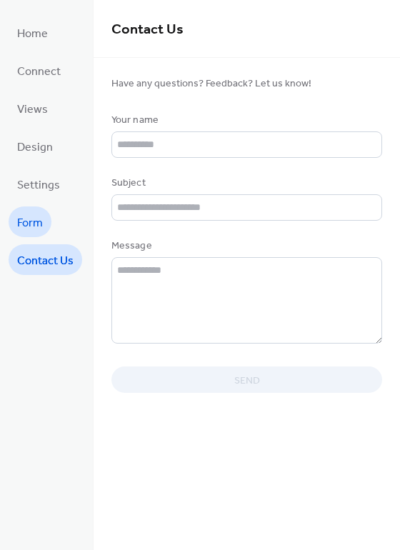
click at [24, 223] on span "Form" at bounding box center [30, 223] width 26 height 22
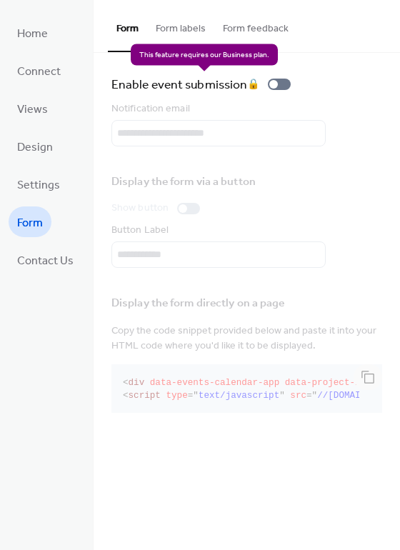
click at [282, 84] on div "Enable event submission 🔒" at bounding box center [204, 84] width 185 height 20
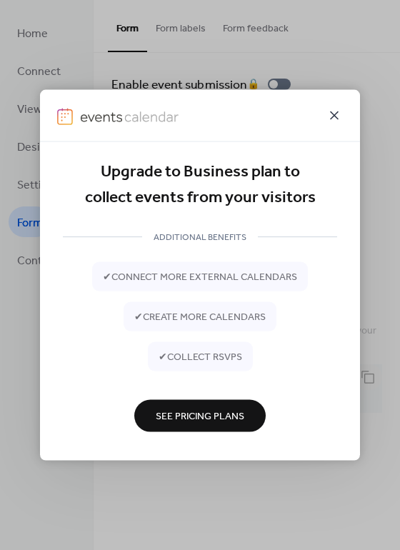
click at [333, 115] on icon at bounding box center [334, 116] width 9 height 9
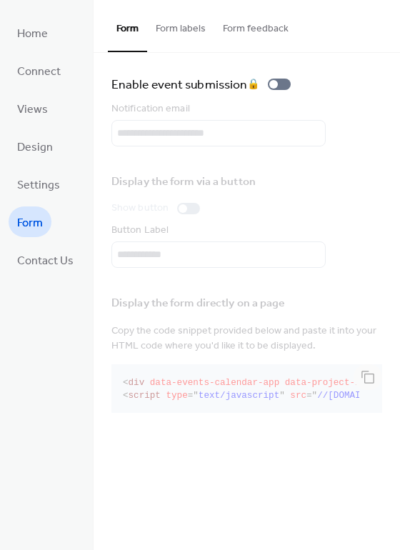
click at [187, 31] on button "Form labels" at bounding box center [180, 25] width 67 height 51
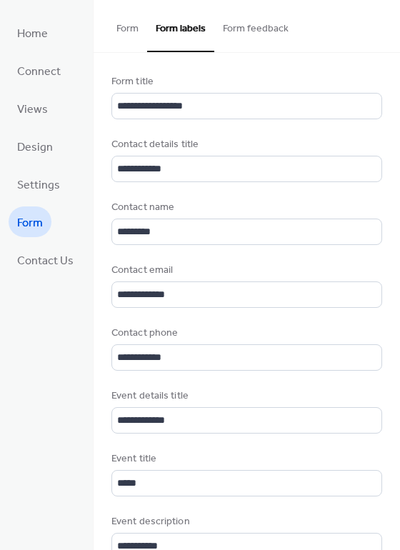
click at [280, 24] on button "Form feedback" at bounding box center [255, 25] width 83 height 51
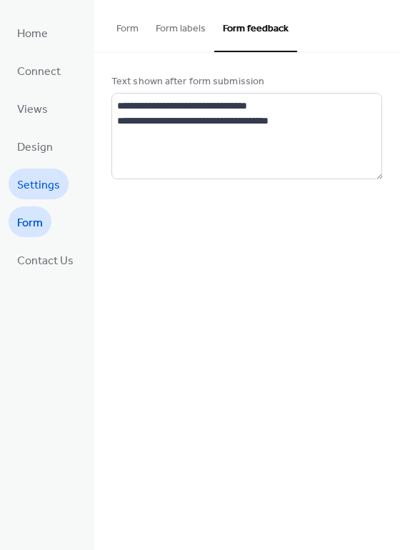
click at [42, 178] on span "Settings" at bounding box center [38, 185] width 43 height 22
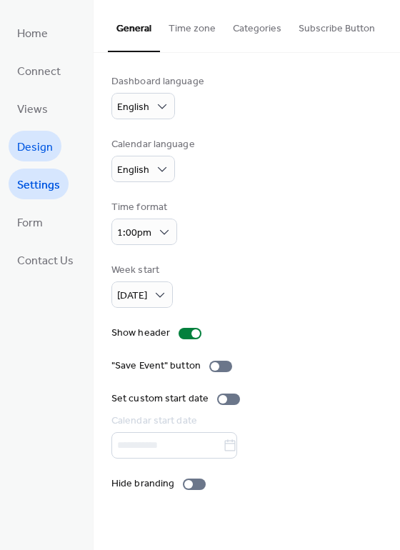
click at [40, 153] on span "Design" at bounding box center [35, 148] width 36 height 22
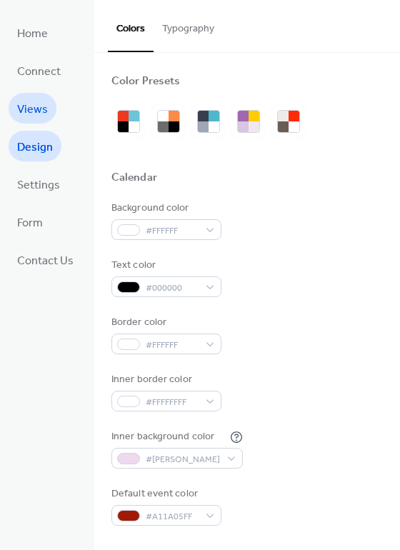
click at [45, 111] on span "Views" at bounding box center [32, 110] width 31 height 22
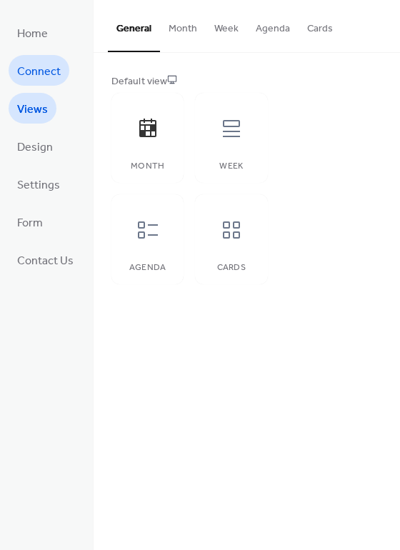
click at [38, 76] on span "Connect" at bounding box center [39, 72] width 44 height 22
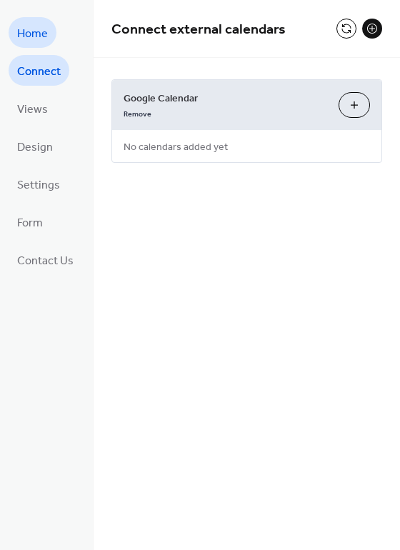
click at [29, 32] on span "Home" at bounding box center [32, 34] width 31 height 22
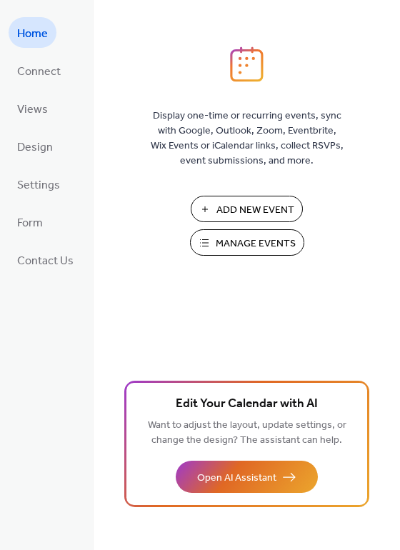
click at [269, 242] on span "Manage Events" at bounding box center [256, 244] width 80 height 15
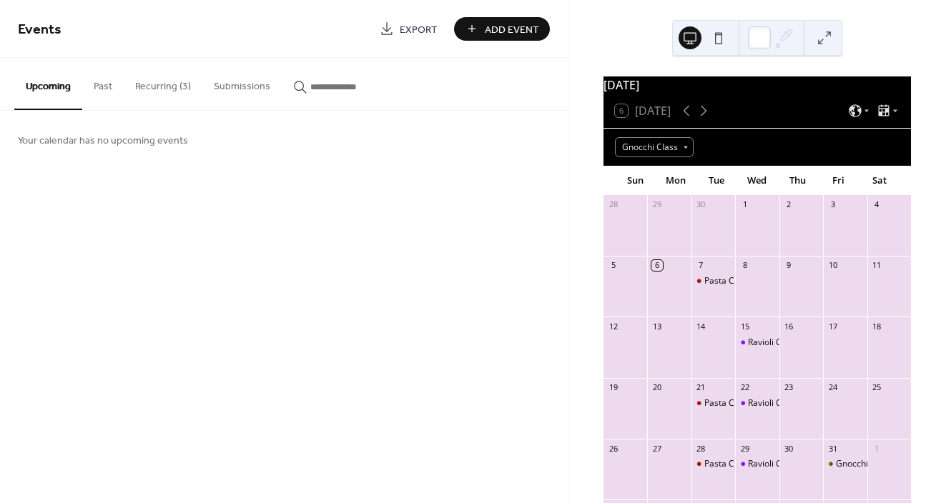
click at [100, 81] on button "Past" at bounding box center [102, 83] width 41 height 51
click at [172, 84] on button "Recurring (3)" at bounding box center [163, 83] width 79 height 51
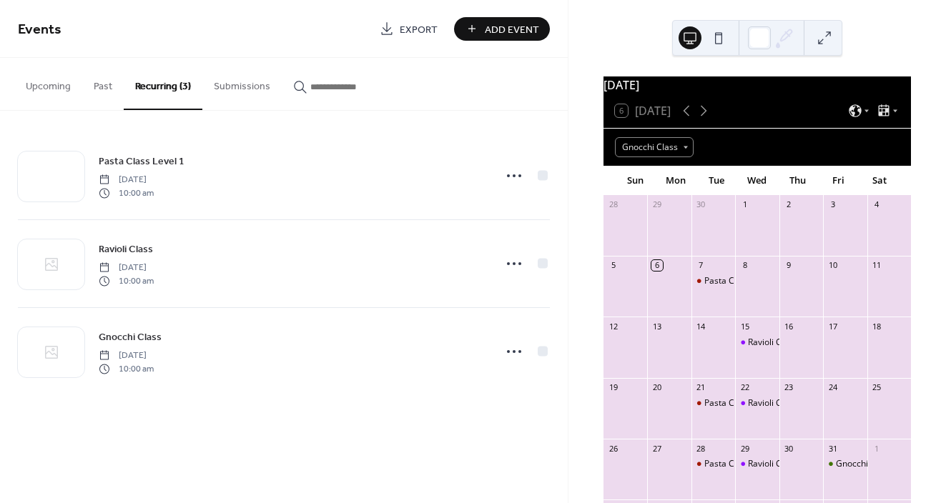
click at [246, 85] on button "Submissions" at bounding box center [241, 83] width 79 height 51
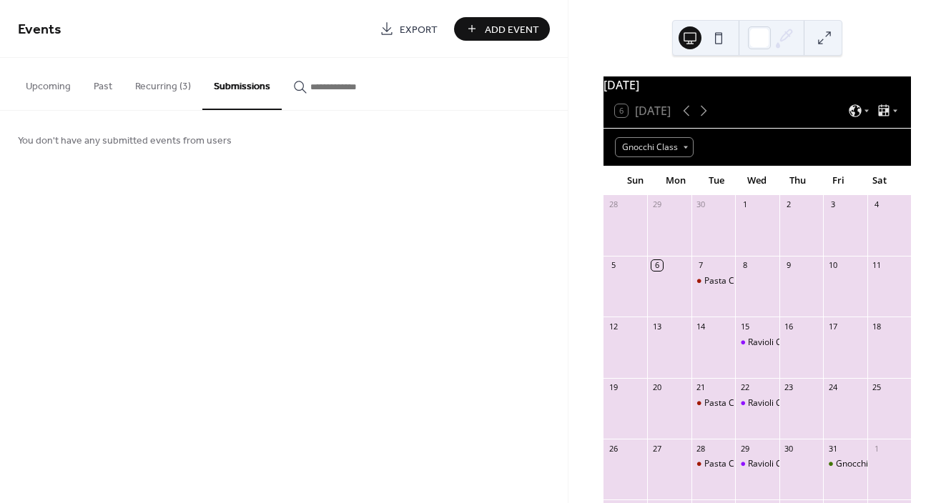
click at [177, 81] on button "Recurring (3)" at bounding box center [163, 83] width 79 height 51
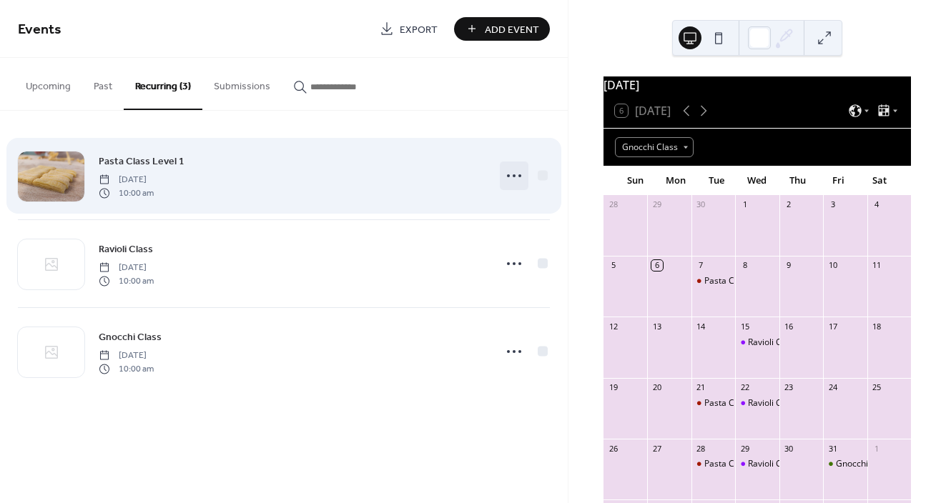
click at [513, 178] on icon at bounding box center [514, 175] width 23 height 23
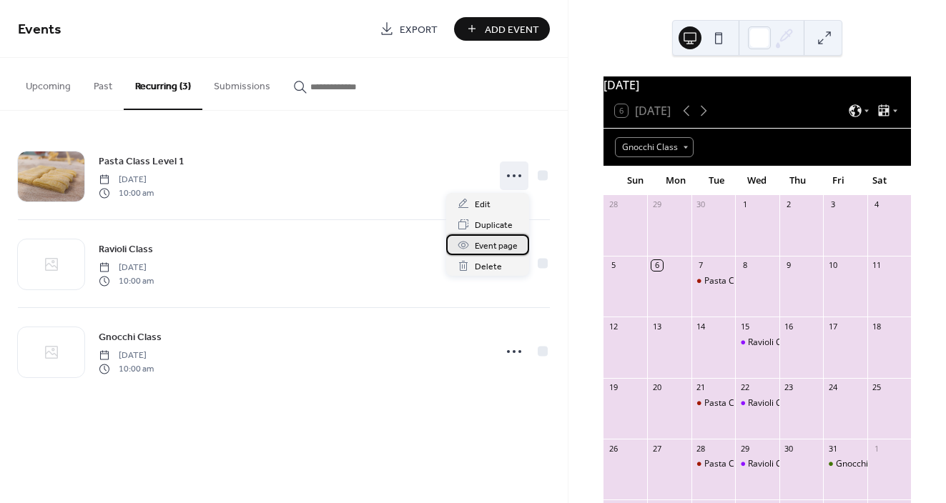
click at [507, 241] on span "Event page" at bounding box center [496, 246] width 43 height 15
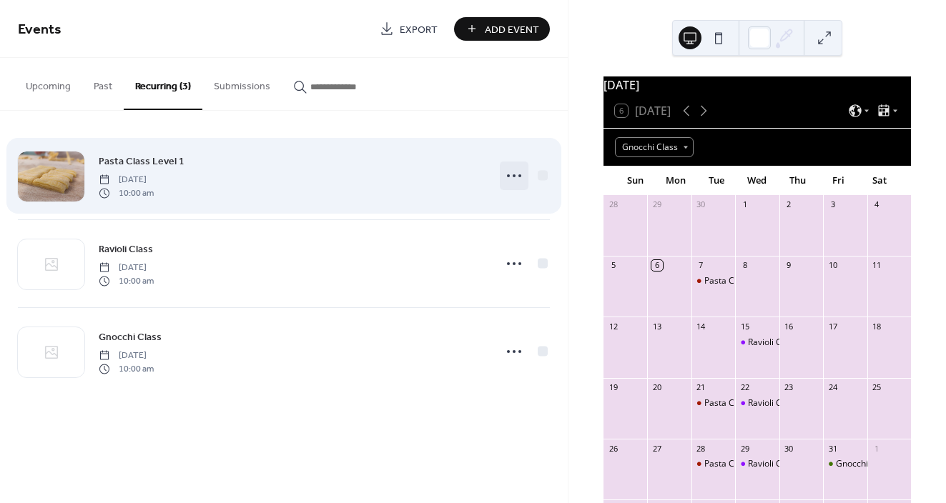
click at [514, 177] on circle at bounding box center [514, 175] width 3 height 3
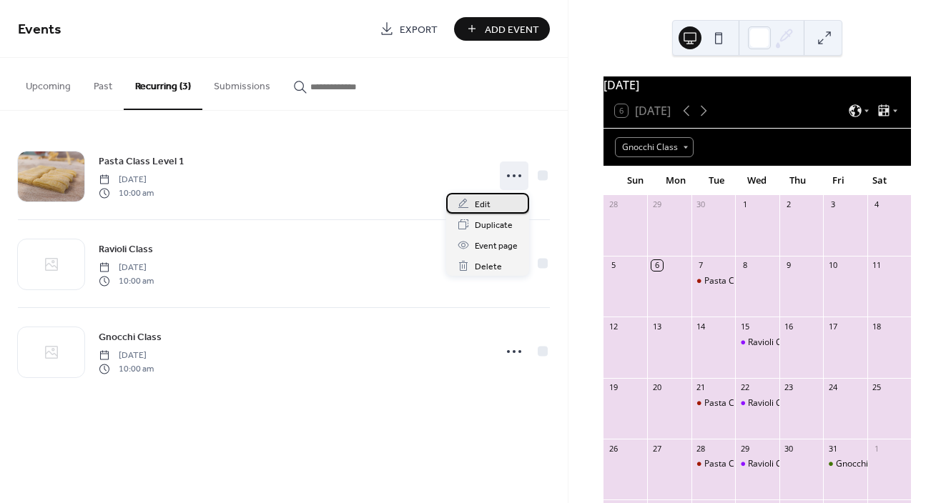
click at [487, 202] on span "Edit" at bounding box center [483, 204] width 16 height 15
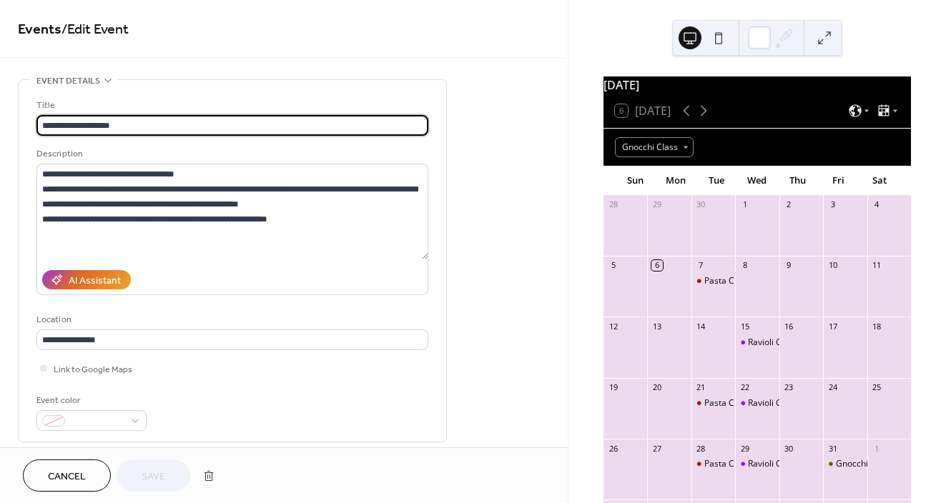
type input "**********"
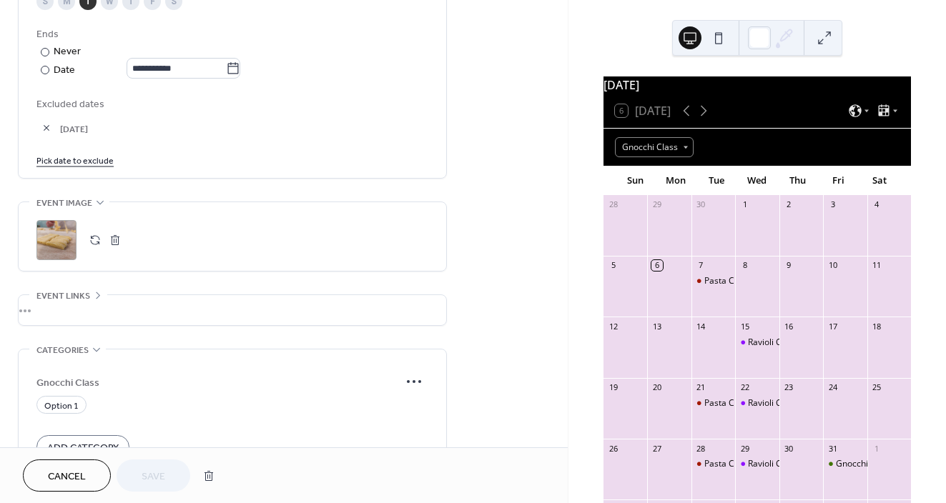
scroll to position [919, 0]
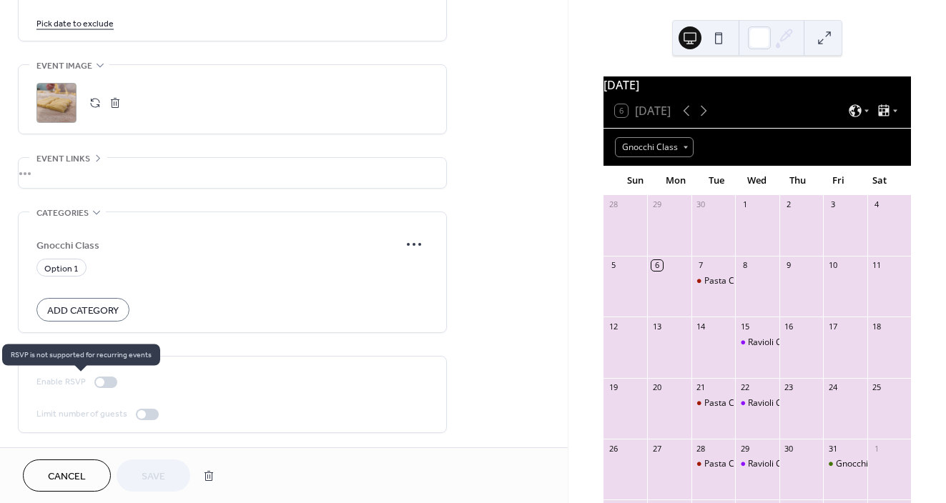
click at [110, 377] on div at bounding box center [105, 382] width 23 height 11
click at [64, 354] on icon at bounding box center [64, 356] width 11 height 11
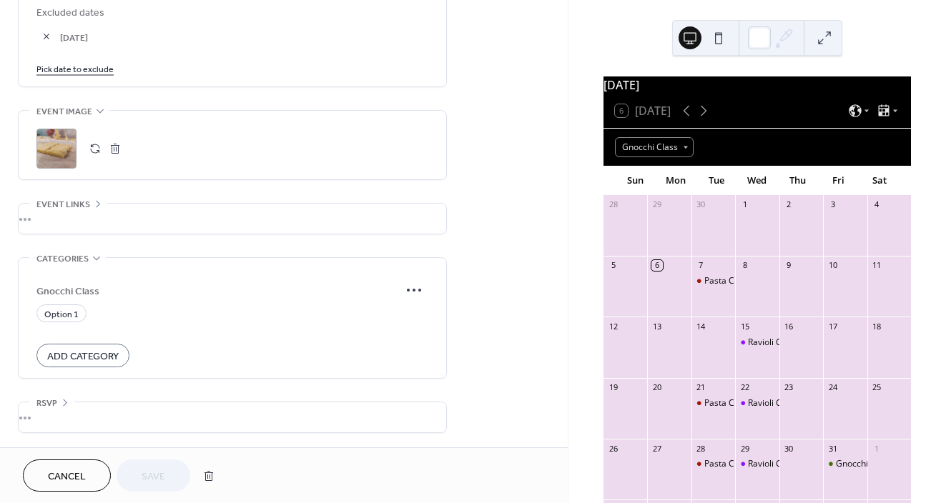
scroll to position [874, 0]
click at [55, 396] on span "RSVP" at bounding box center [46, 403] width 21 height 15
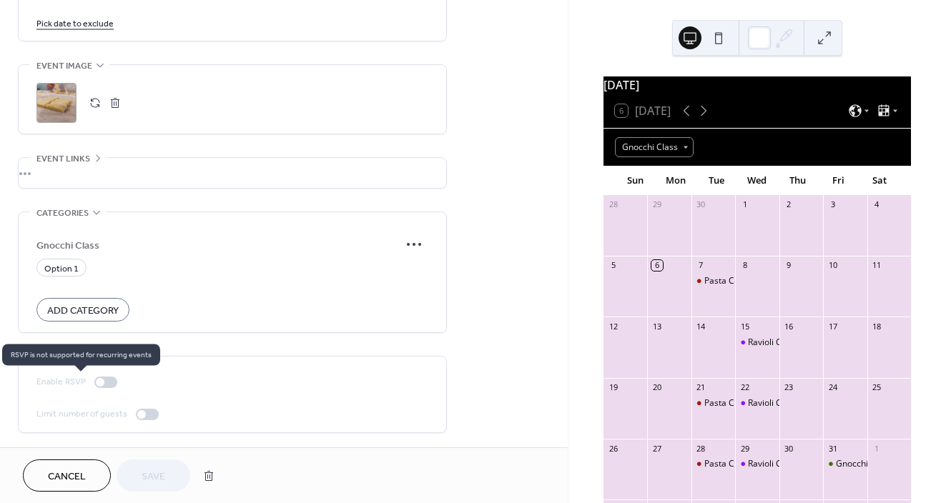
click at [114, 380] on div at bounding box center [105, 382] width 23 height 11
click at [152, 412] on div at bounding box center [147, 414] width 23 height 11
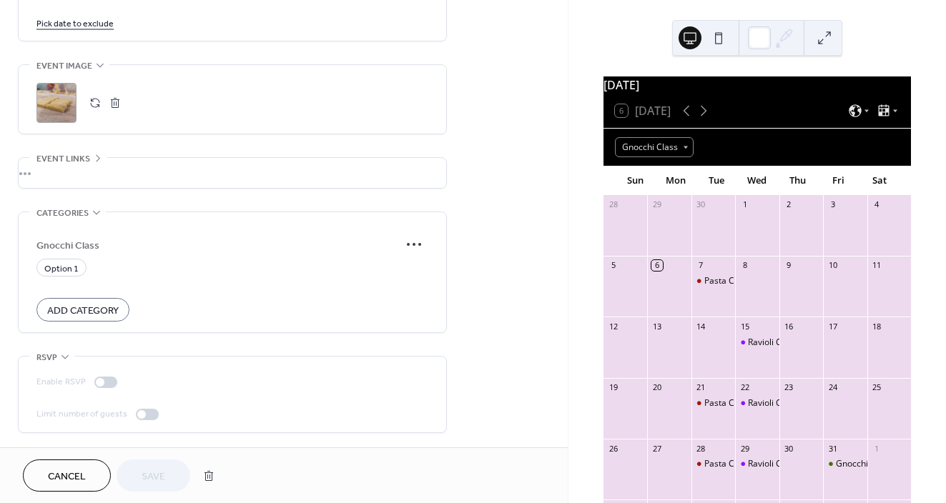
click at [152, 412] on div at bounding box center [147, 414] width 23 height 11
